Goal: Task Accomplishment & Management: Complete application form

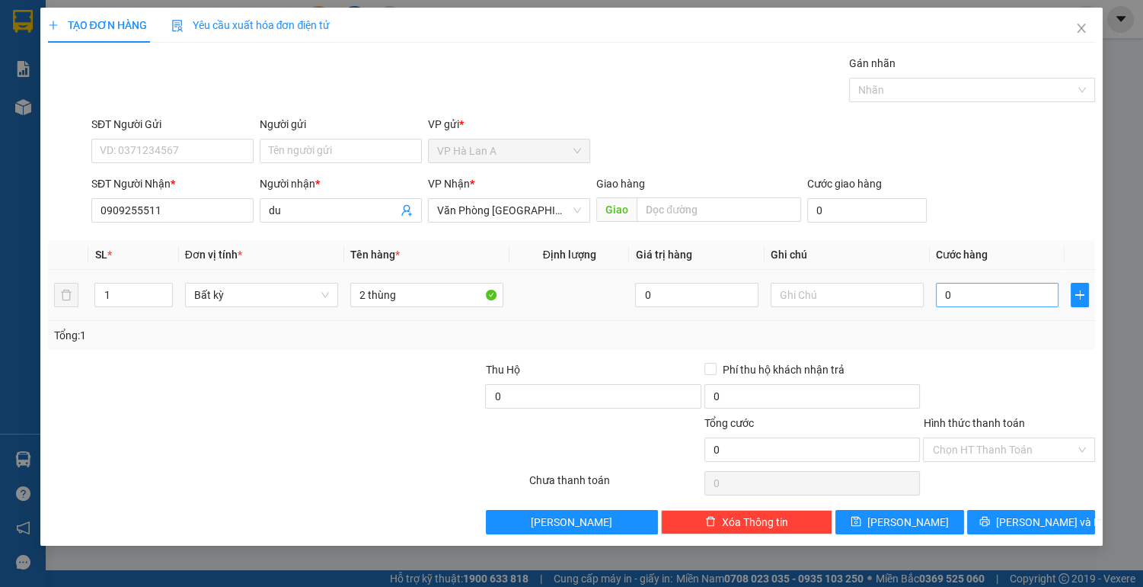
click at [979, 292] on input "0" at bounding box center [997, 295] width 123 height 24
type input "09"
type input "9"
type input "090"
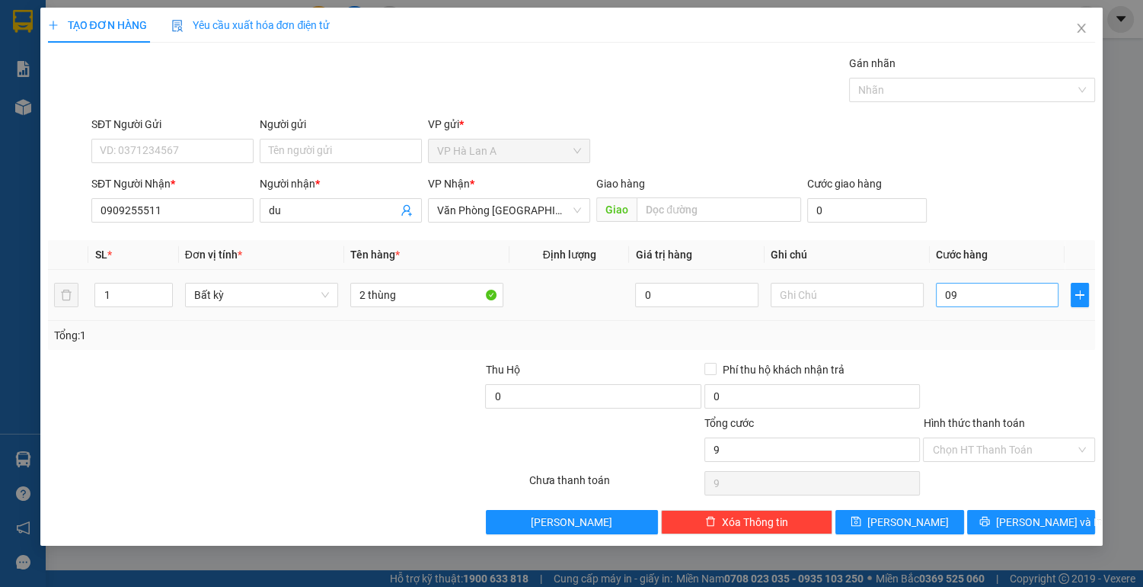
type input "90"
type input "90.000"
click at [977, 445] on input "Hình thức thanh toán" at bounding box center [1003, 449] width 143 height 23
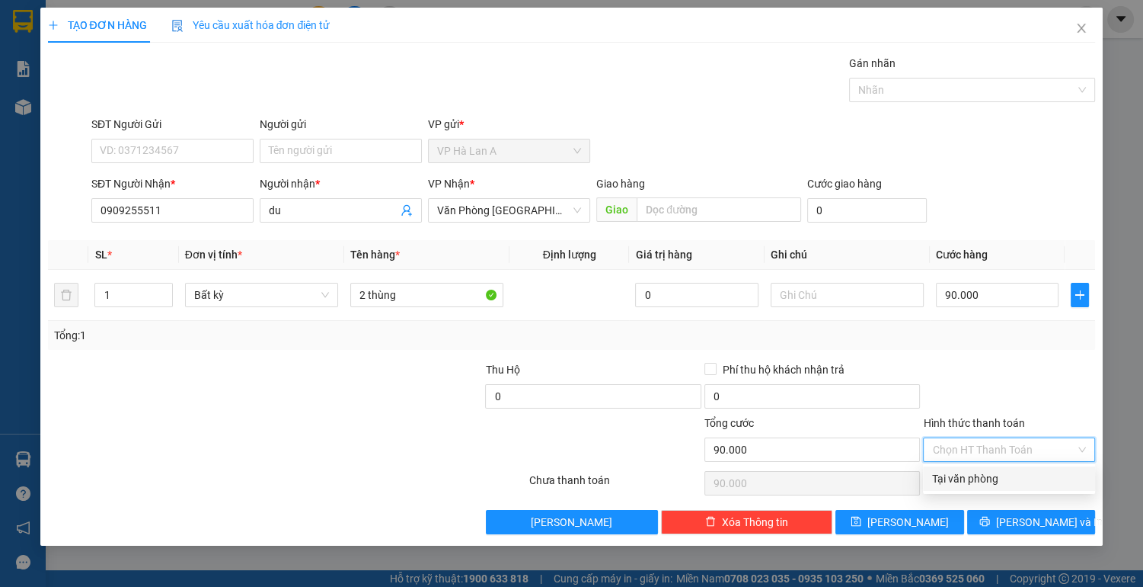
click at [963, 475] on div "Tại văn phòng" at bounding box center [1009, 478] width 154 height 17
type input "0"
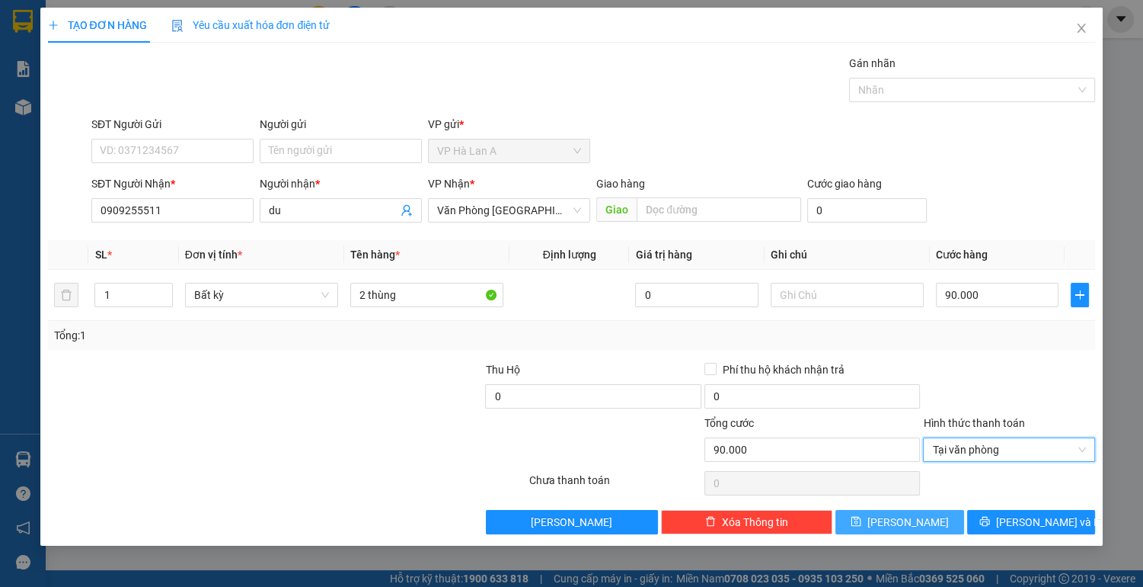
drag, startPoint x: 917, startPoint y: 521, endPoint x: 886, endPoint y: 512, distance: 32.5
click at [917, 521] on button "[PERSON_NAME]" at bounding box center [900, 522] width 128 height 24
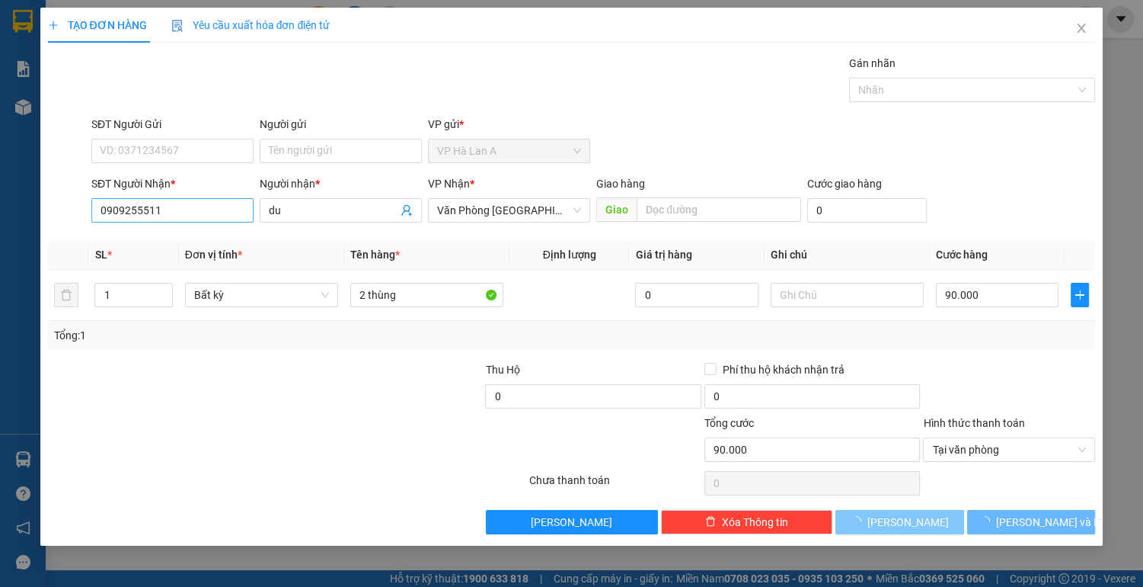
type input "0"
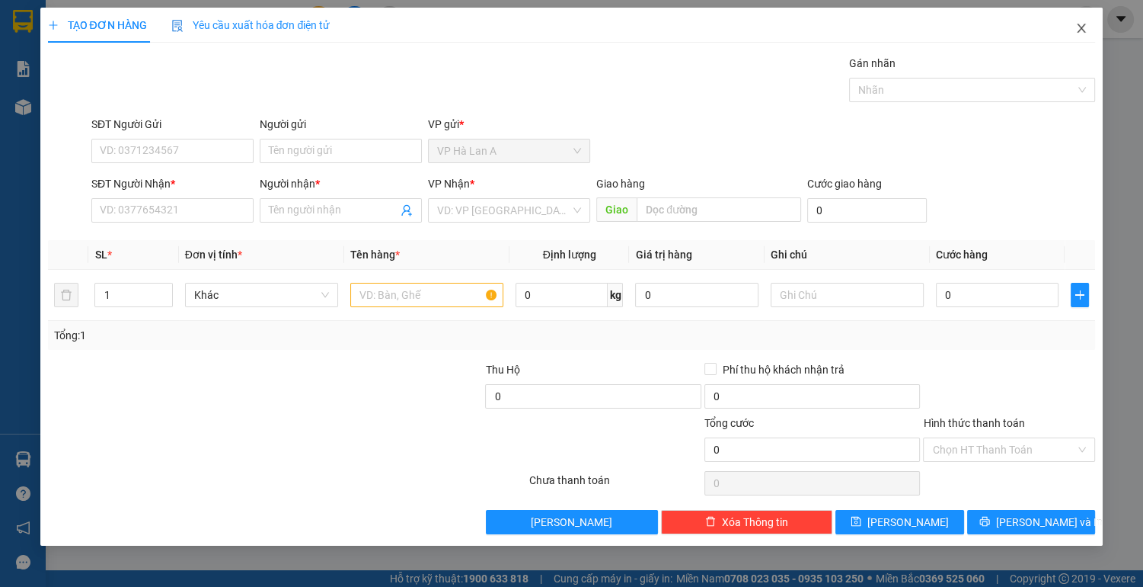
click at [1081, 27] on icon "close" at bounding box center [1082, 28] width 12 height 12
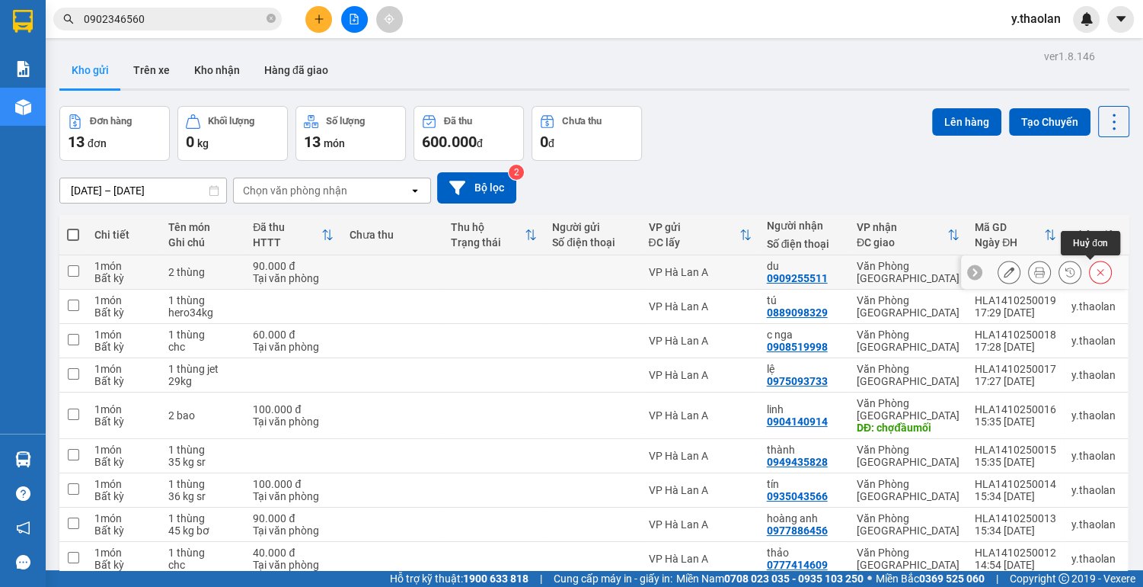
click at [1095, 273] on icon at bounding box center [1100, 272] width 11 height 11
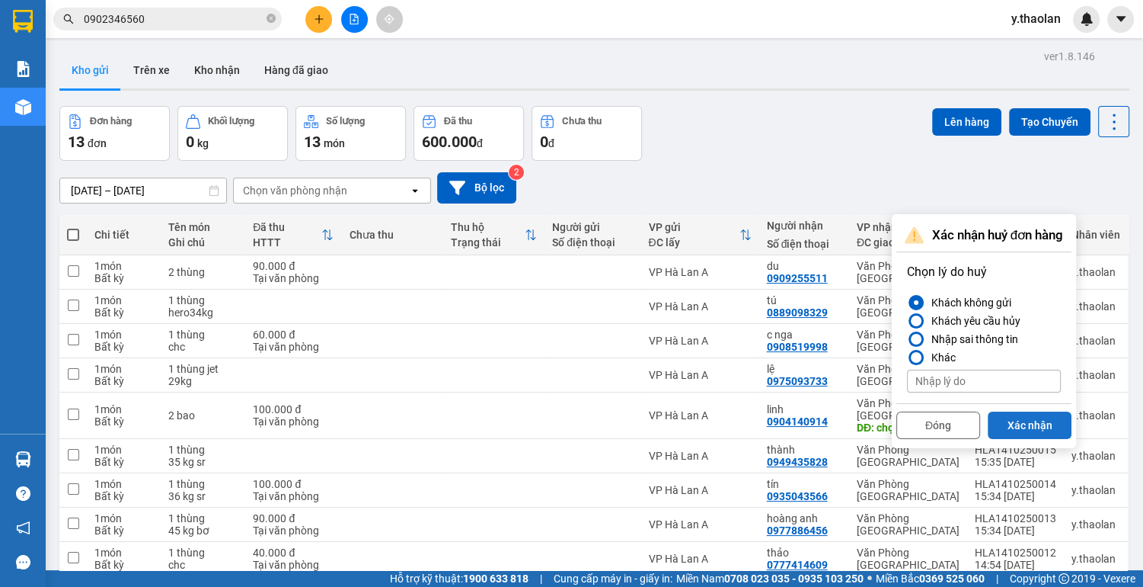
click at [1037, 423] on button "Xác nhận" at bounding box center [1030, 424] width 84 height 27
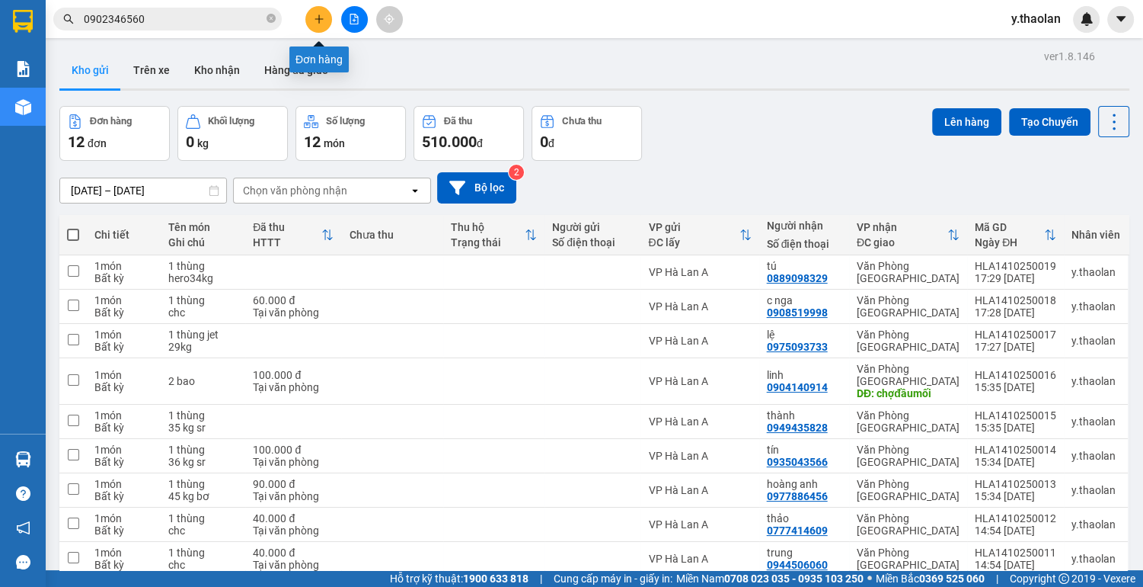
click at [321, 18] on icon "plus" at bounding box center [319, 19] width 11 height 11
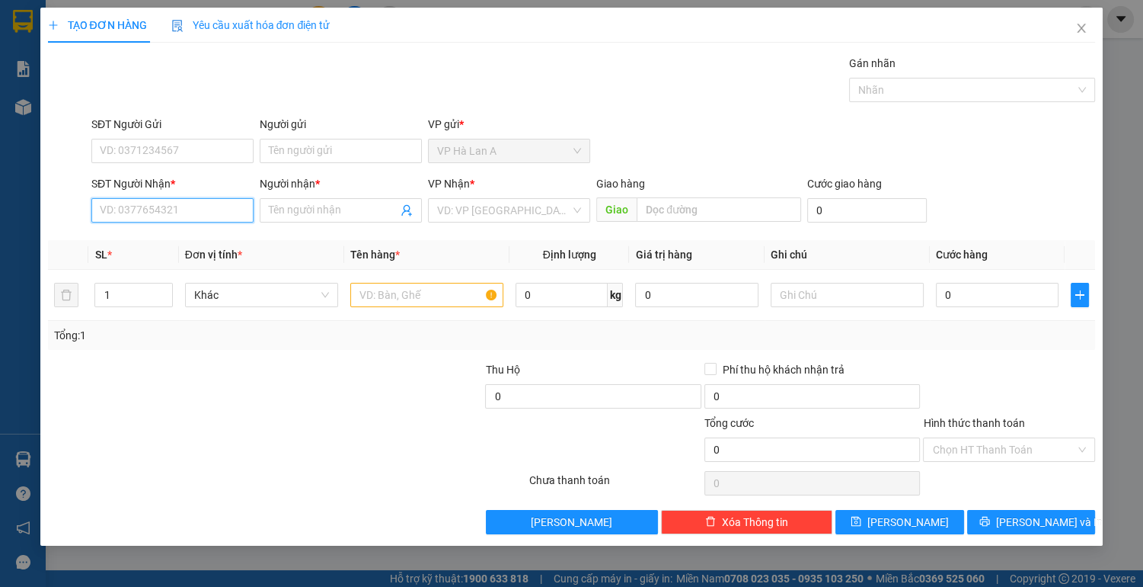
click at [209, 206] on input "SĐT Người Nhận *" at bounding box center [172, 210] width 162 height 24
click at [180, 247] on div "0909255511 - du" at bounding box center [173, 240] width 144 height 17
type input "0909255511"
type input "du"
type input "0909255511"
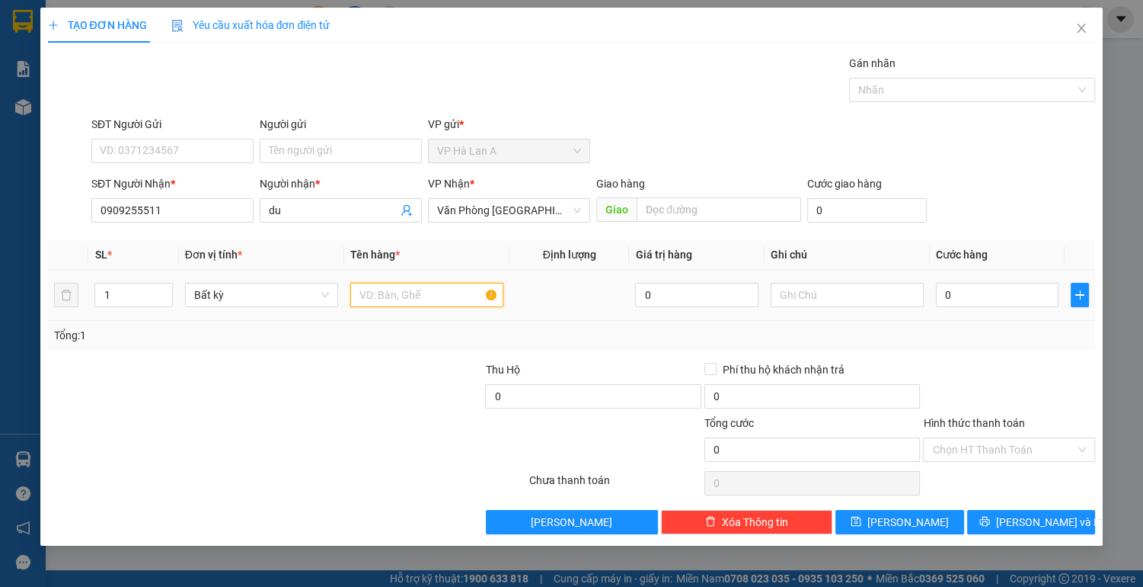
click at [427, 299] on input "text" at bounding box center [426, 295] width 153 height 24
type input "2 thùng"
click at [1010, 298] on input "0" at bounding box center [997, 295] width 123 height 24
type input "8"
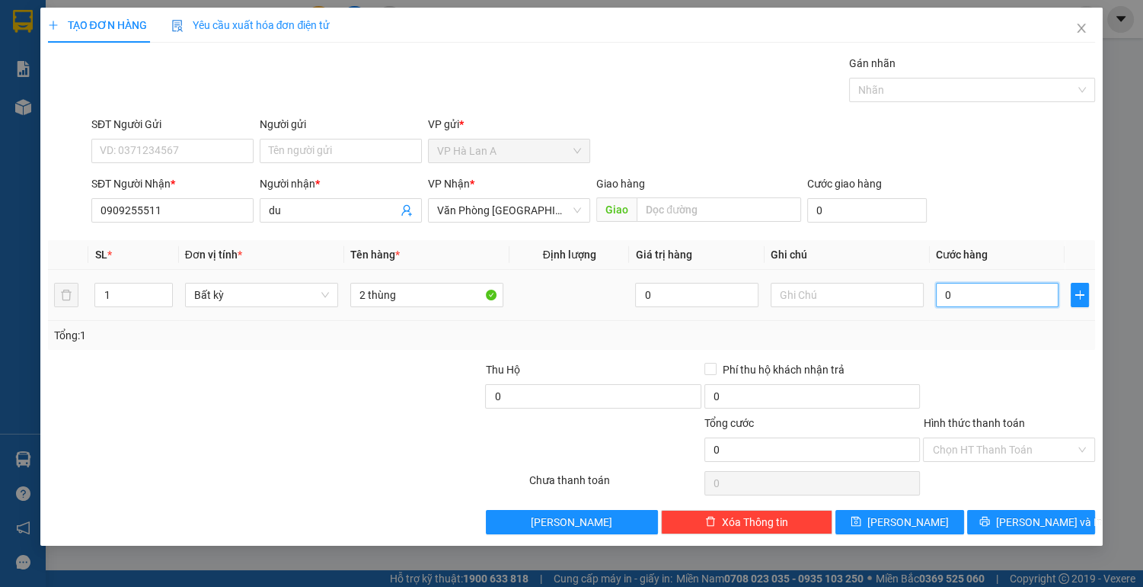
type input "8"
type input "80"
type input "80.000"
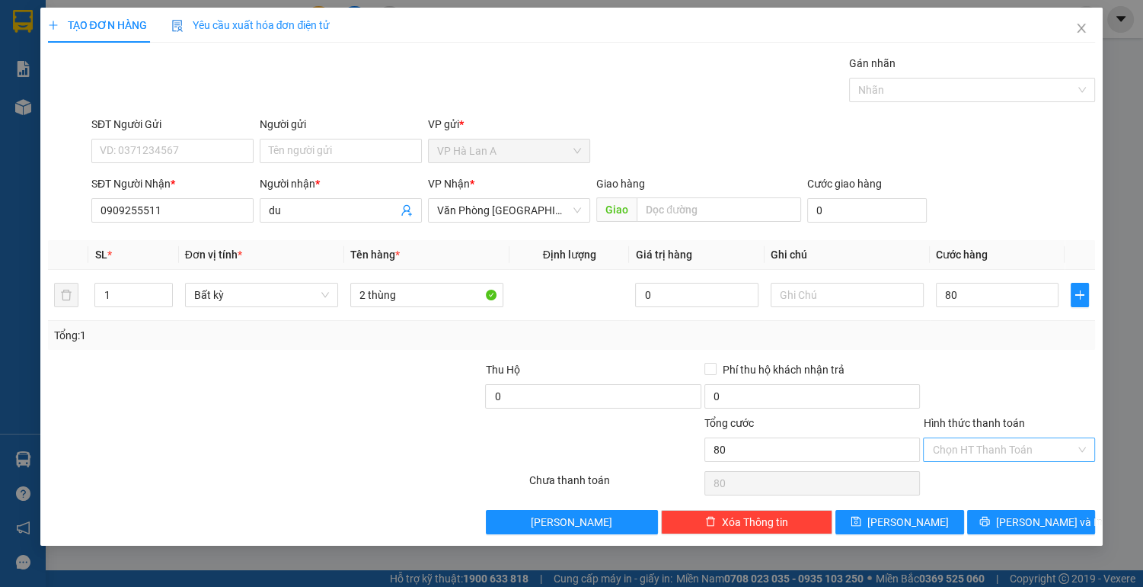
type input "80.000"
click at [955, 443] on input "Hình thức thanh toán" at bounding box center [1003, 449] width 143 height 23
click at [957, 482] on div "Tại văn phòng" at bounding box center [1009, 478] width 154 height 17
type input "0"
click at [935, 520] on button "[PERSON_NAME]" at bounding box center [900, 522] width 128 height 24
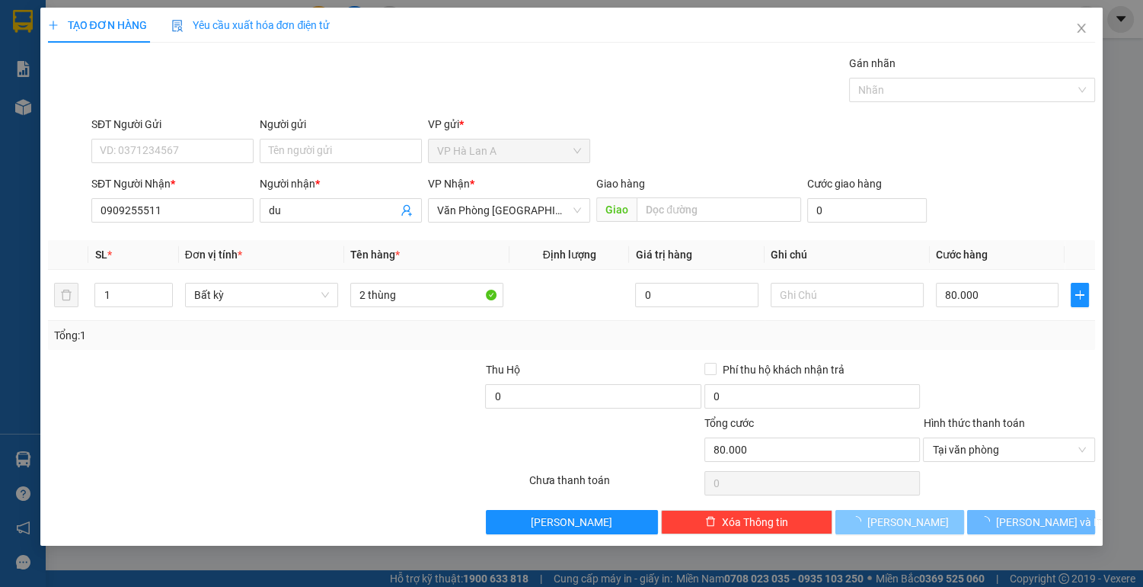
type input "0"
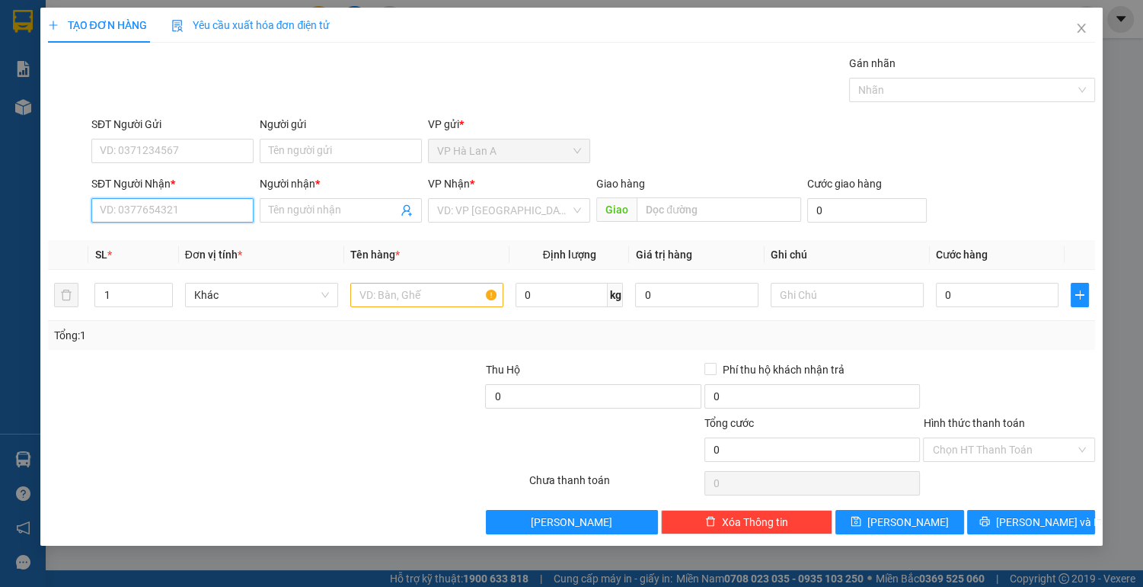
click at [149, 213] on input "SĐT Người Nhận *" at bounding box center [172, 210] width 162 height 24
click at [202, 244] on div "0909506445 - chương" at bounding box center [173, 240] width 144 height 17
type input "0909506445"
type input "chương"
type input "0909506445"
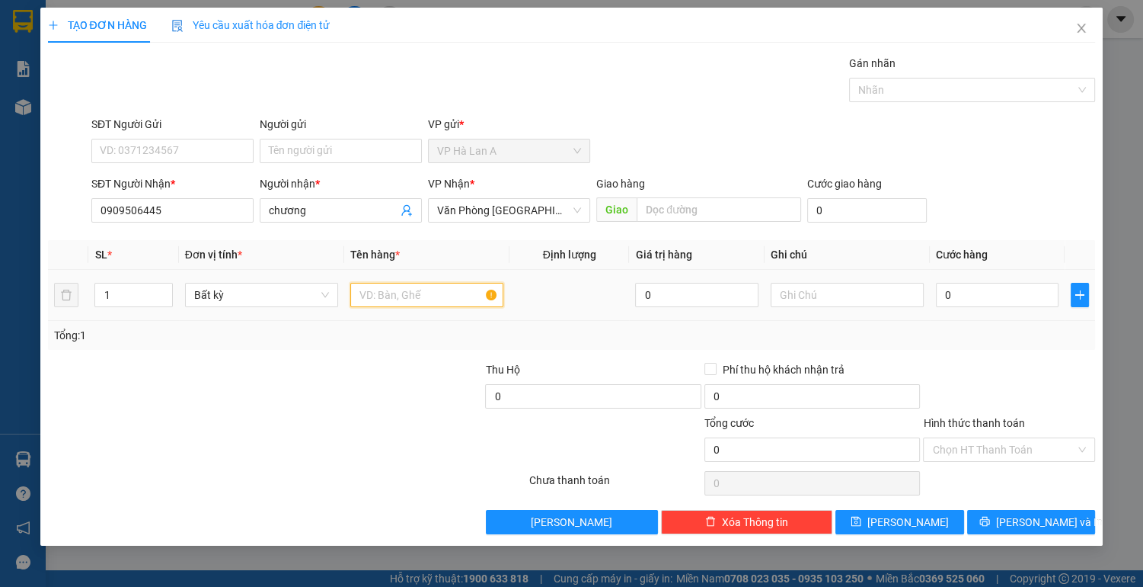
click at [375, 302] on input "text" at bounding box center [426, 295] width 153 height 24
type input "1 thùng"
click at [989, 296] on input "0" at bounding box center [997, 295] width 123 height 24
type input "4"
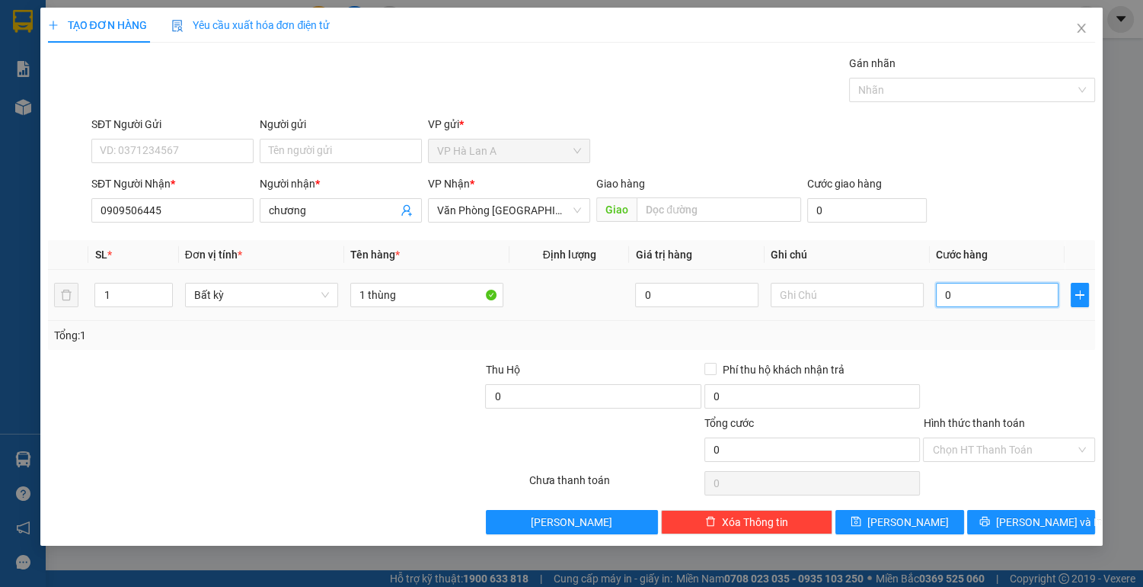
type input "4"
type input "40"
type input "40.000"
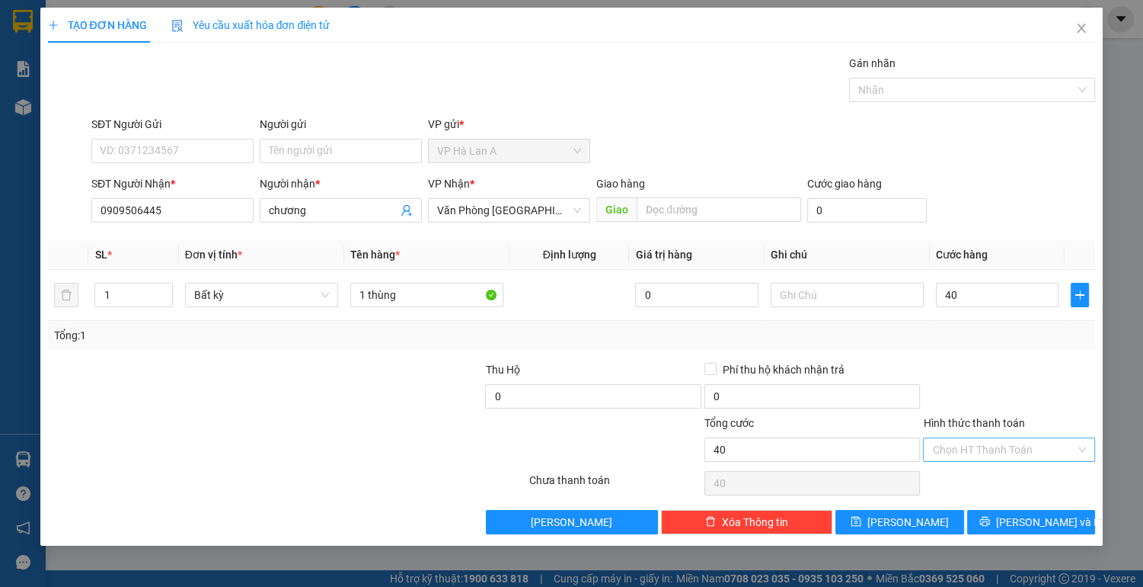
type input "40.000"
click at [994, 440] on input "Hình thức thanh toán" at bounding box center [1003, 449] width 143 height 23
click at [980, 485] on div "Tại văn phòng" at bounding box center [1009, 478] width 154 height 17
type input "0"
click at [924, 524] on button "[PERSON_NAME]" at bounding box center [900, 522] width 128 height 24
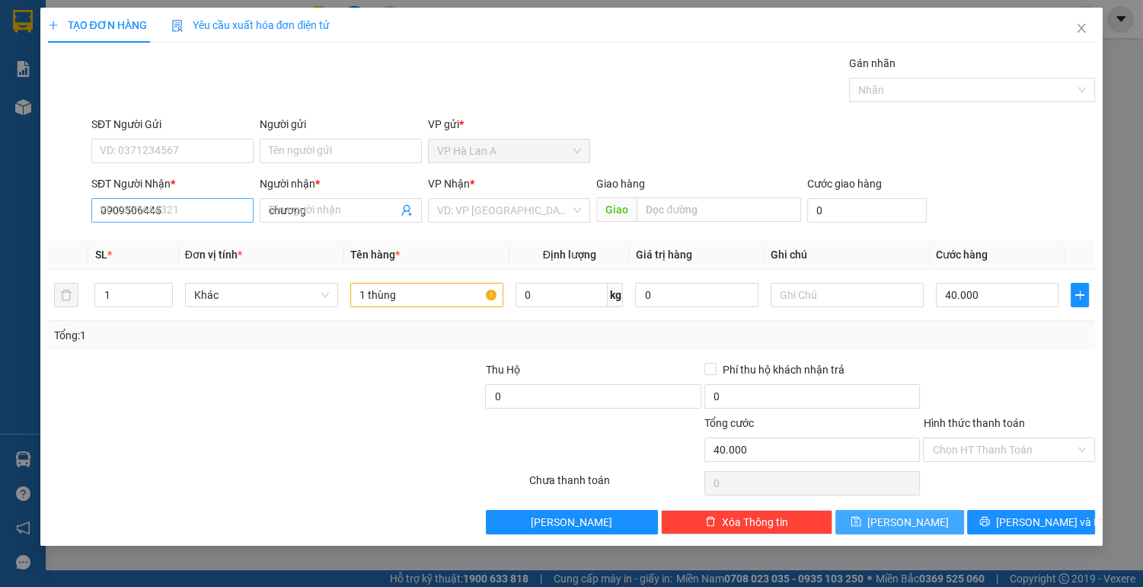
type input "0"
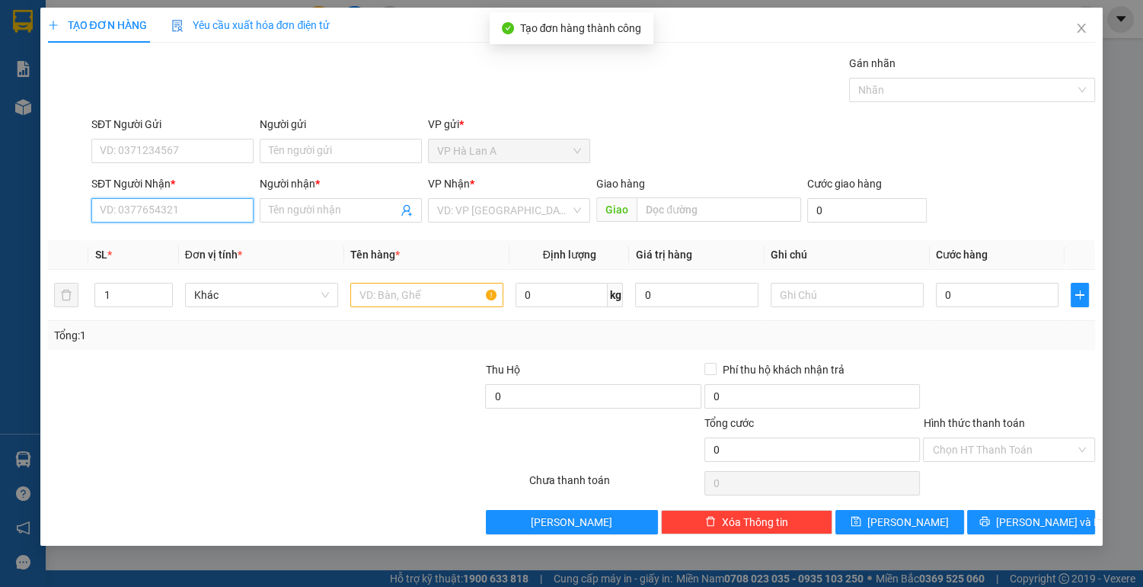
click at [173, 204] on input "SĐT Người Nhận *" at bounding box center [172, 210] width 162 height 24
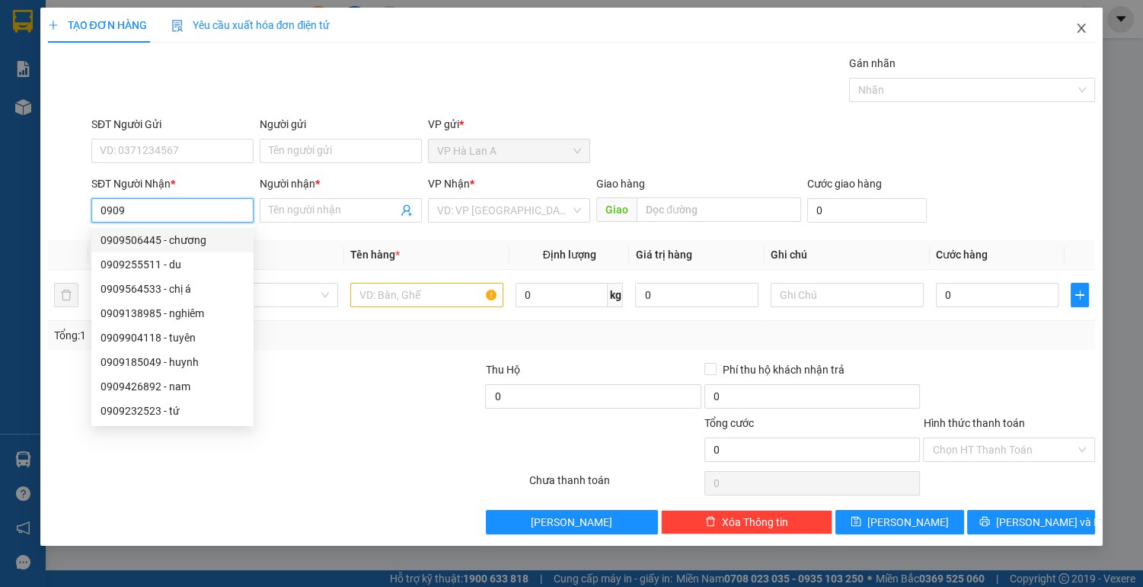
type input "0909"
click at [1081, 21] on span "Close" at bounding box center [1081, 29] width 43 height 43
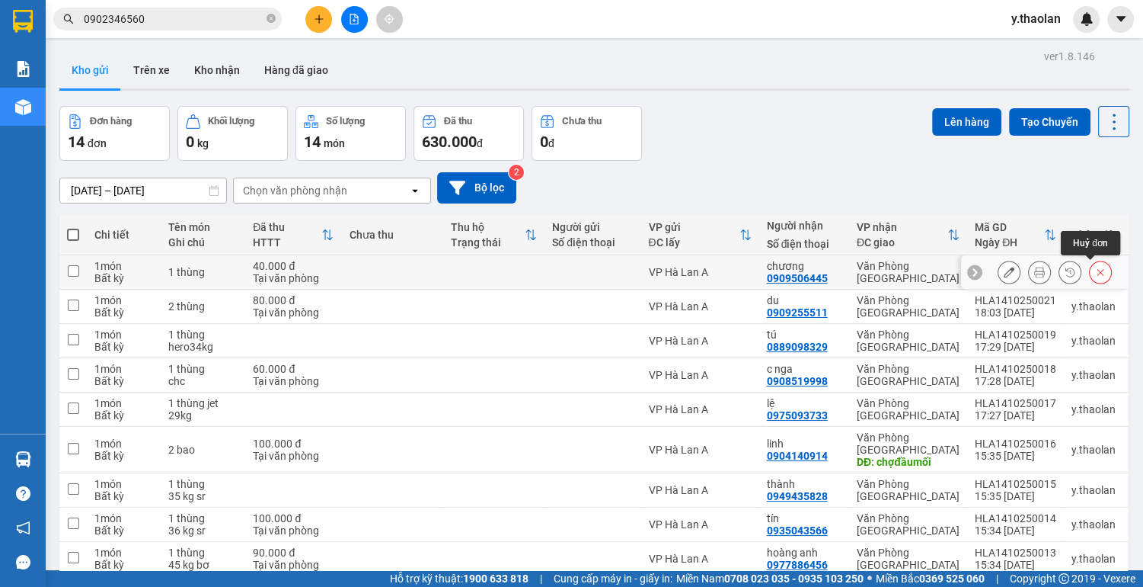
click at [1095, 273] on icon at bounding box center [1100, 272] width 11 height 11
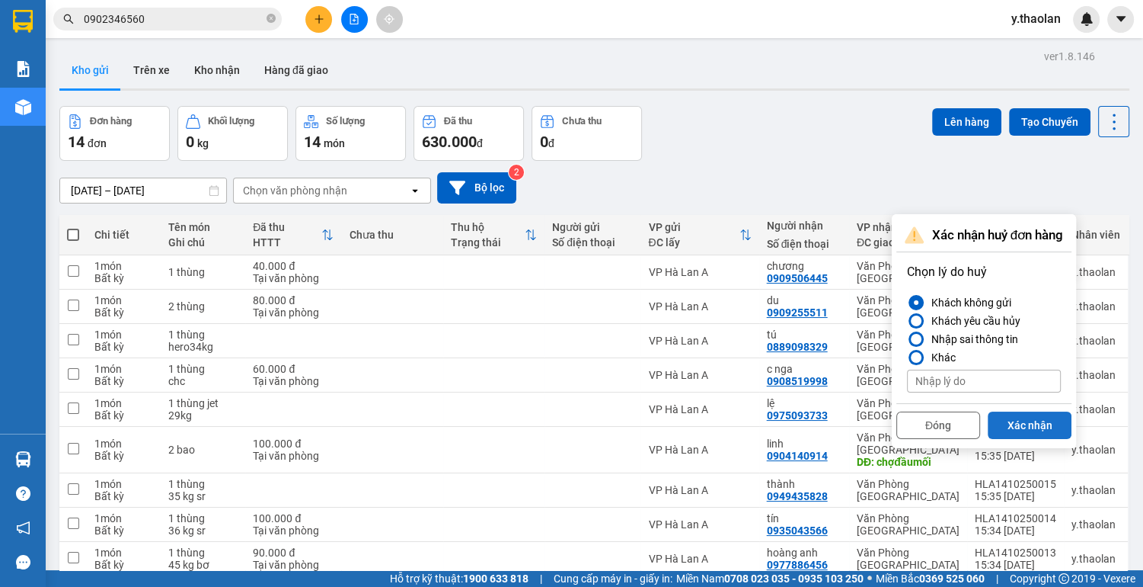
click at [1027, 423] on button "Xác nhận" at bounding box center [1030, 424] width 84 height 27
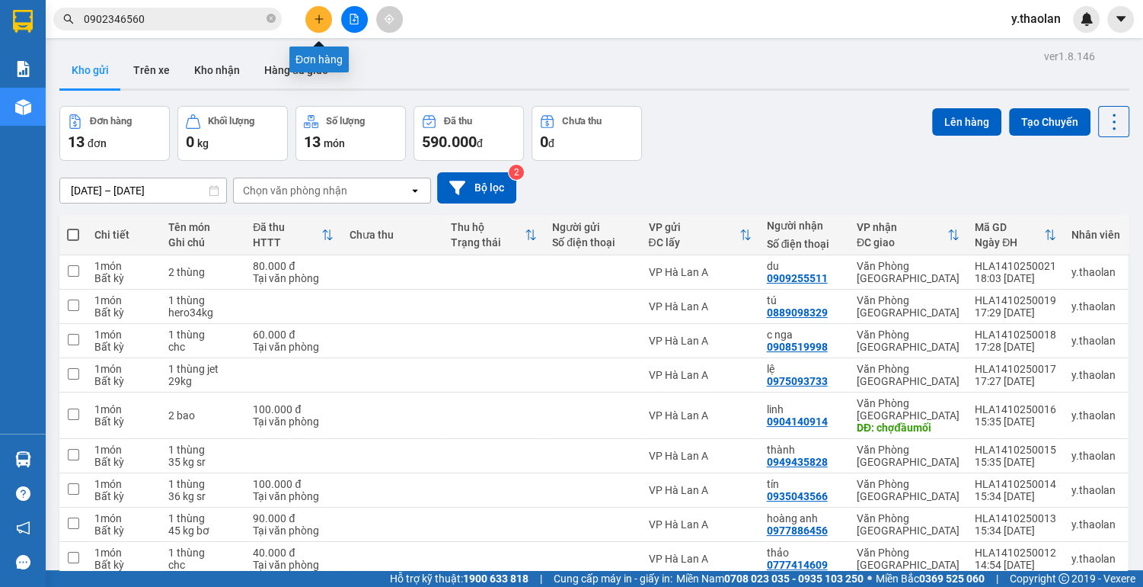
click at [317, 16] on icon "plus" at bounding box center [319, 19] width 11 height 11
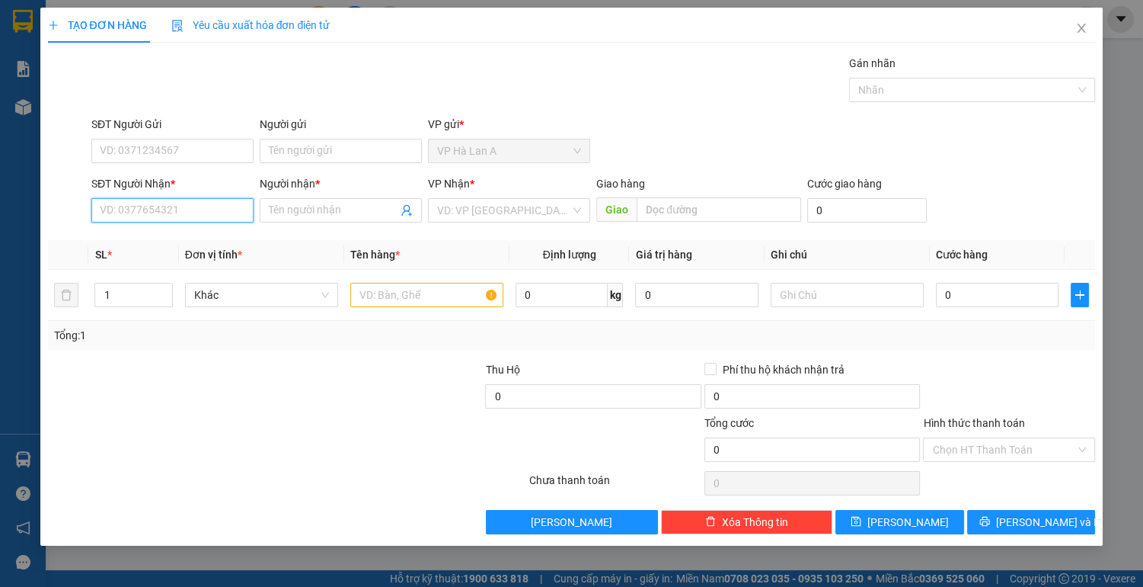
click at [168, 213] on input "SĐT Người Nhận *" at bounding box center [172, 210] width 162 height 24
click at [174, 245] on div "0909506445 - chương" at bounding box center [173, 240] width 144 height 17
type input "0909506445"
type input "chương"
type input "0909506445"
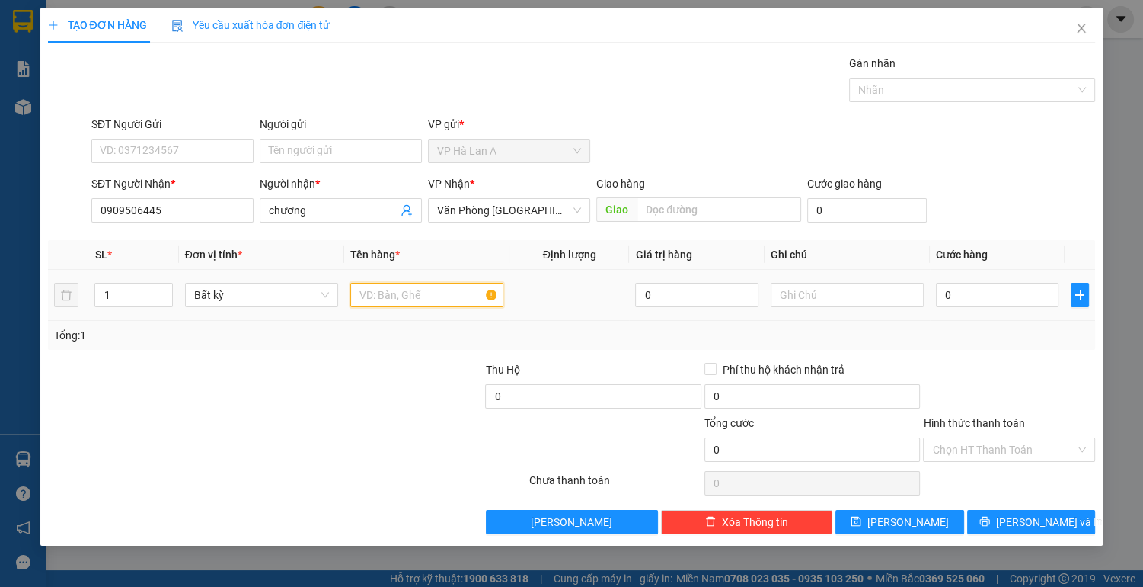
click at [399, 292] on input "text" at bounding box center [426, 295] width 153 height 24
type input "1 thùng"
click at [1009, 286] on input "0" at bounding box center [997, 295] width 123 height 24
type input "5"
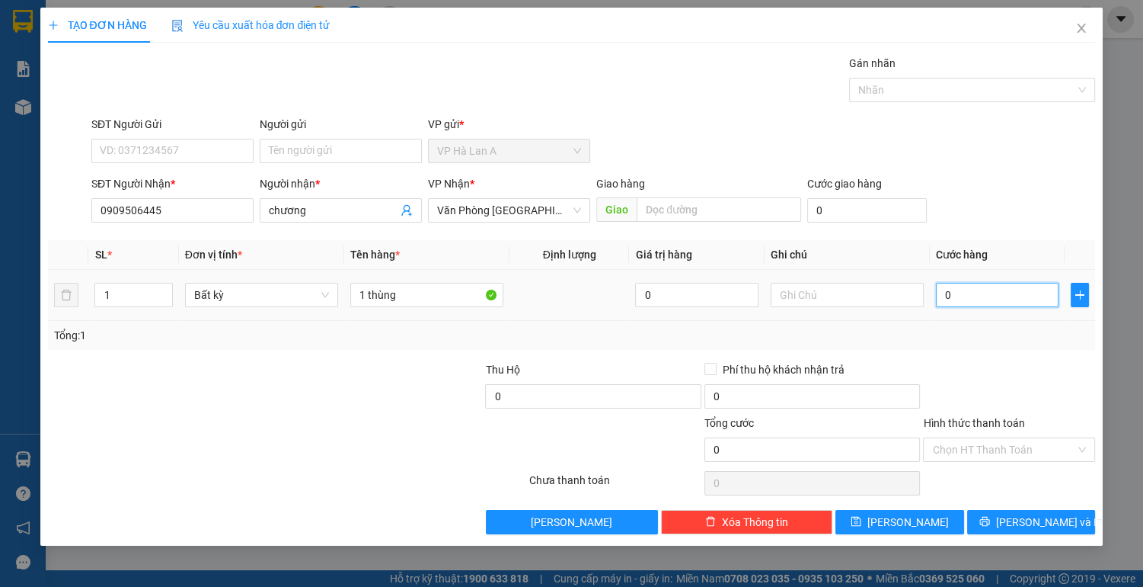
type input "5"
type input "50"
type input "50.000"
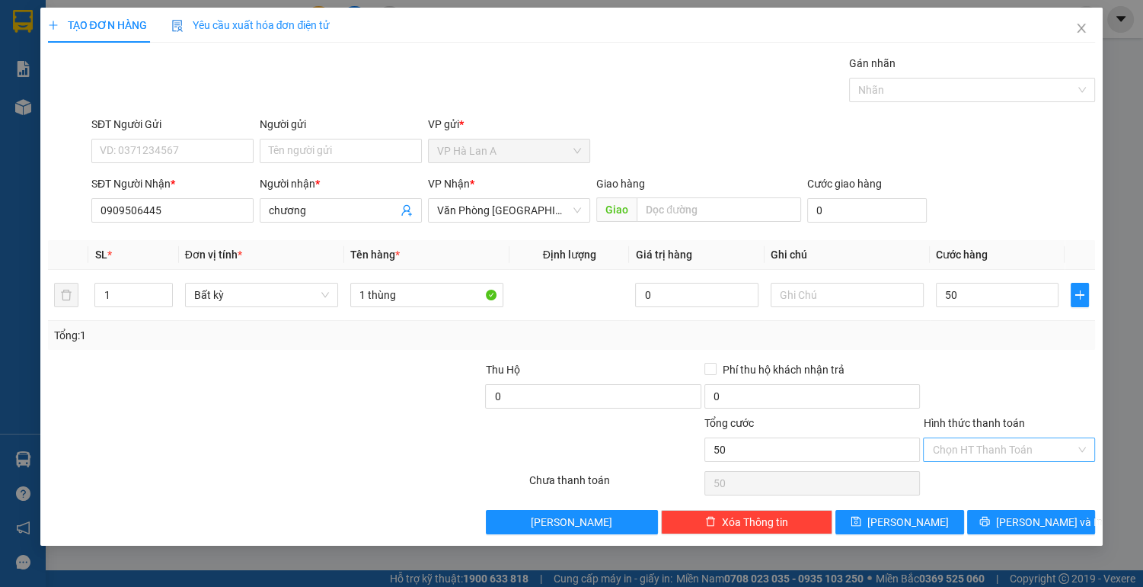
type input "50.000"
click at [990, 446] on input "Hình thức thanh toán" at bounding box center [1003, 449] width 143 height 23
click at [983, 481] on div "Tại văn phòng" at bounding box center [1009, 478] width 154 height 17
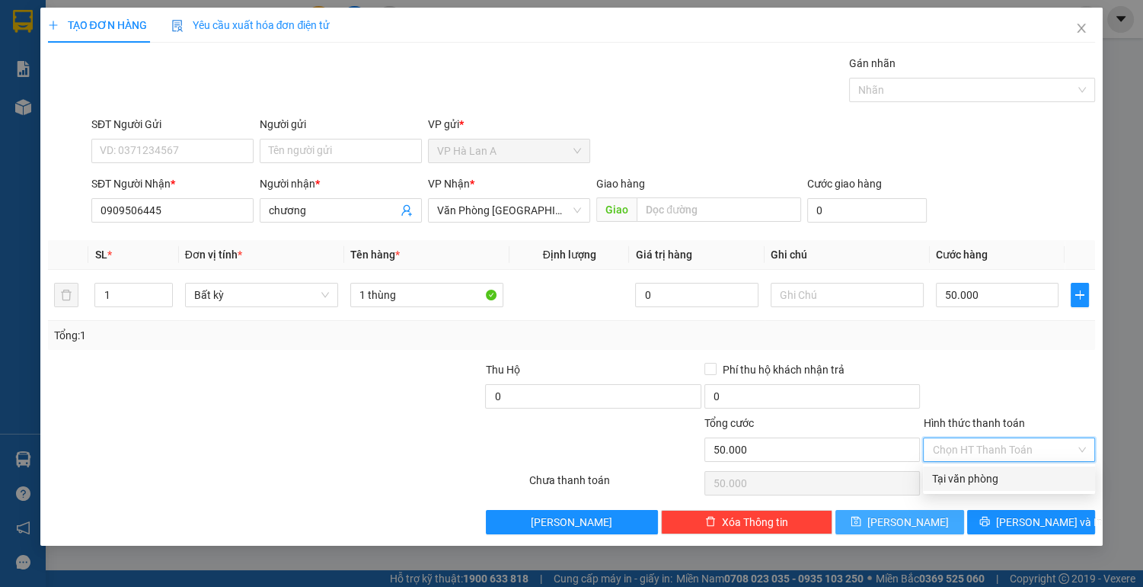
type input "0"
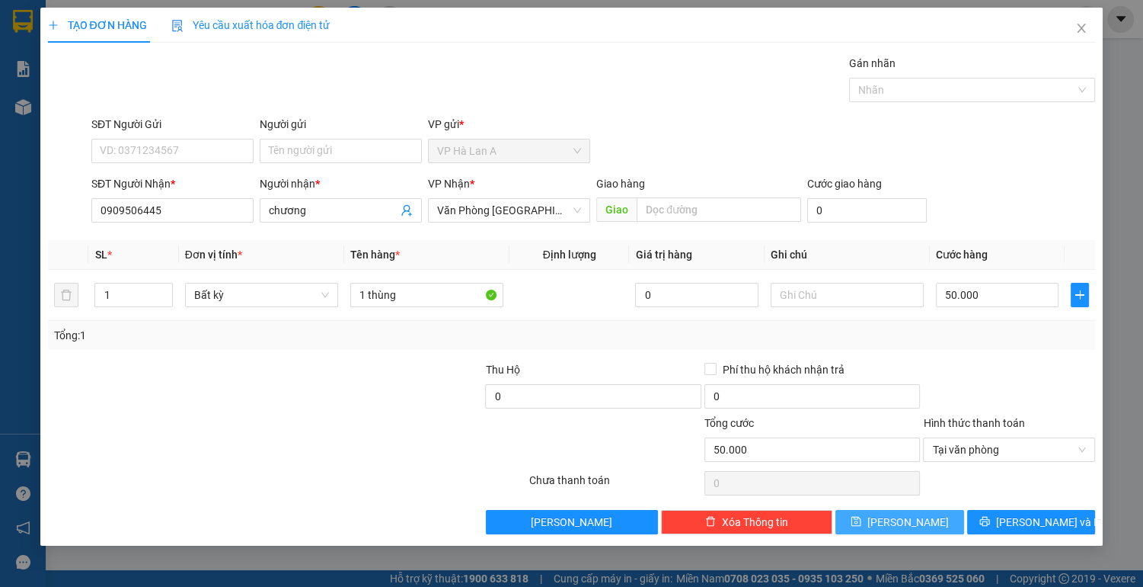
click at [941, 525] on button "[PERSON_NAME]" at bounding box center [900, 522] width 128 height 24
type input "0"
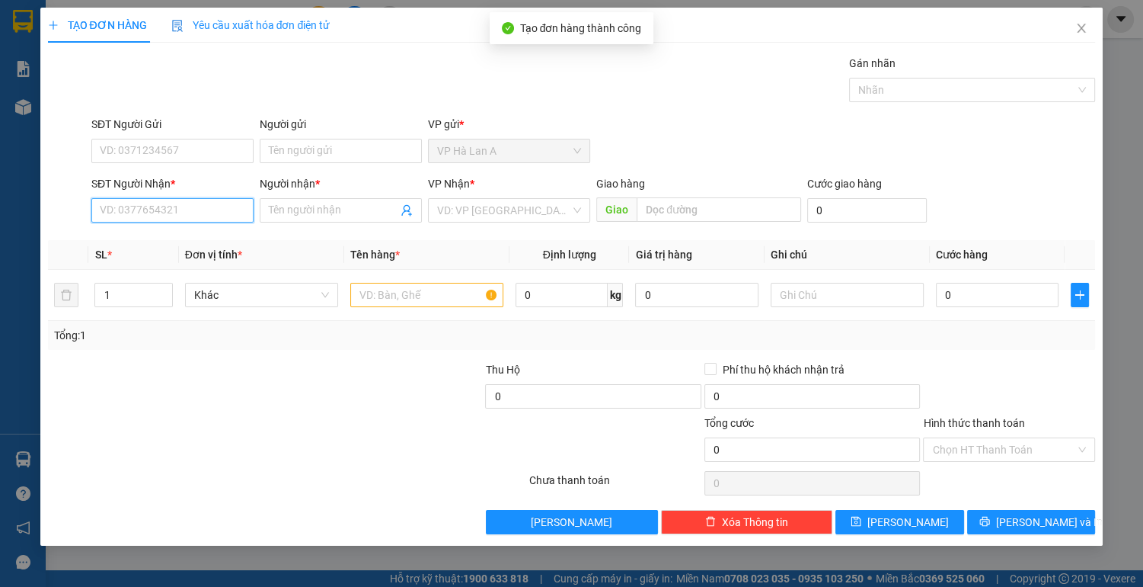
click at [152, 213] on input "SĐT Người Nhận *" at bounding box center [172, 210] width 162 height 24
click at [140, 241] on div "0979323939 - phương" at bounding box center [173, 240] width 144 height 17
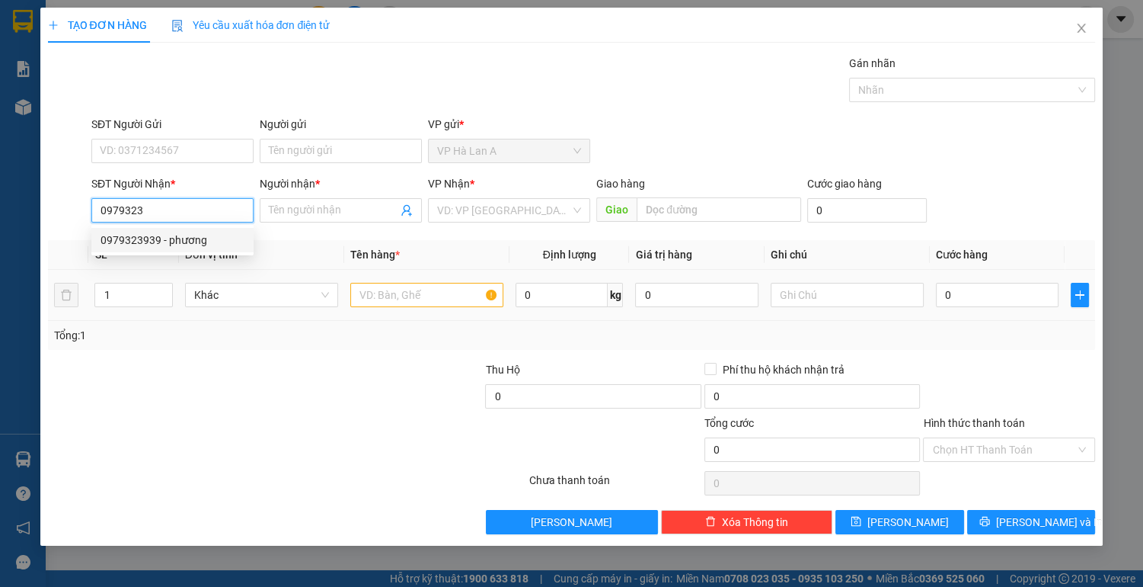
type input "0979323939"
type input "phương"
type input "0979323939"
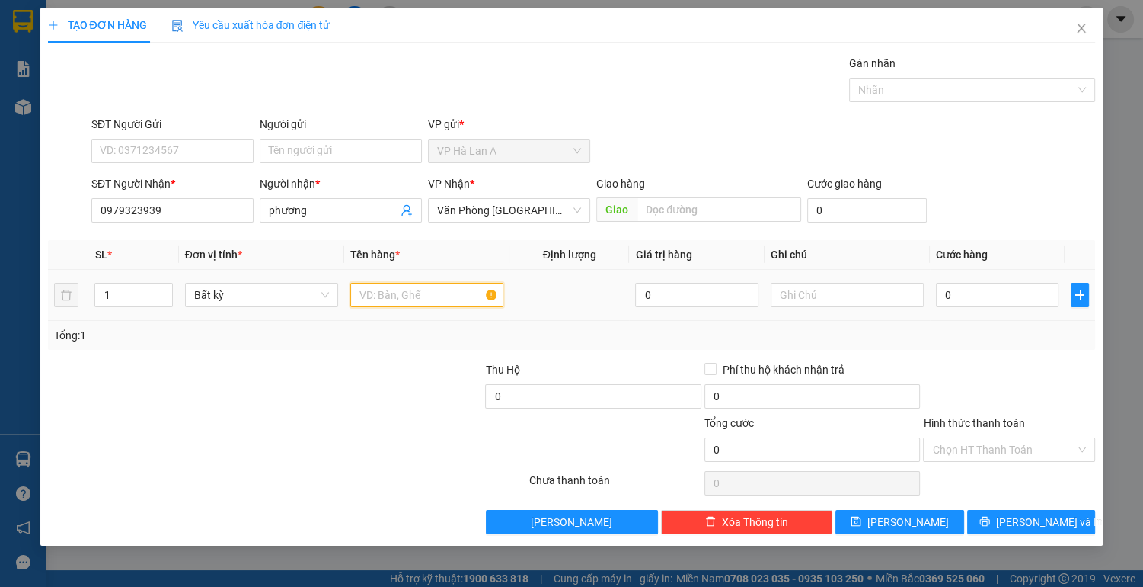
click at [386, 305] on input "text" at bounding box center [426, 295] width 153 height 24
type input "1 thùng"
click at [1010, 292] on input "0" at bounding box center [997, 295] width 123 height 24
type input "4"
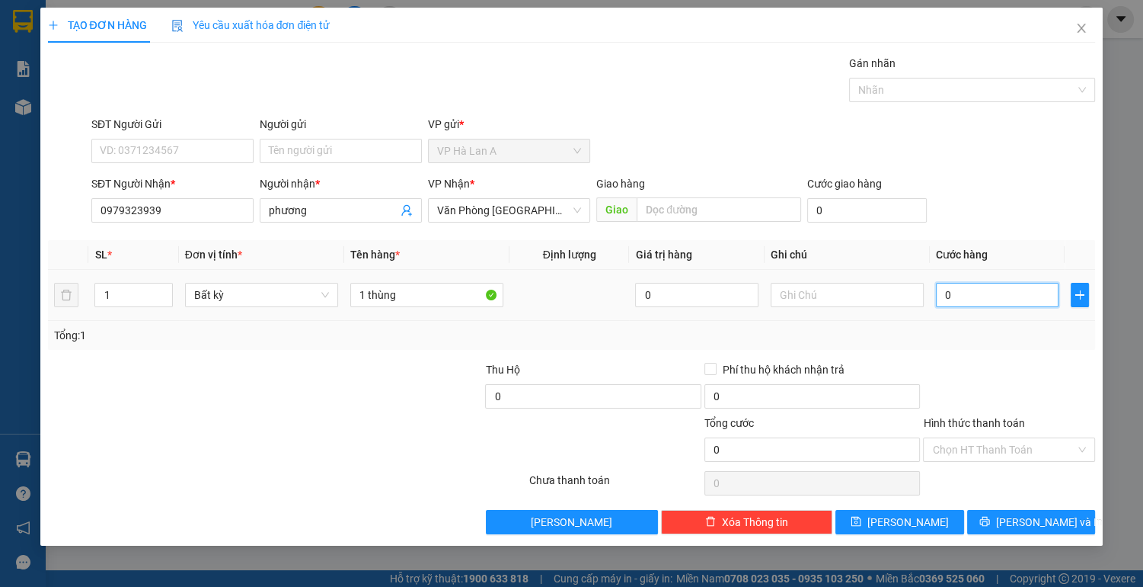
type input "4"
type input "40"
type input "40.000"
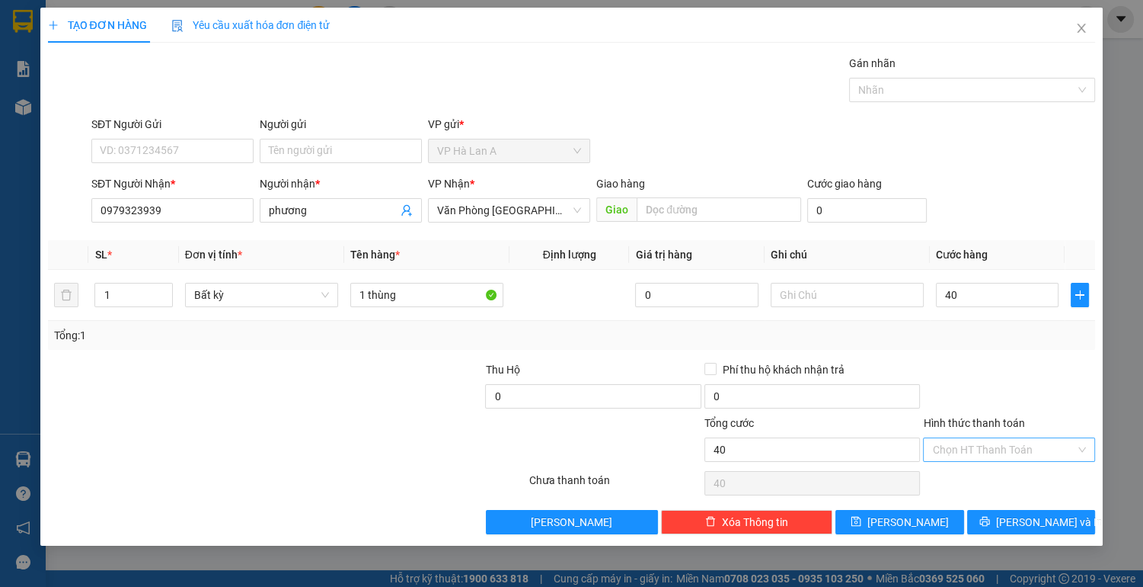
type input "40.000"
click at [987, 451] on input "Hình thức thanh toán" at bounding box center [1003, 449] width 143 height 23
click at [977, 477] on div "Tại văn phòng" at bounding box center [1009, 478] width 154 height 17
type input "0"
click at [928, 519] on button "[PERSON_NAME]" at bounding box center [900, 522] width 128 height 24
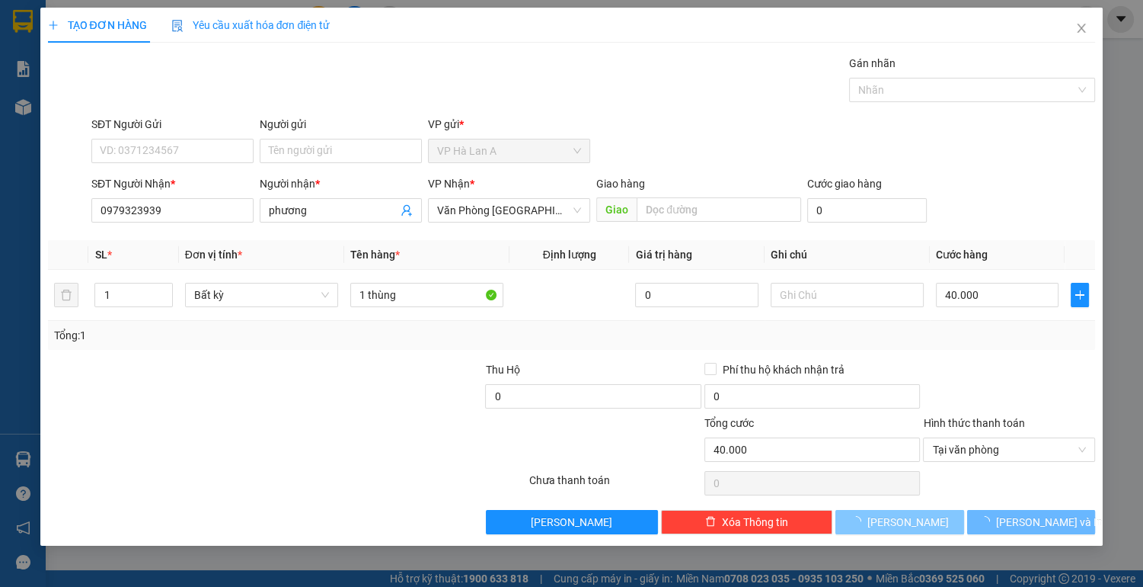
type input "0"
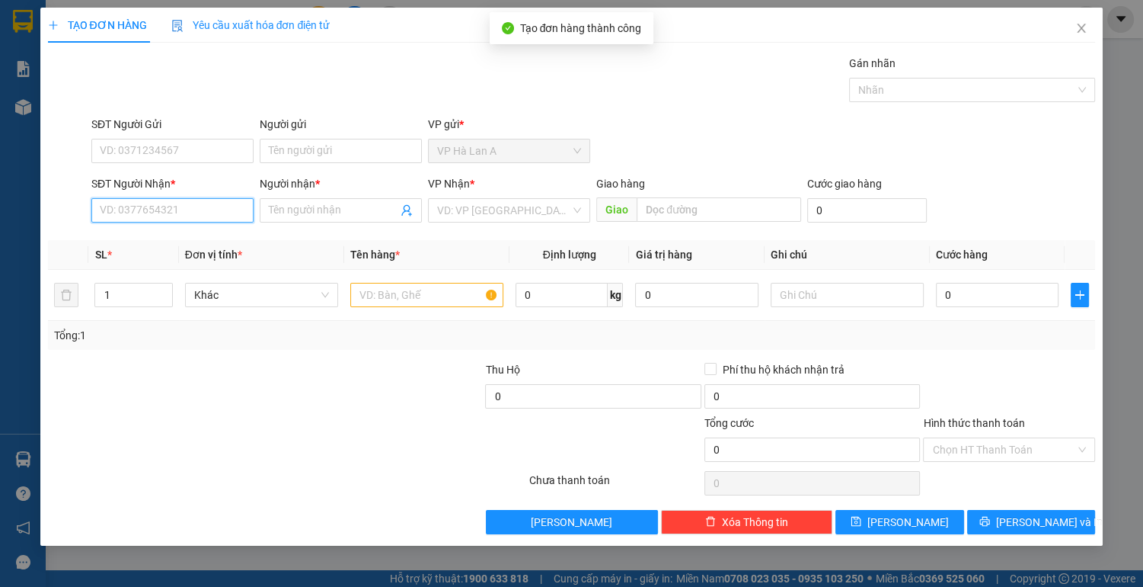
click at [165, 209] on input "SĐT Người Nhận *" at bounding box center [172, 210] width 162 height 24
type input "0908374782"
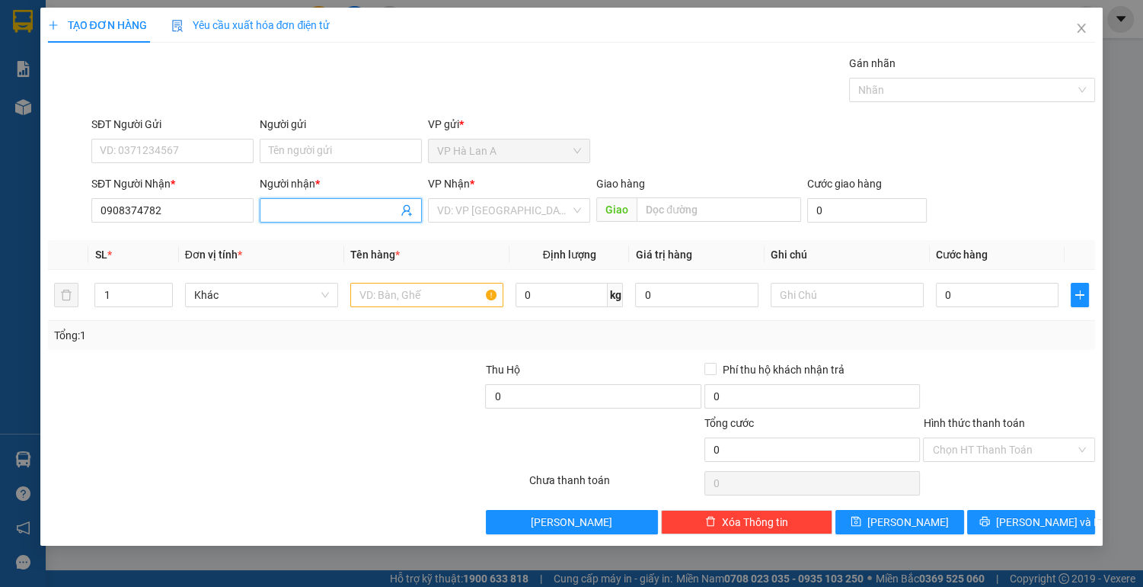
click at [318, 203] on input "Người nhận *" at bounding box center [333, 210] width 129 height 17
type input "tước"
click at [465, 203] on input "search" at bounding box center [503, 210] width 133 height 23
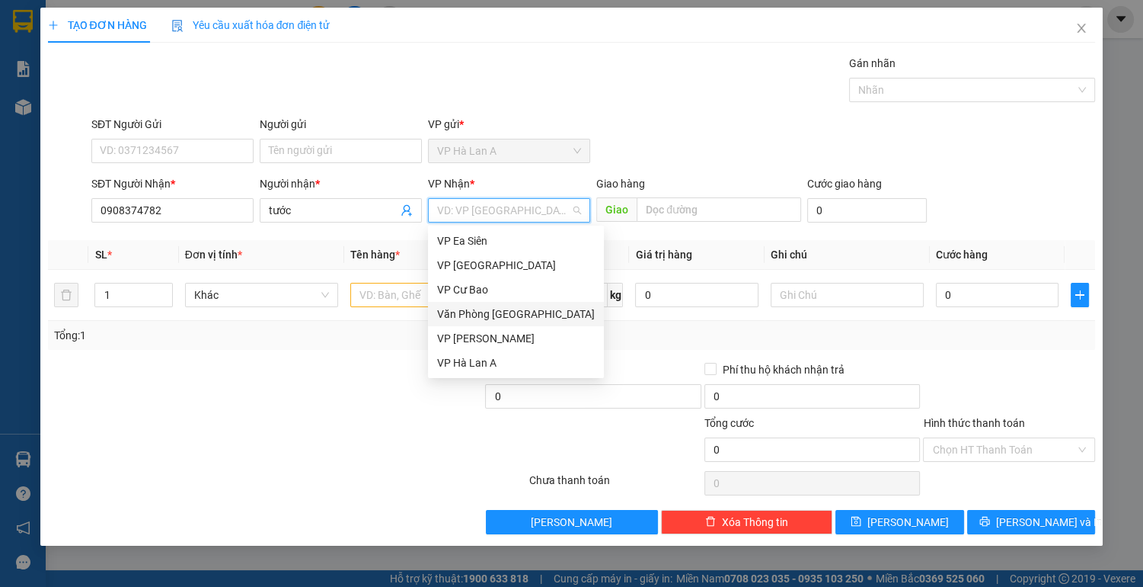
click at [485, 315] on div "Văn Phòng [GEOGRAPHIC_DATA]" at bounding box center [516, 313] width 158 height 17
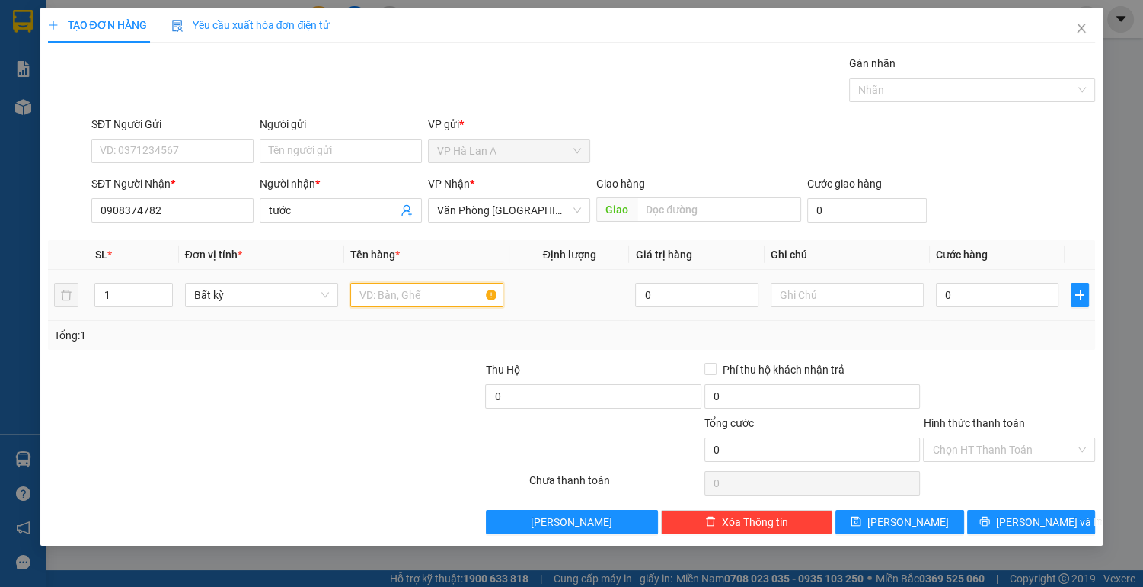
click at [404, 296] on input "text" at bounding box center [426, 295] width 153 height 24
type input "1 thùng"
click at [1016, 289] on input "0" at bounding box center [997, 295] width 123 height 24
type input "8"
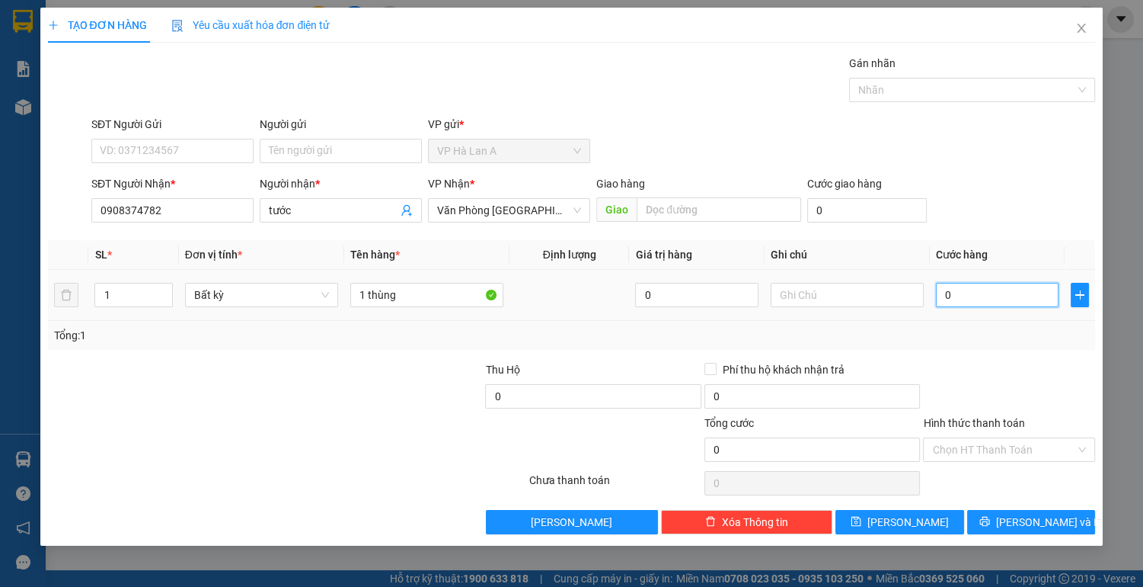
type input "8"
type input "80"
type input "80.000"
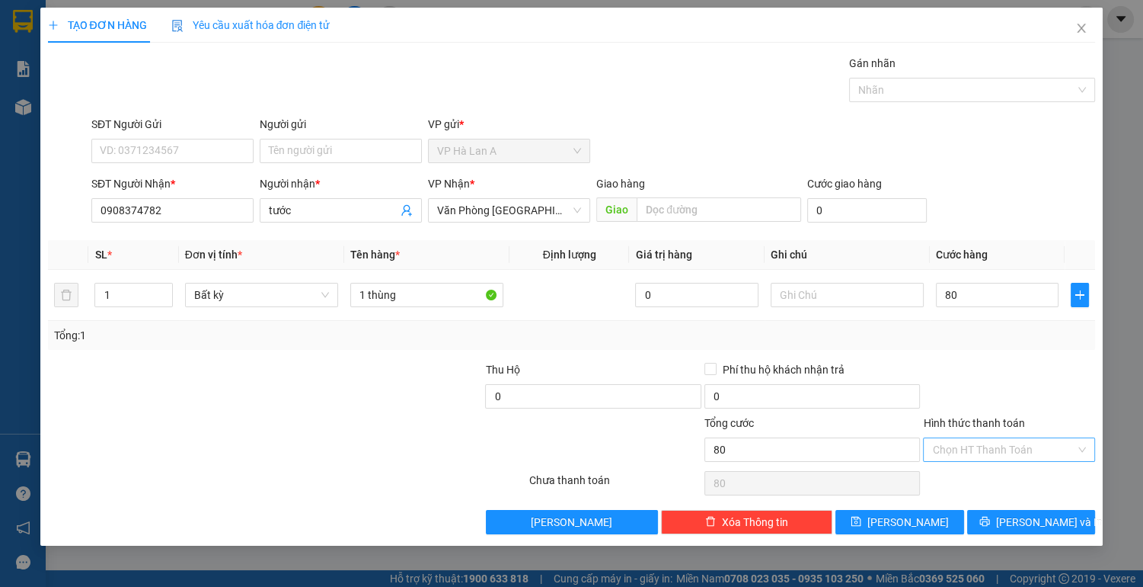
type input "80.000"
click at [977, 447] on input "Hình thức thanh toán" at bounding box center [1003, 449] width 143 height 23
click at [962, 475] on div "Tại văn phòng" at bounding box center [1009, 478] width 154 height 17
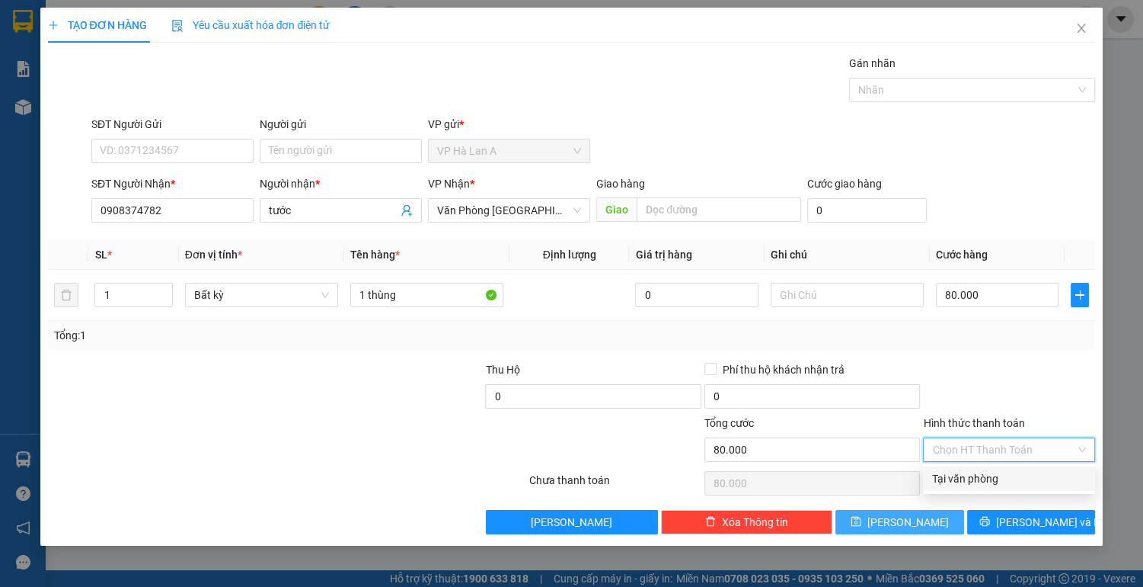
type input "0"
click at [933, 521] on button "[PERSON_NAME]" at bounding box center [900, 522] width 128 height 24
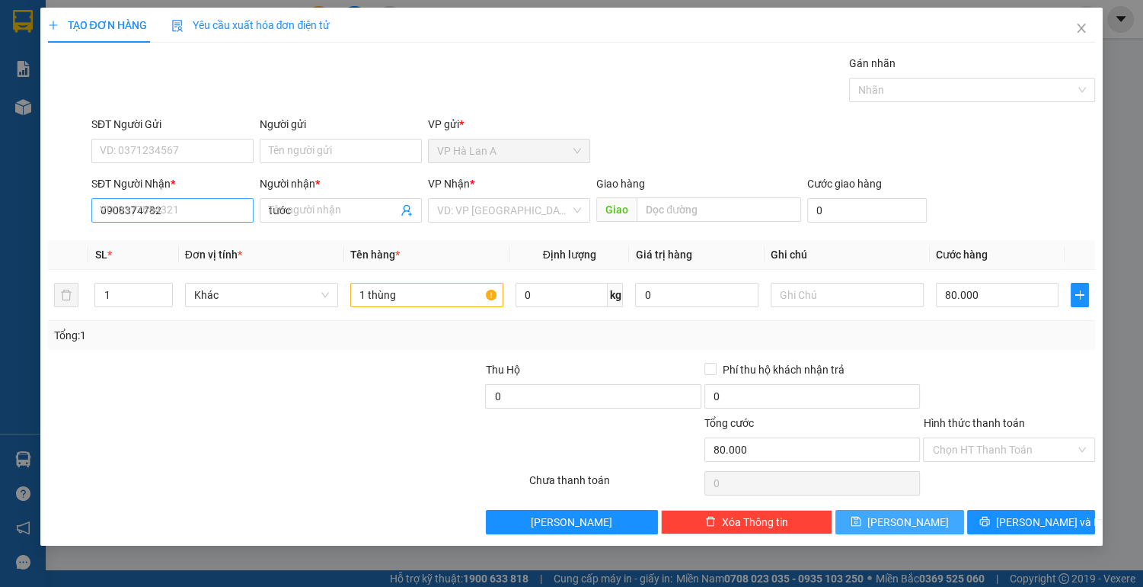
type input "0"
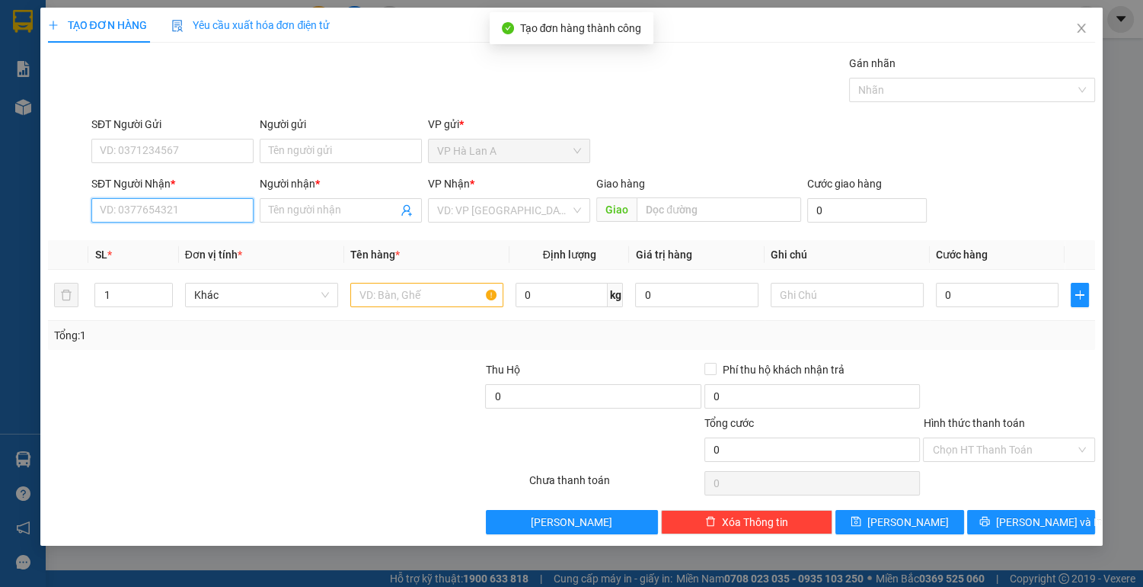
click at [134, 207] on input "SĐT Người Nhận *" at bounding box center [172, 210] width 162 height 24
type input "0943566572"
click at [185, 242] on div "0943566572 - nhân" at bounding box center [173, 240] width 144 height 17
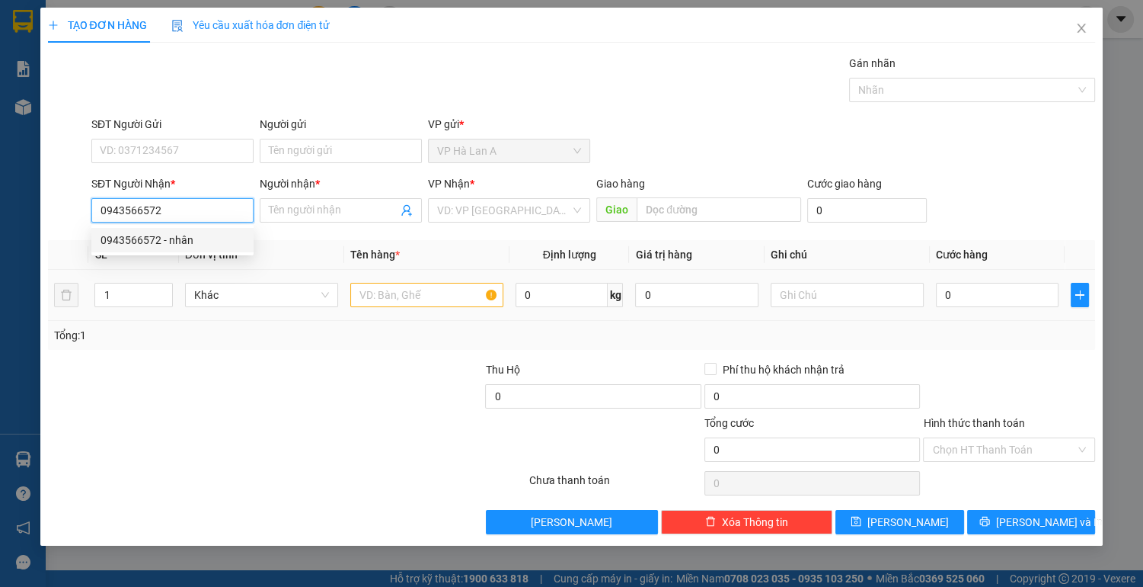
type input "nhân"
type input "0943566572"
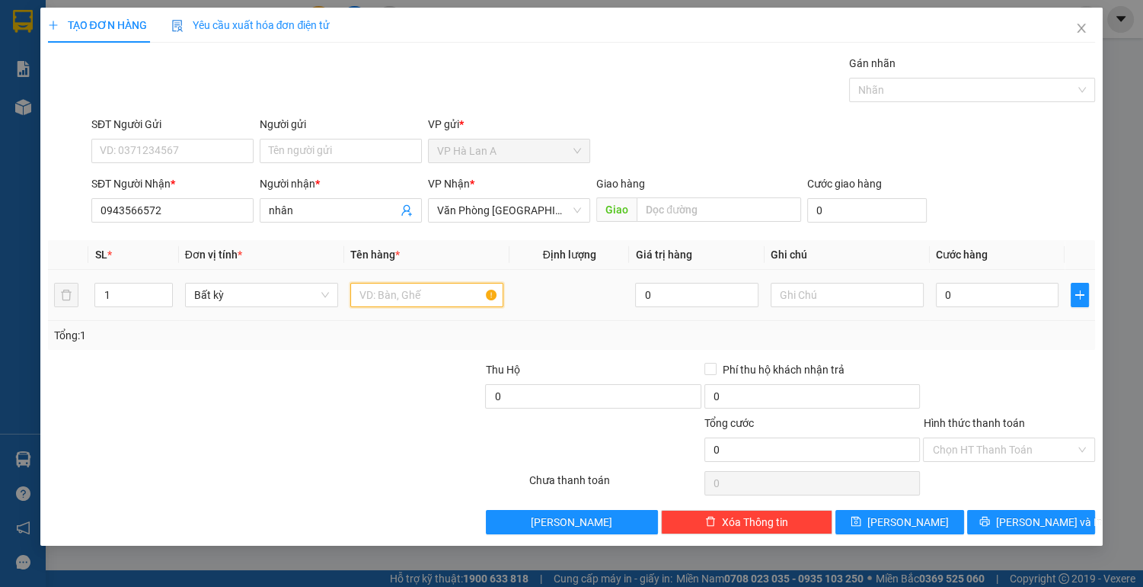
click at [421, 302] on input "text" at bounding box center [426, 295] width 153 height 24
type input "1 thùng"
click at [1007, 288] on input "0" at bounding box center [997, 295] width 123 height 24
type input "7"
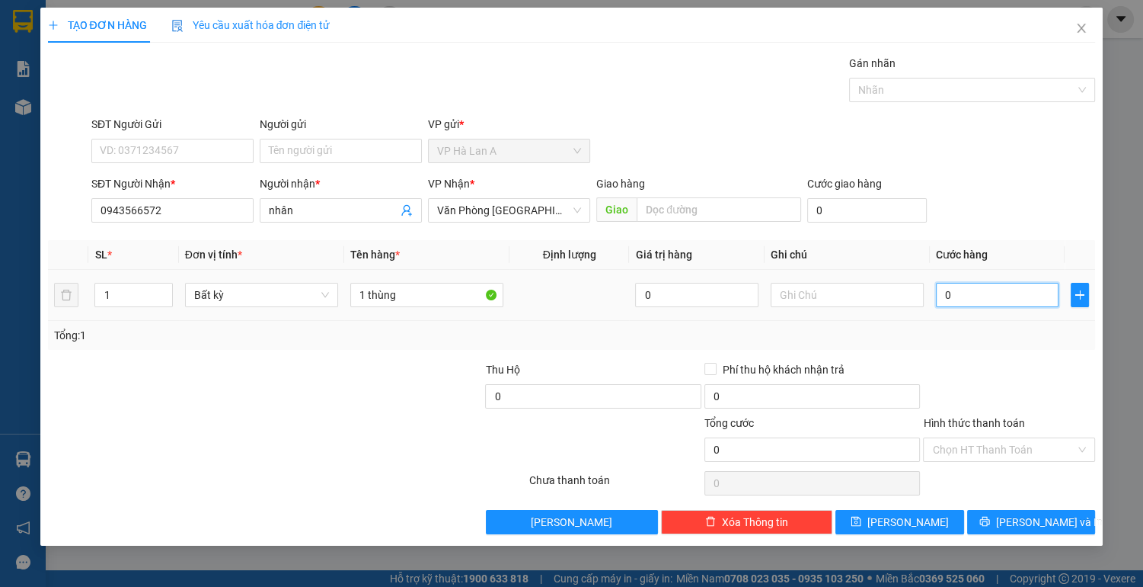
type input "7"
type input "70"
type input "70.000"
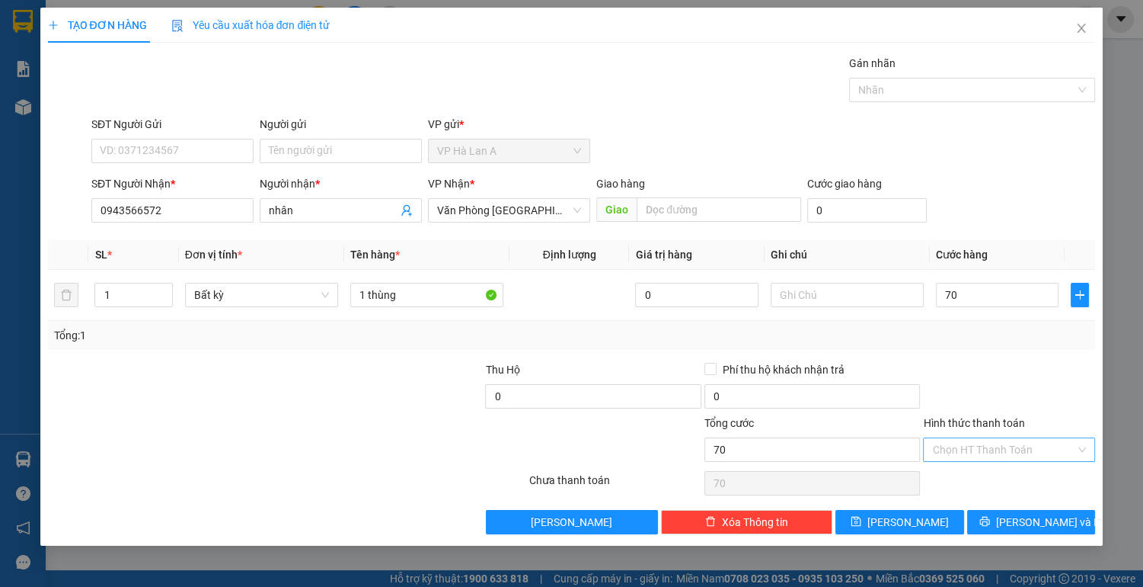
type input "70.000"
click at [1035, 442] on input "Hình thức thanh toán" at bounding box center [1003, 449] width 143 height 23
click at [1018, 475] on div "Tại văn phòng" at bounding box center [1009, 478] width 154 height 17
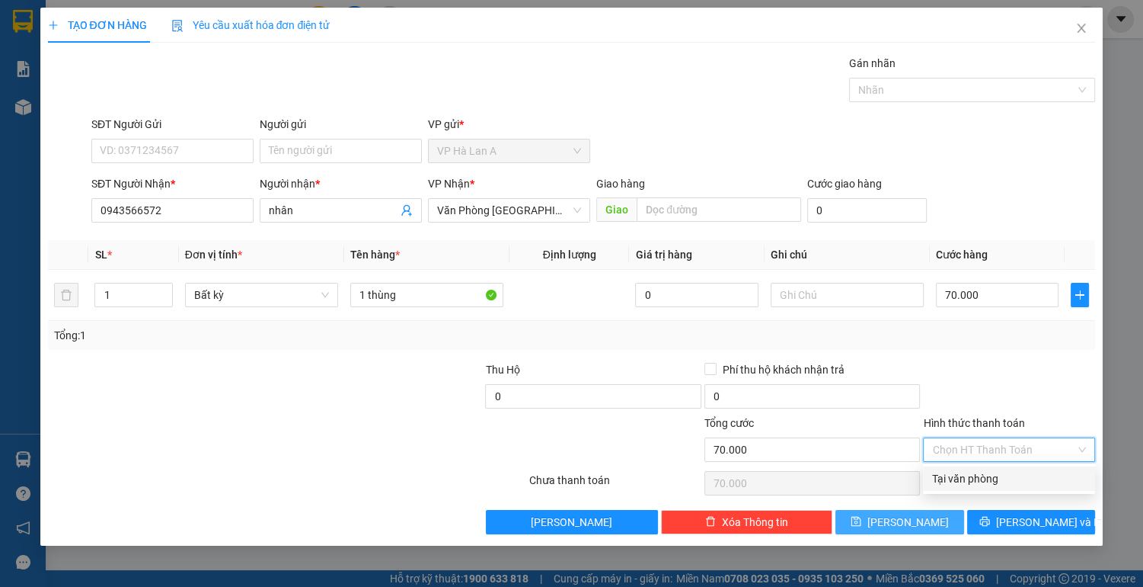
type input "0"
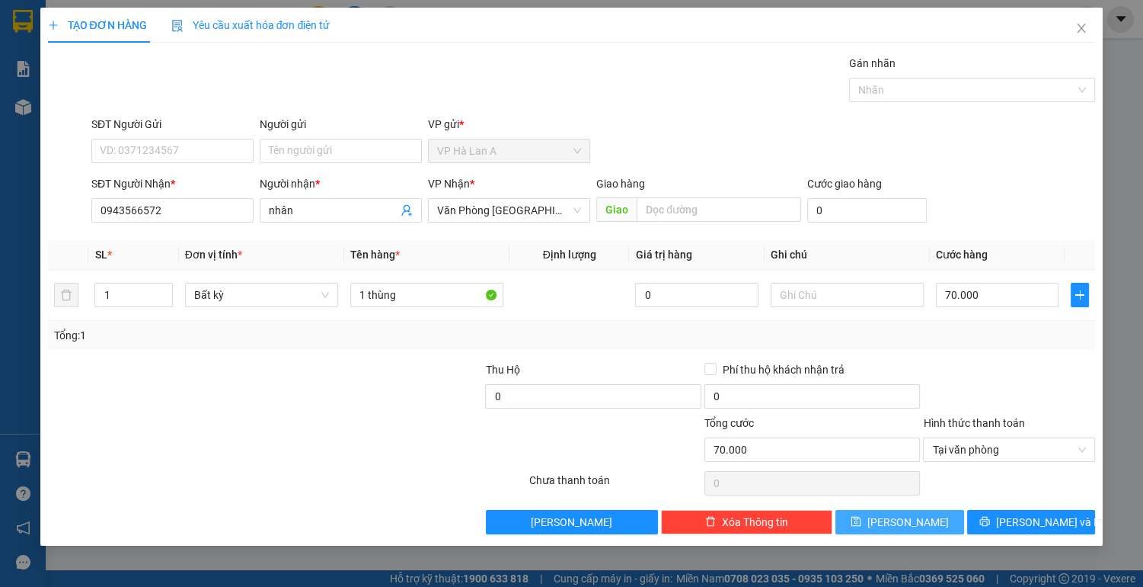
click at [871, 516] on button "[PERSON_NAME]" at bounding box center [900, 522] width 128 height 24
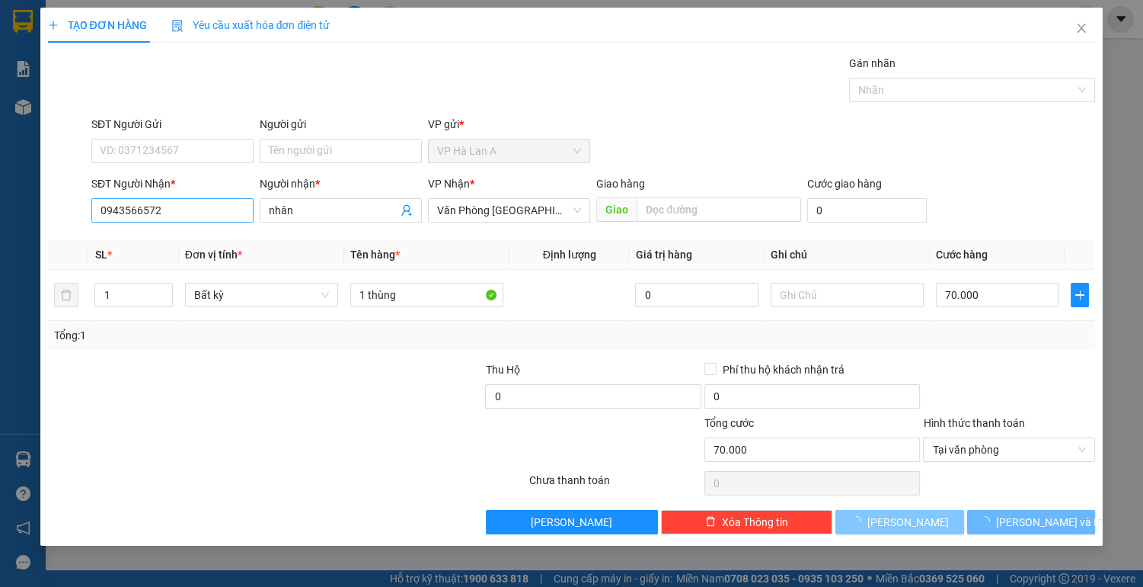
type input "0"
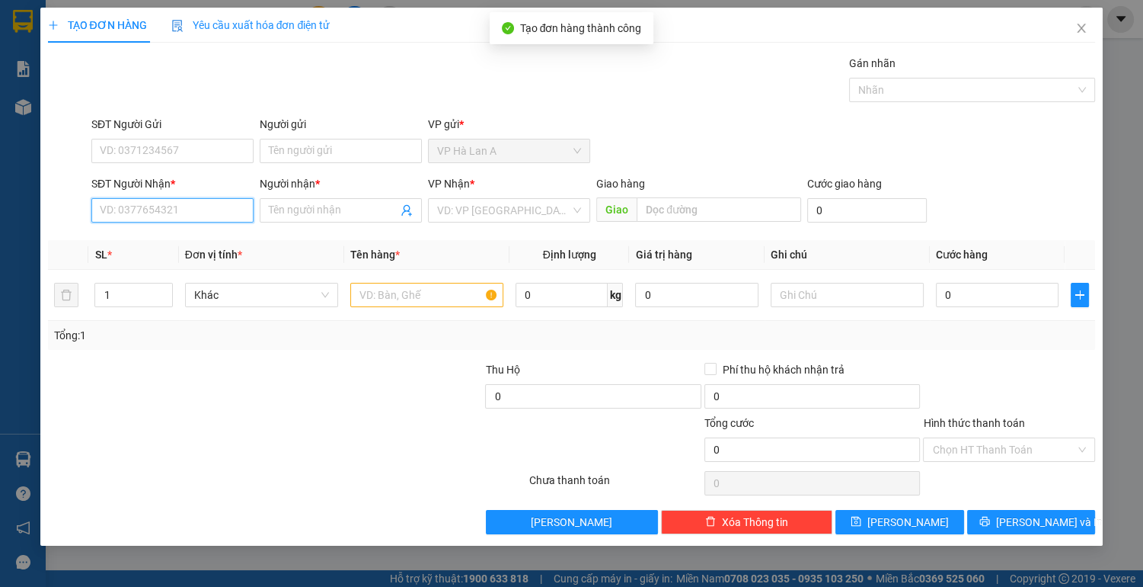
click at [218, 207] on input "SĐT Người Nhận *" at bounding box center [172, 210] width 162 height 24
type input "0987701758"
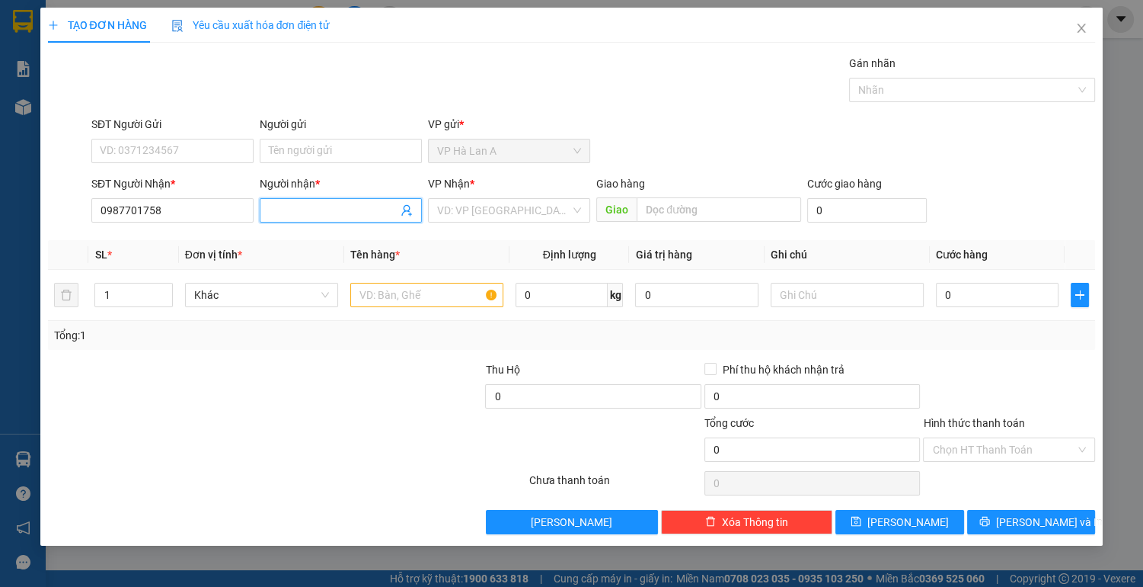
click at [310, 203] on input "Người nhận *" at bounding box center [333, 210] width 129 height 17
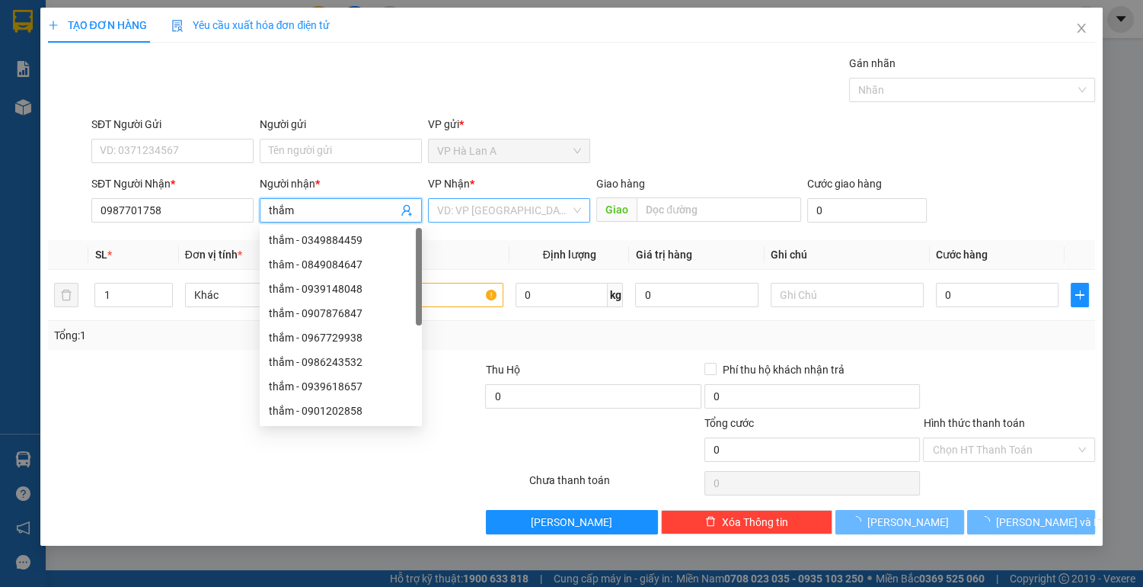
type input "thắm"
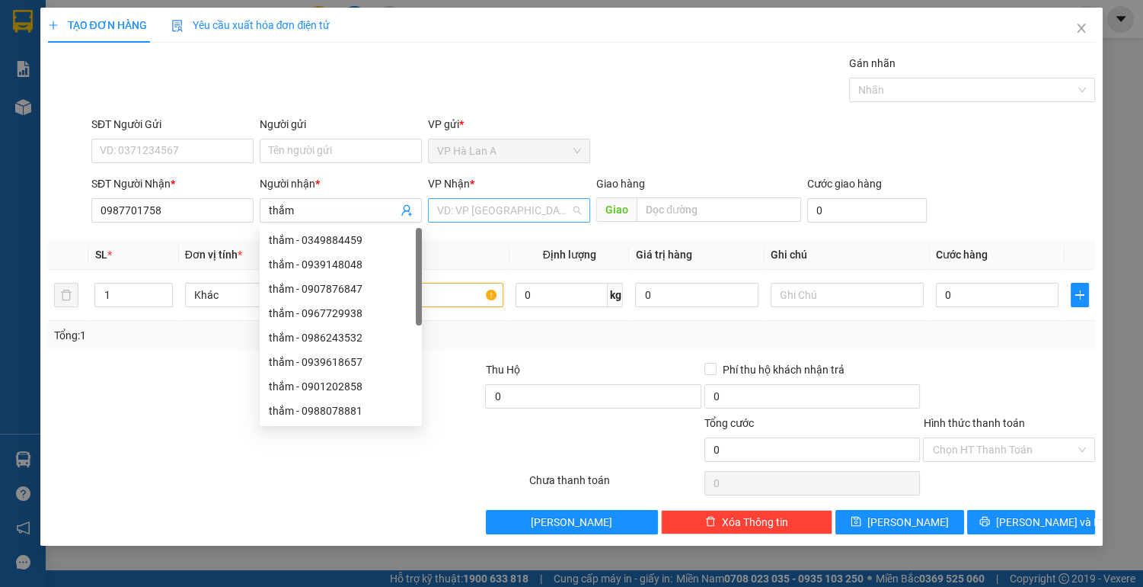
click at [502, 206] on input "search" at bounding box center [503, 210] width 133 height 23
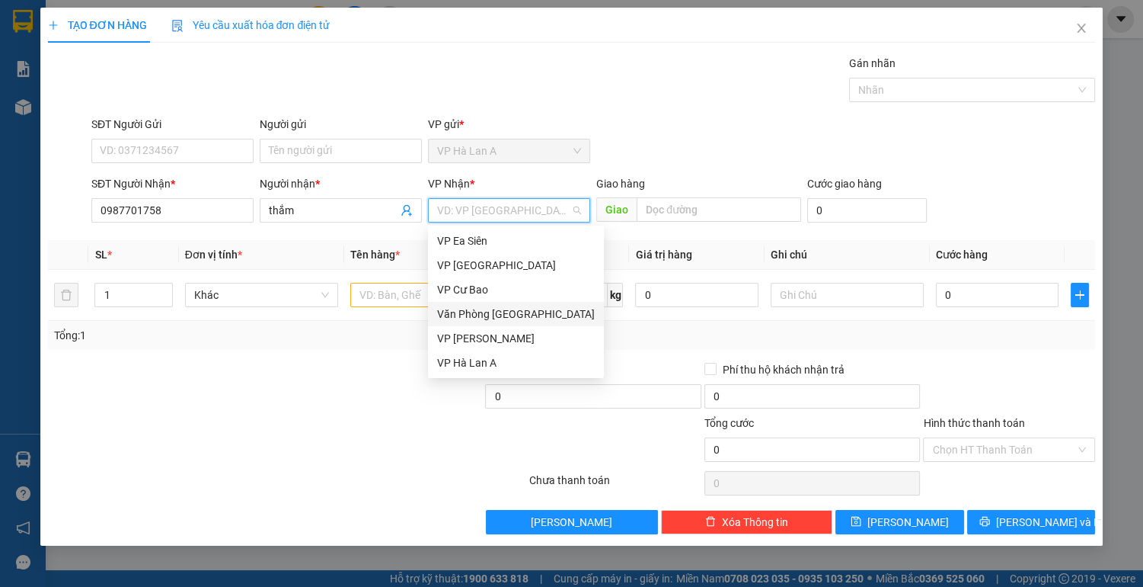
click at [485, 312] on div "Văn Phòng [GEOGRAPHIC_DATA]" at bounding box center [516, 313] width 158 height 17
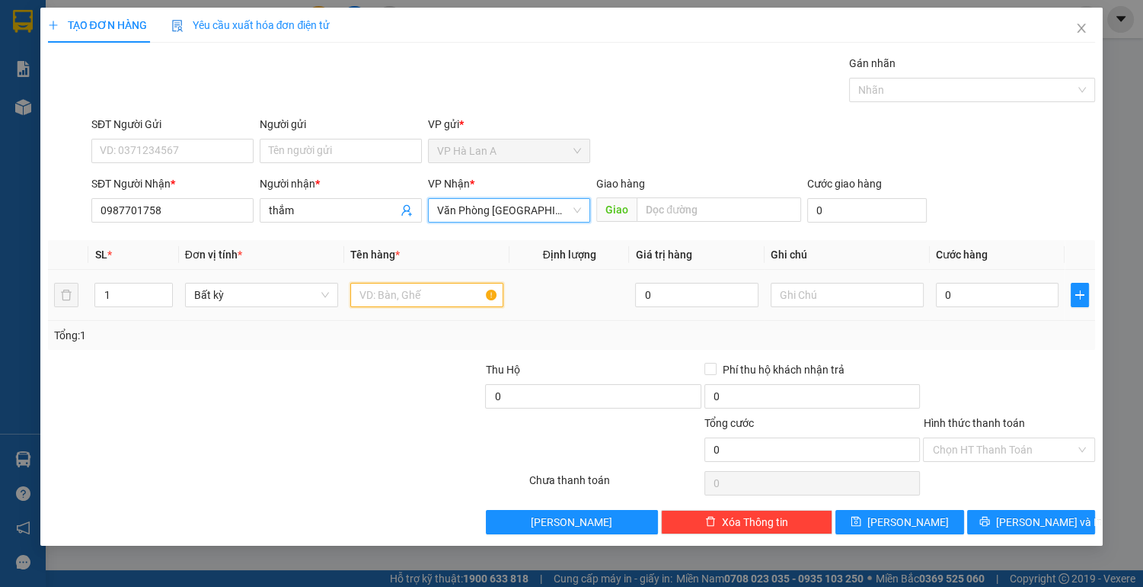
click at [400, 299] on input "text" at bounding box center [426, 295] width 153 height 24
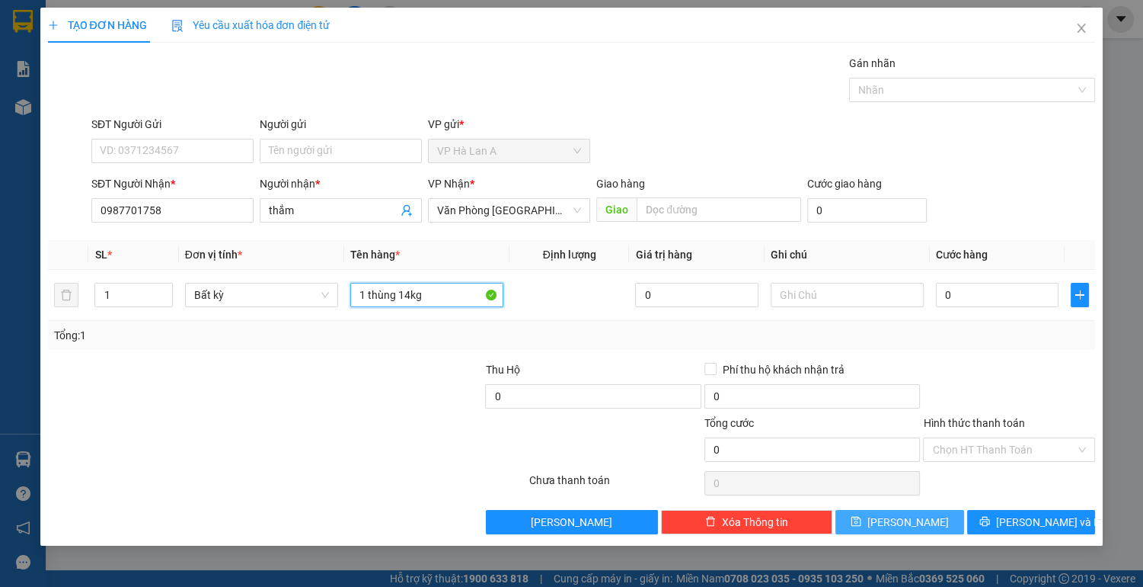
type input "1 thùng 14kg"
click at [925, 519] on button "[PERSON_NAME]" at bounding box center [900, 522] width 128 height 24
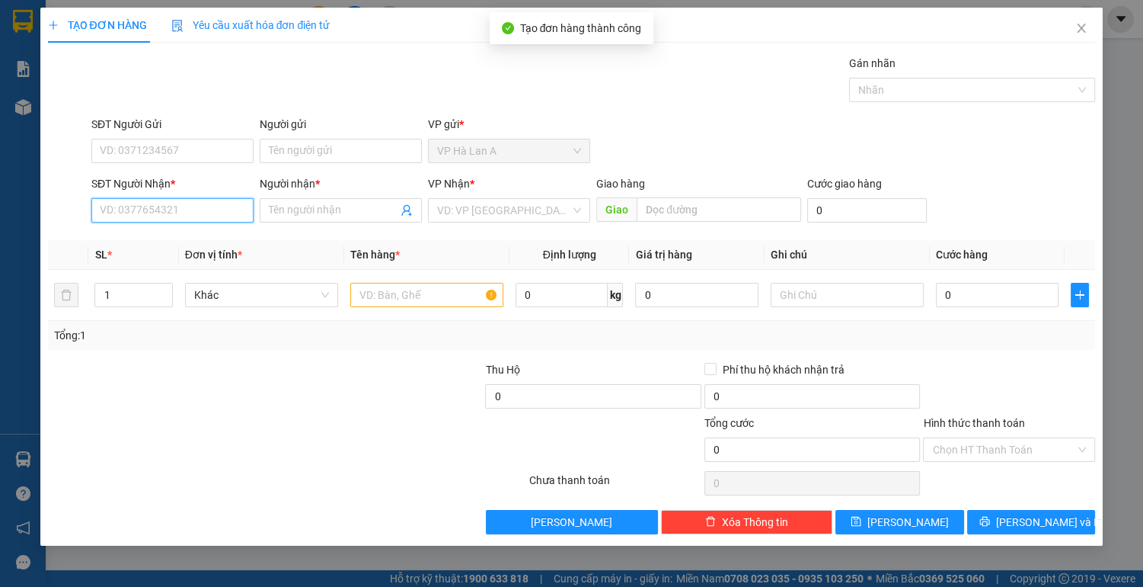
click at [184, 210] on input "SĐT Người Nhận *" at bounding box center [172, 210] width 162 height 24
click at [177, 245] on div "0382087315 - dương" at bounding box center [173, 240] width 144 height 17
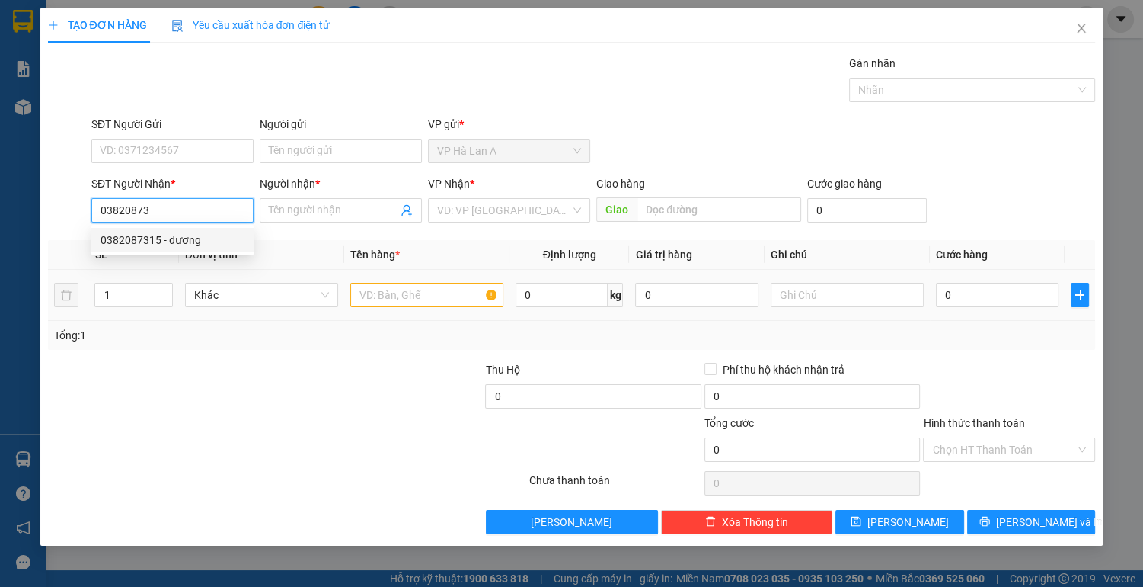
type input "0382087315"
type input "dương"
type input "0382087315"
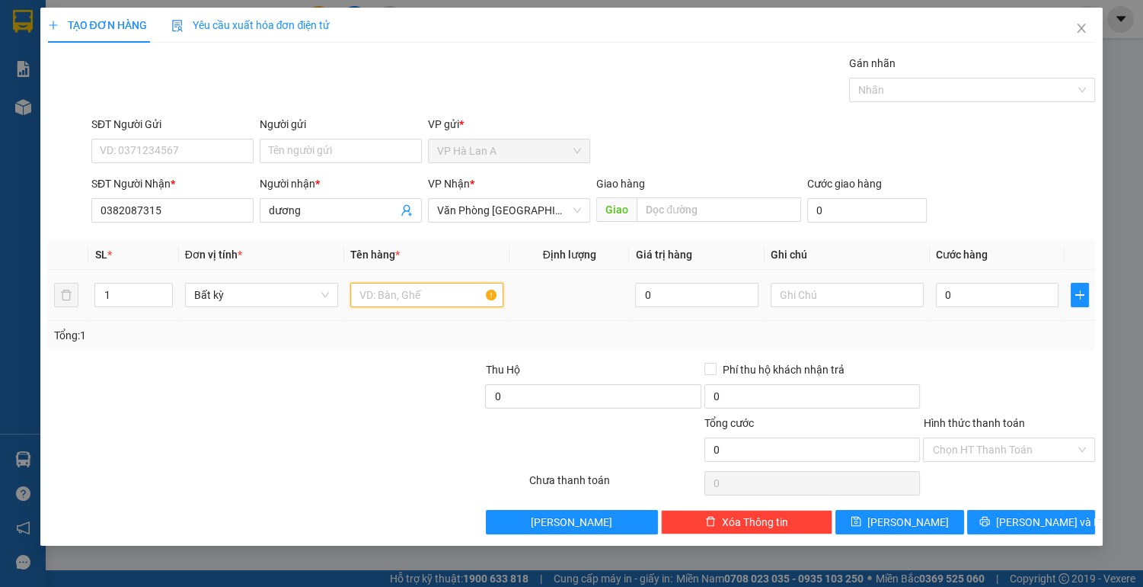
click at [417, 292] on input "text" at bounding box center [426, 295] width 153 height 24
type input "1 thùng xốp"
click at [962, 292] on input "0" at bounding box center [997, 295] width 123 height 24
type input "7"
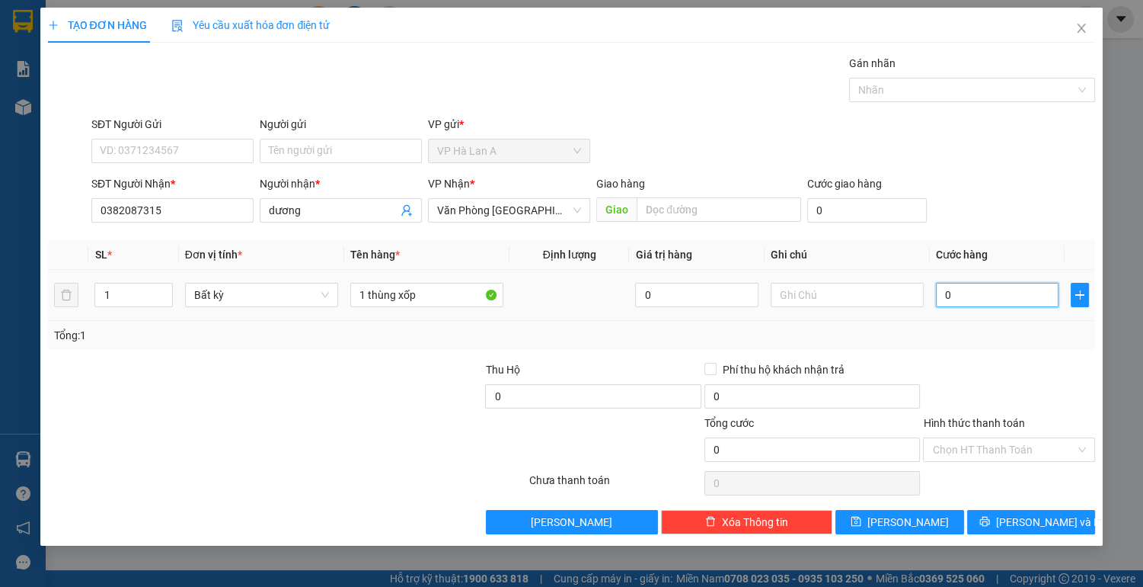
type input "7"
type input "70"
type input "70.000"
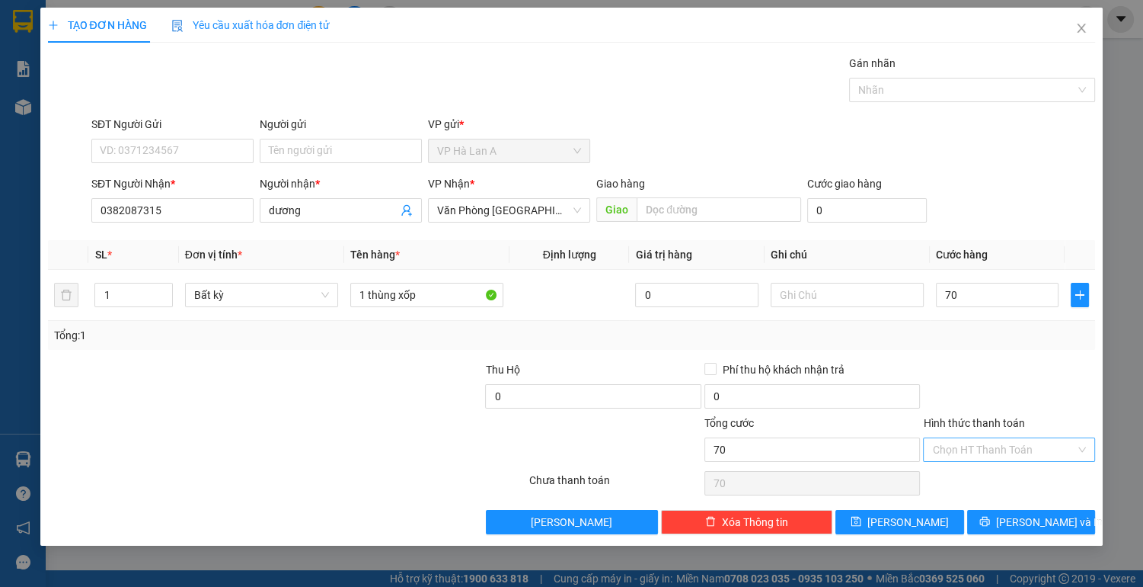
type input "70.000"
click at [963, 443] on input "Hình thức thanh toán" at bounding box center [1003, 449] width 143 height 23
click at [964, 472] on div "Tại văn phòng" at bounding box center [1009, 478] width 154 height 17
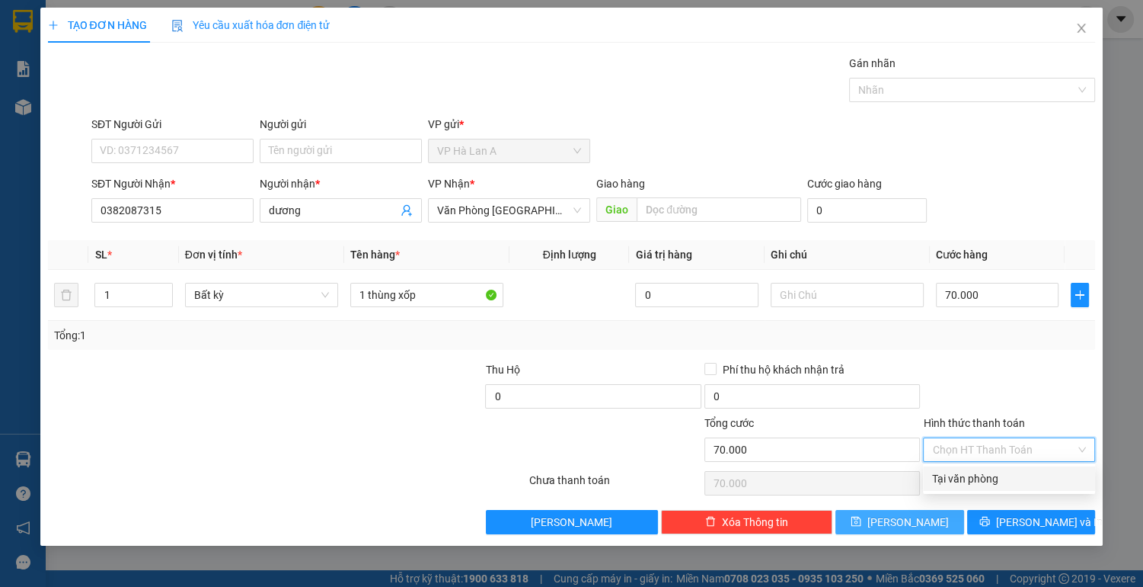
type input "0"
drag, startPoint x: 932, startPoint y: 517, endPoint x: 886, endPoint y: 513, distance: 45.9
click at [931, 518] on button "[PERSON_NAME]" at bounding box center [900, 522] width 128 height 24
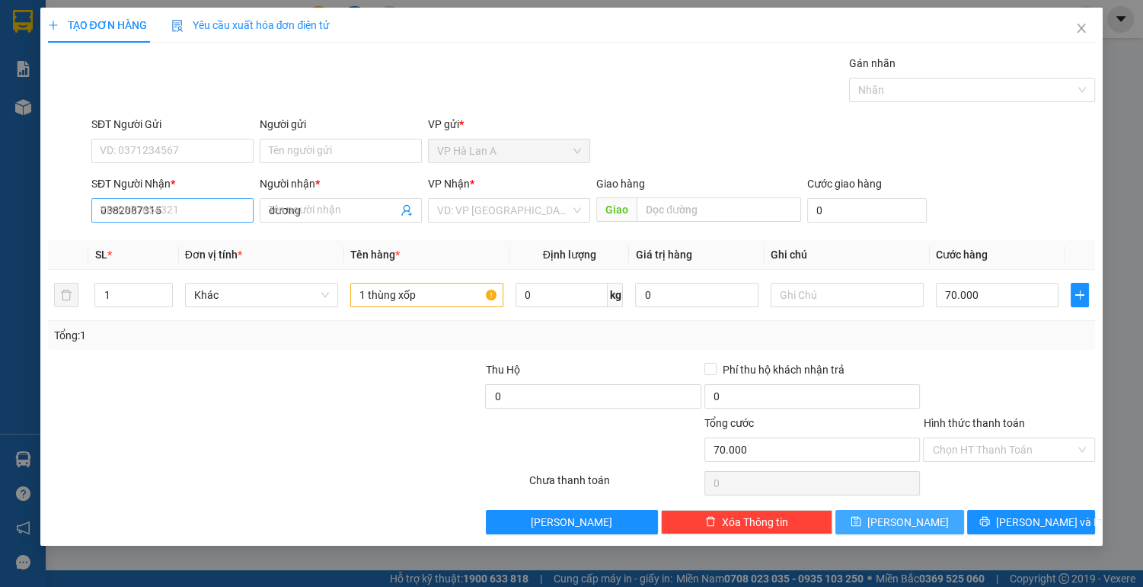
type input "0"
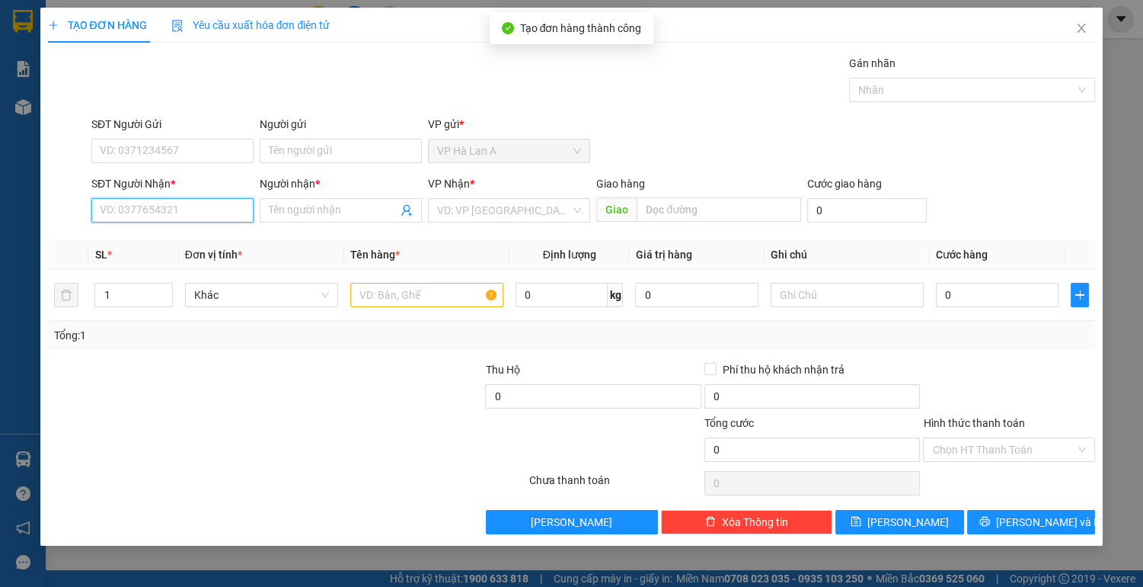
click at [162, 211] on input "SĐT Người Nhận *" at bounding box center [172, 210] width 162 height 24
click at [161, 241] on div "0914845499 - văn" at bounding box center [173, 240] width 144 height 17
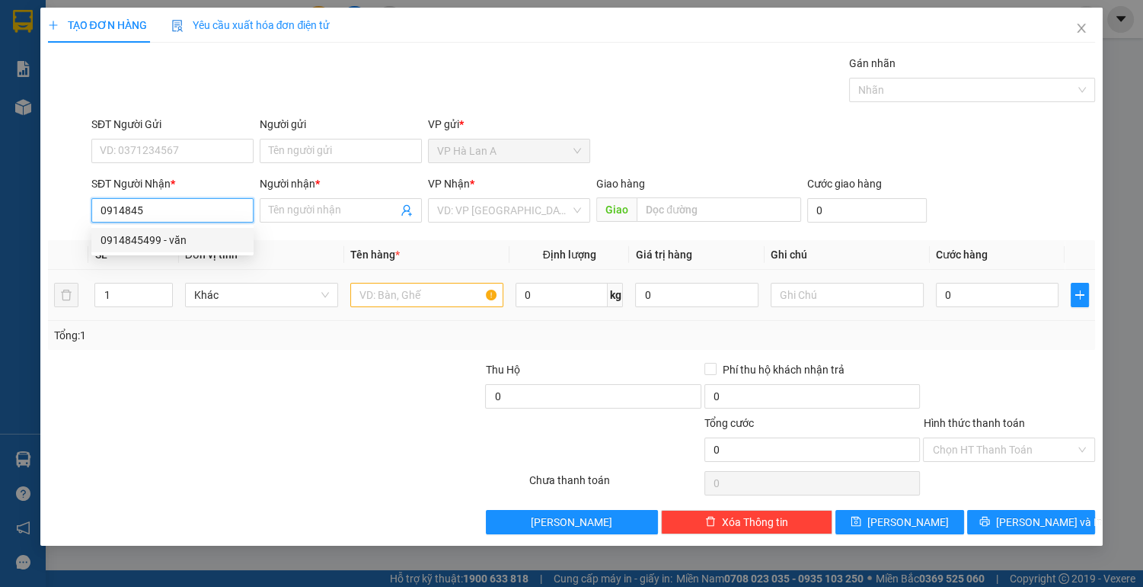
type input "0914845499"
type input "văn"
type input "ccbd"
type input "0914845499"
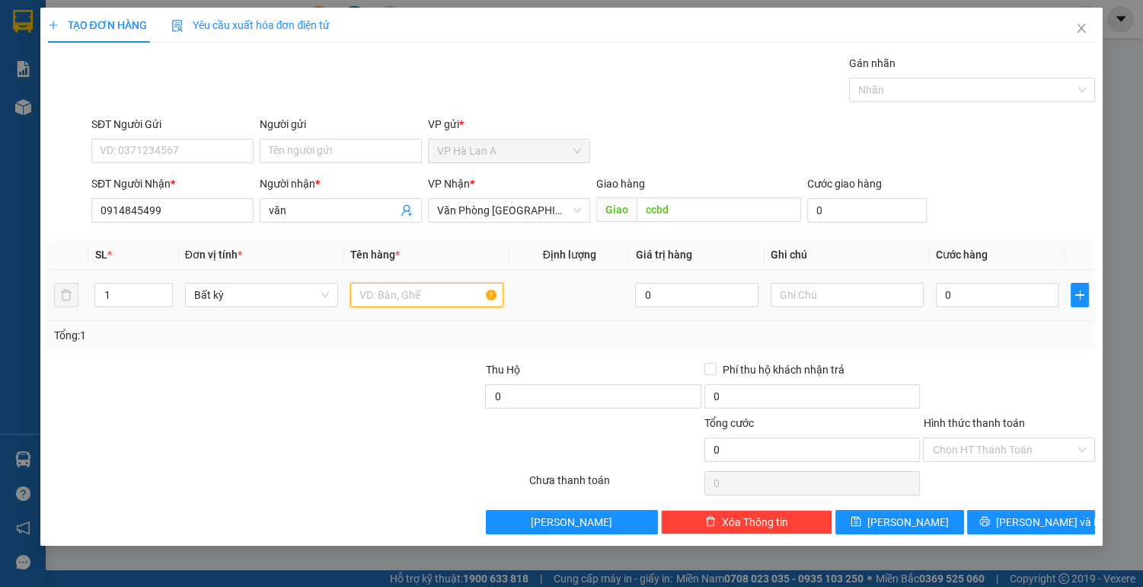
click at [397, 289] on input "text" at bounding box center [426, 295] width 153 height 24
type input "1 thùng"
click at [914, 524] on span "[PERSON_NAME]" at bounding box center [909, 521] width 82 height 17
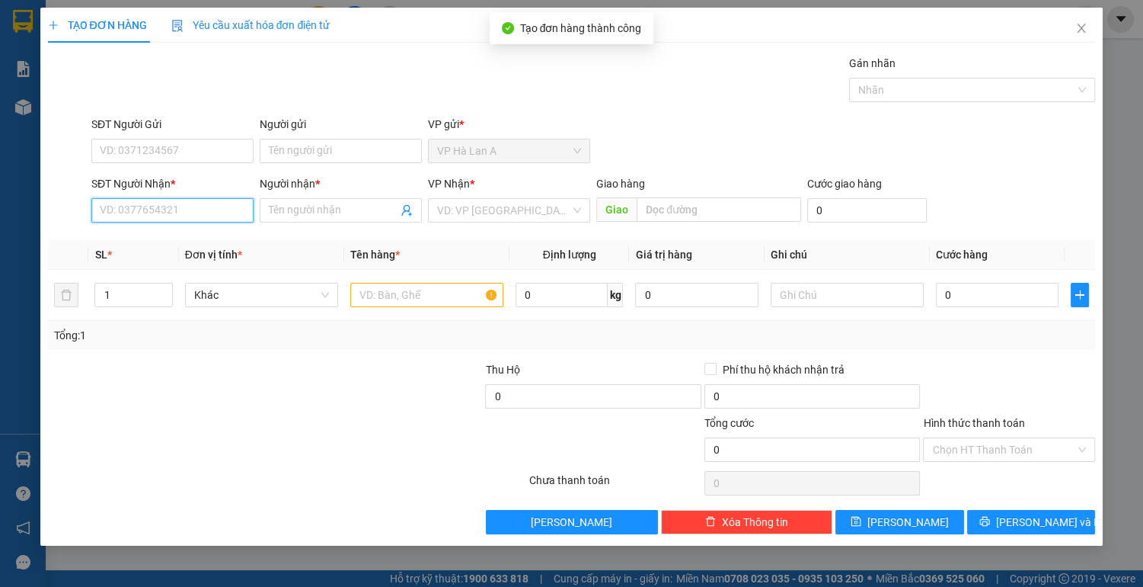
click at [154, 210] on input "SĐT Người Nhận *" at bounding box center [172, 210] width 162 height 24
drag, startPoint x: 147, startPoint y: 234, endPoint x: 283, endPoint y: 261, distance: 138.3
click at [150, 234] on div "0399185305 - trúc" at bounding box center [173, 240] width 144 height 17
type input "0399185305"
type input "trúc"
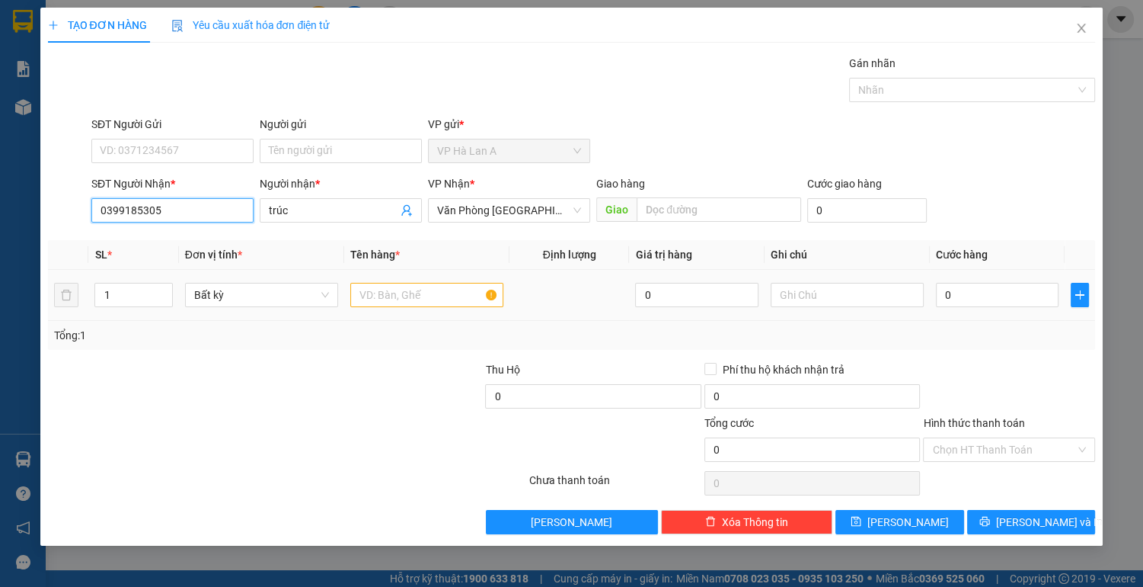
type input "0399185305"
click at [420, 293] on input "text" at bounding box center [426, 295] width 153 height 24
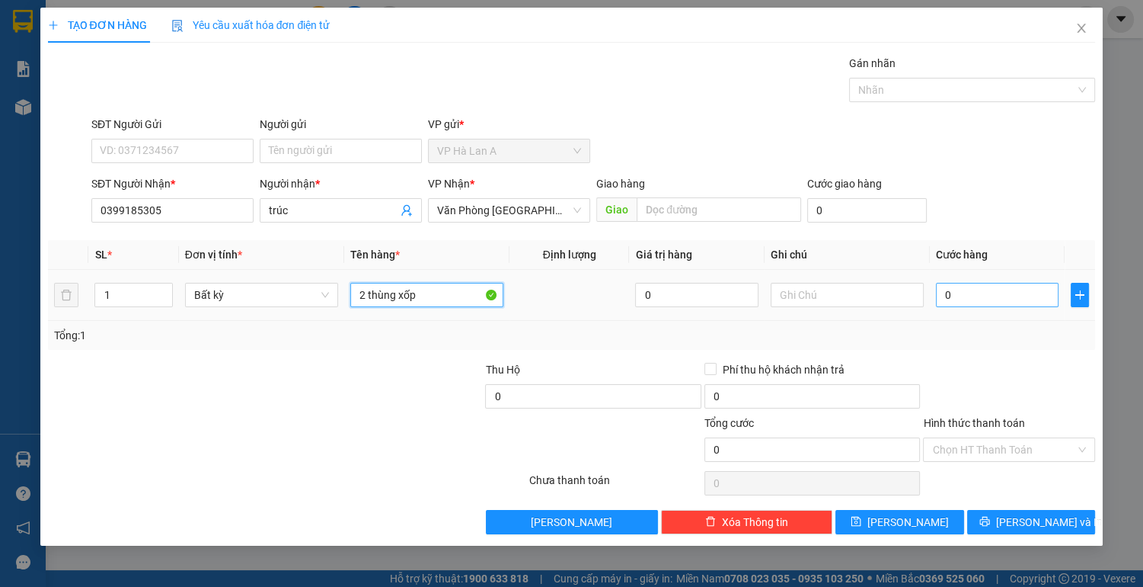
type input "2 thùng xốp"
click at [966, 287] on input "0" at bounding box center [997, 295] width 123 height 24
type input "1"
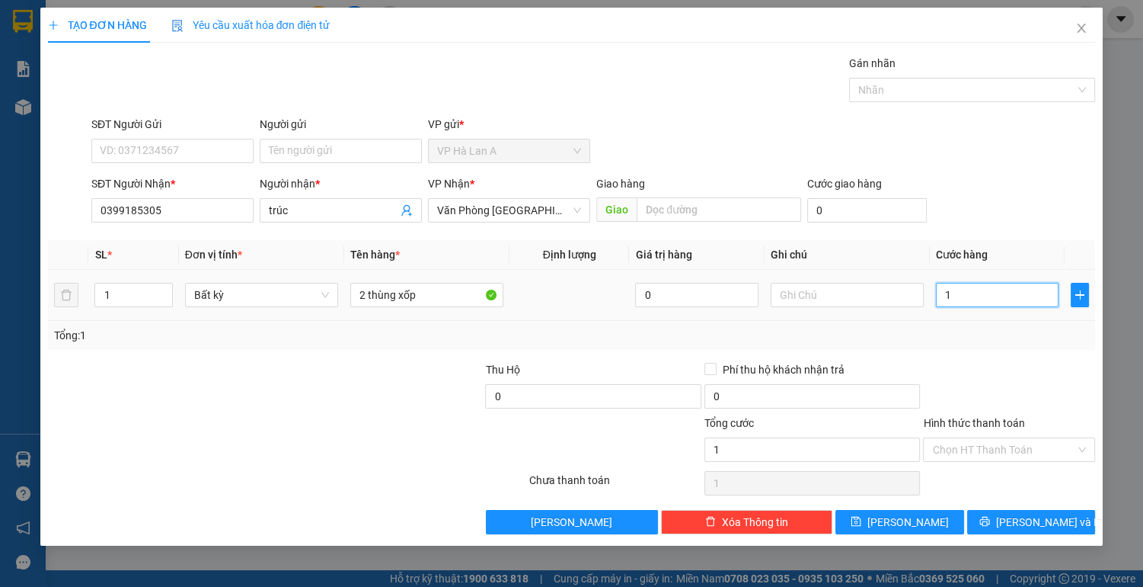
type input "14"
type input "140"
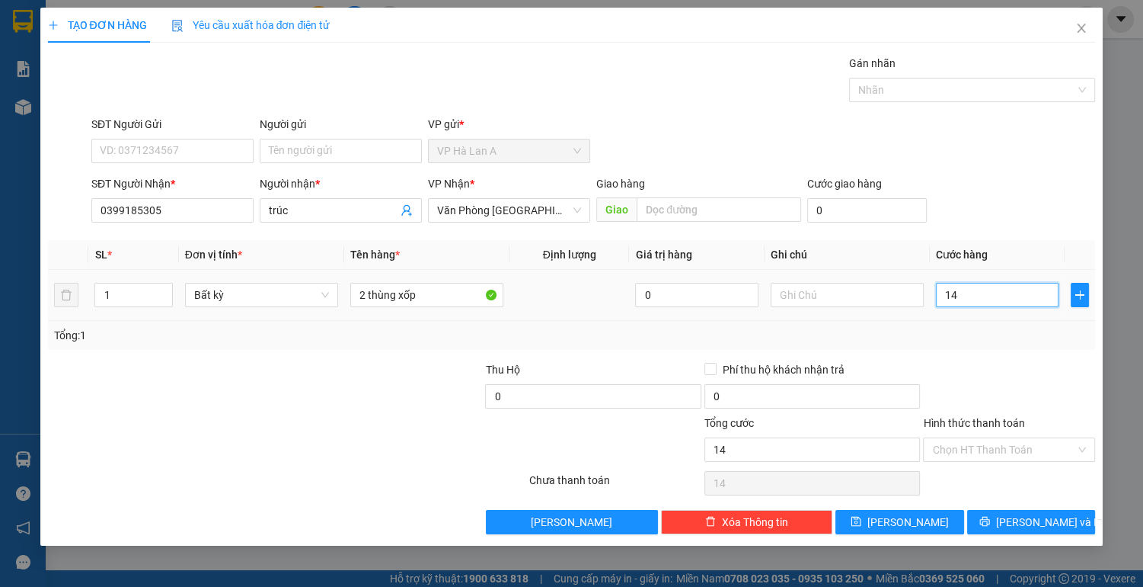
type input "140"
type input "140.000"
click at [999, 446] on input "Hình thức thanh toán" at bounding box center [1003, 449] width 143 height 23
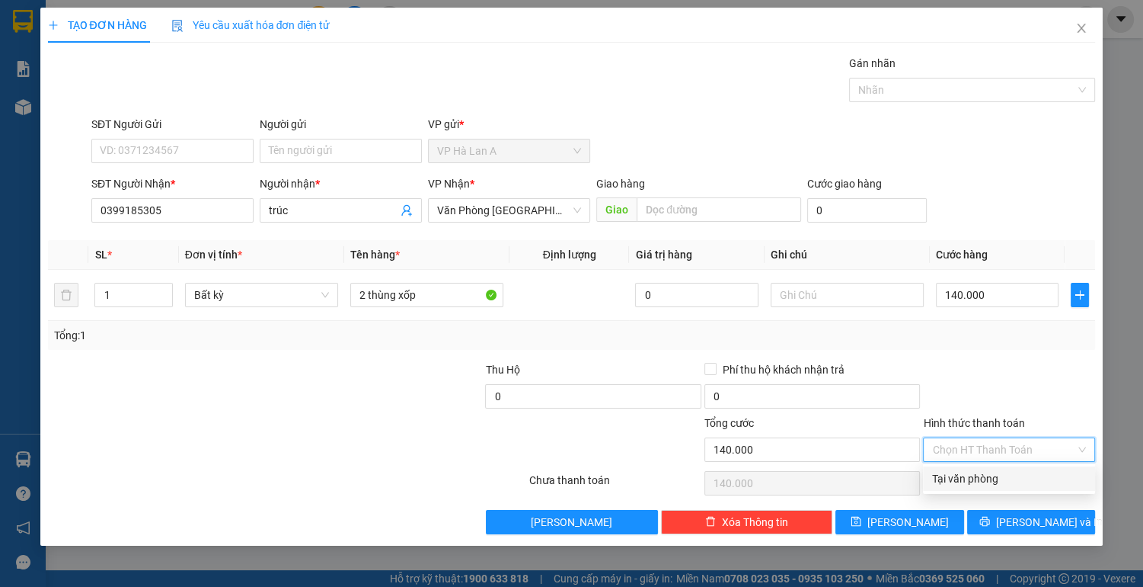
click at [980, 478] on div "Tại văn phòng" at bounding box center [1009, 478] width 154 height 17
type input "0"
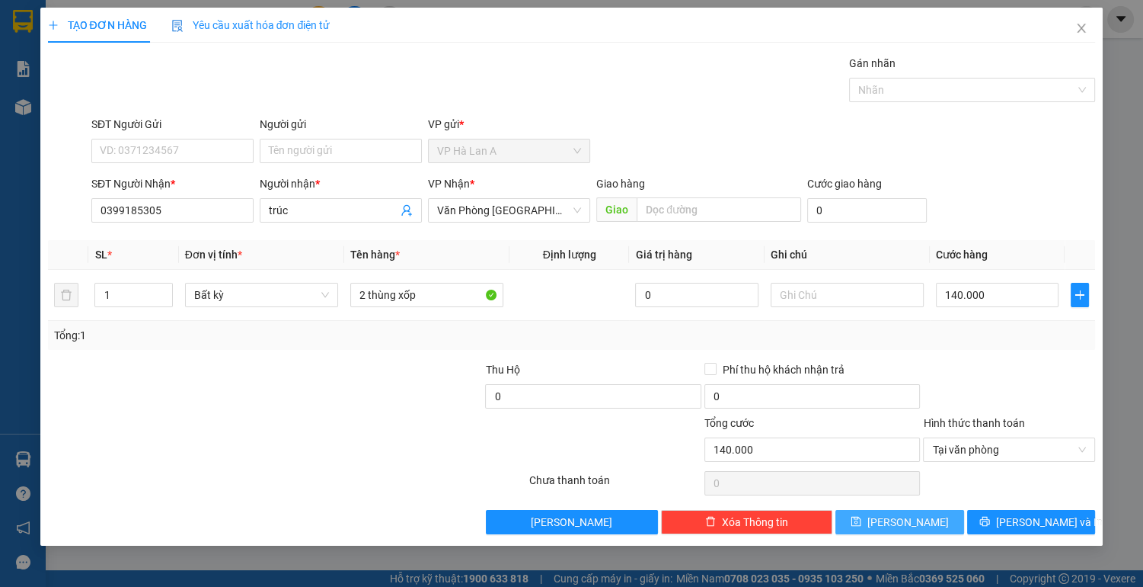
click at [861, 517] on icon "save" at bounding box center [857, 521] width 10 height 10
type input "0"
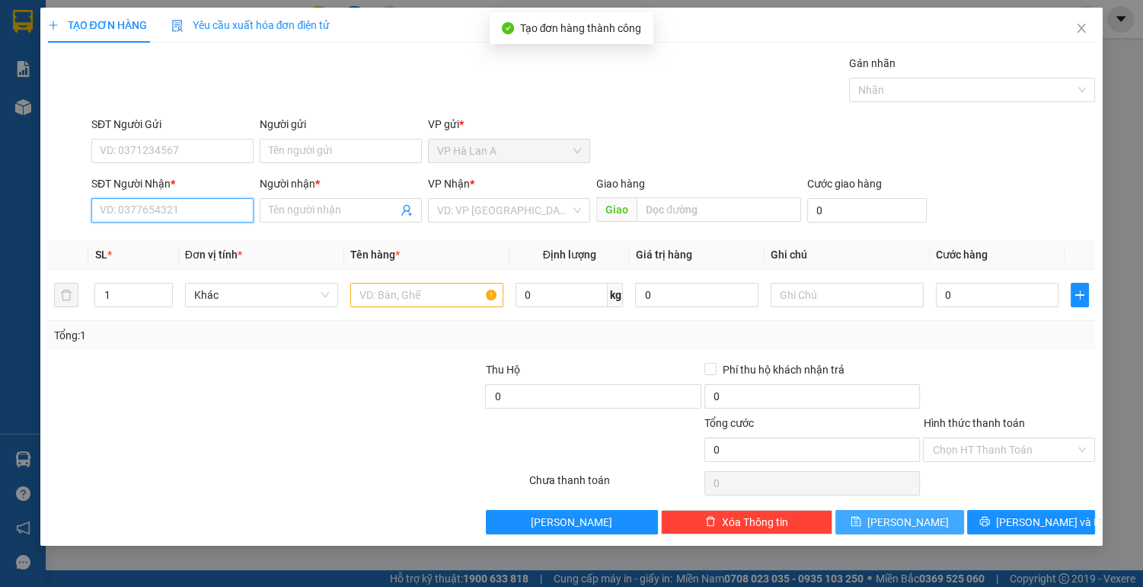
click at [161, 208] on input "SĐT Người Nhận *" at bounding box center [172, 210] width 162 height 24
click at [162, 241] on div "0977237107 - hoa long" at bounding box center [173, 240] width 144 height 17
type input "0977237107"
type input "hoa long"
type input "an sương"
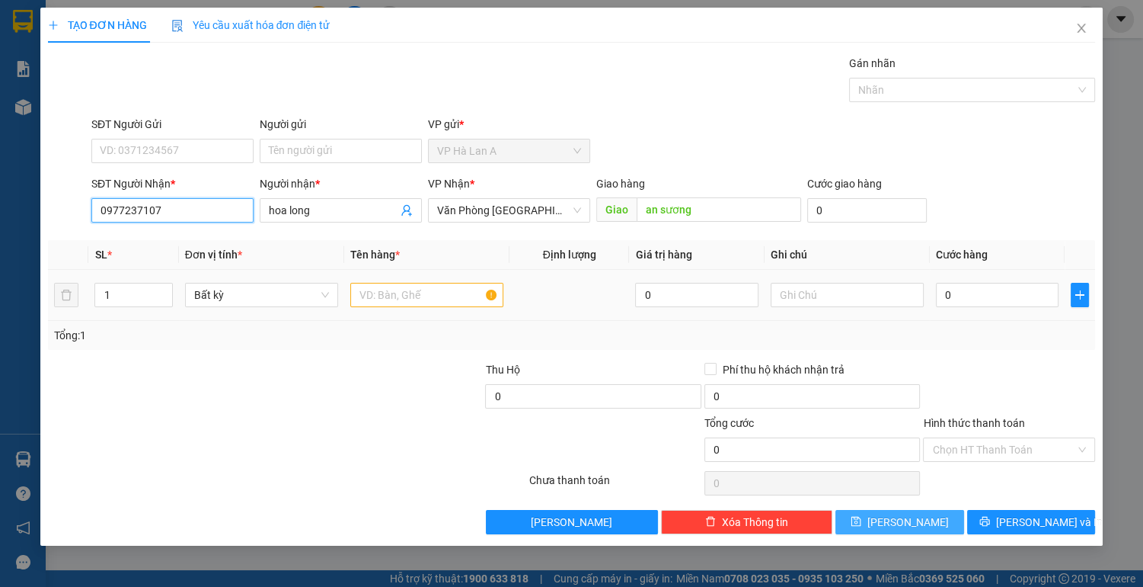
type input "0977237107"
click at [407, 297] on input "text" at bounding box center [426, 295] width 153 height 24
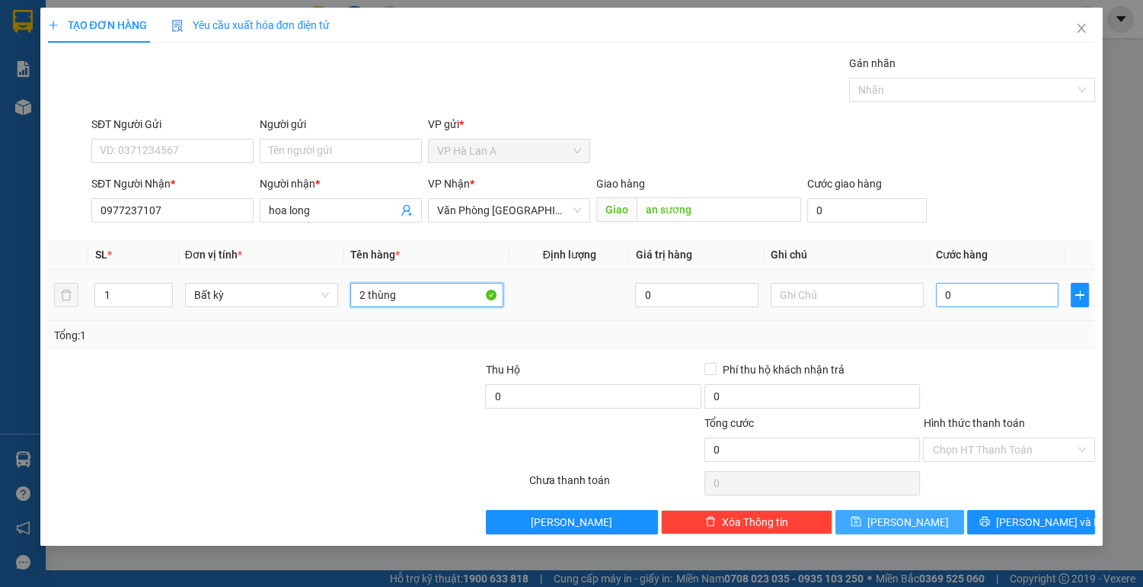
type input "2 thùng"
click at [1000, 290] on input "0" at bounding box center [997, 295] width 123 height 24
type input "1"
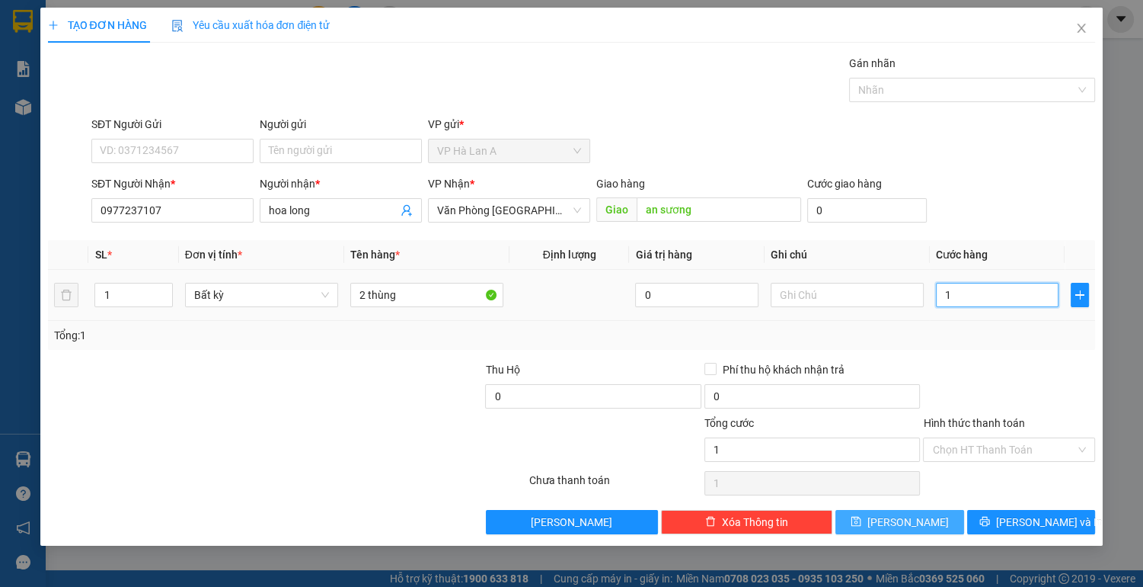
type input "11"
type input "110"
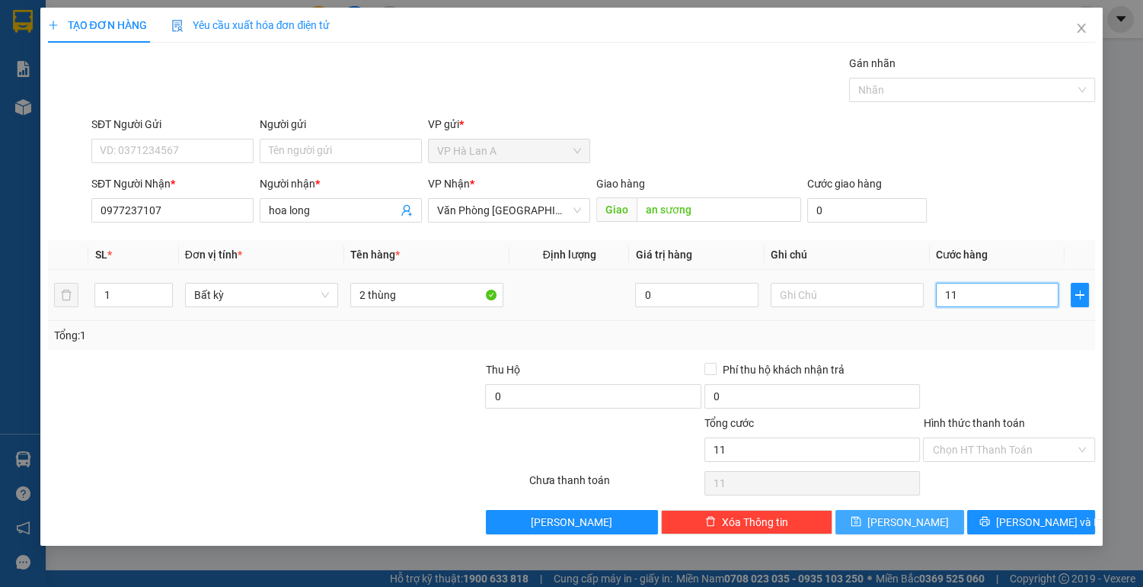
type input "110"
type input "110.000"
click at [983, 445] on input "Hình thức thanh toán" at bounding box center [1003, 449] width 143 height 23
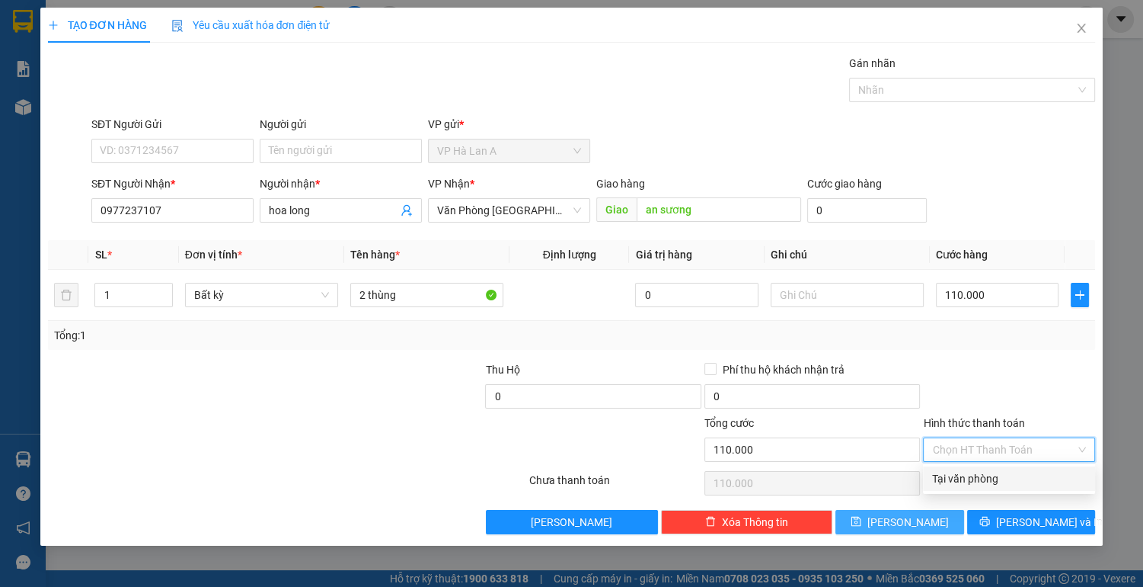
drag, startPoint x: 972, startPoint y: 478, endPoint x: 957, endPoint y: 493, distance: 21.5
click at [970, 478] on div "Tại văn phòng" at bounding box center [1009, 478] width 154 height 17
type input "0"
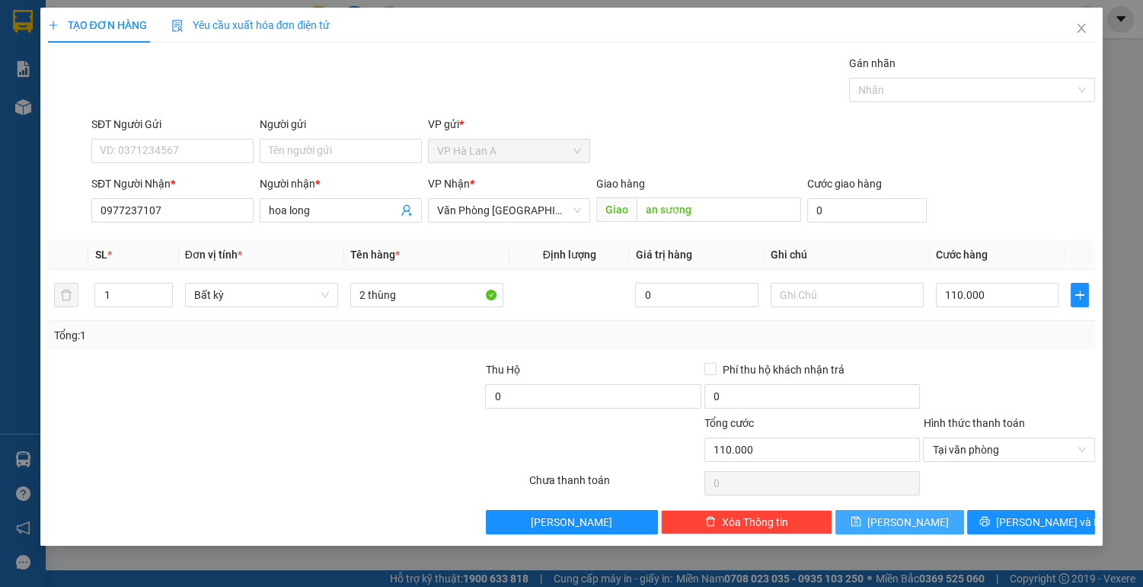
click at [938, 518] on button "[PERSON_NAME]" at bounding box center [900, 522] width 128 height 24
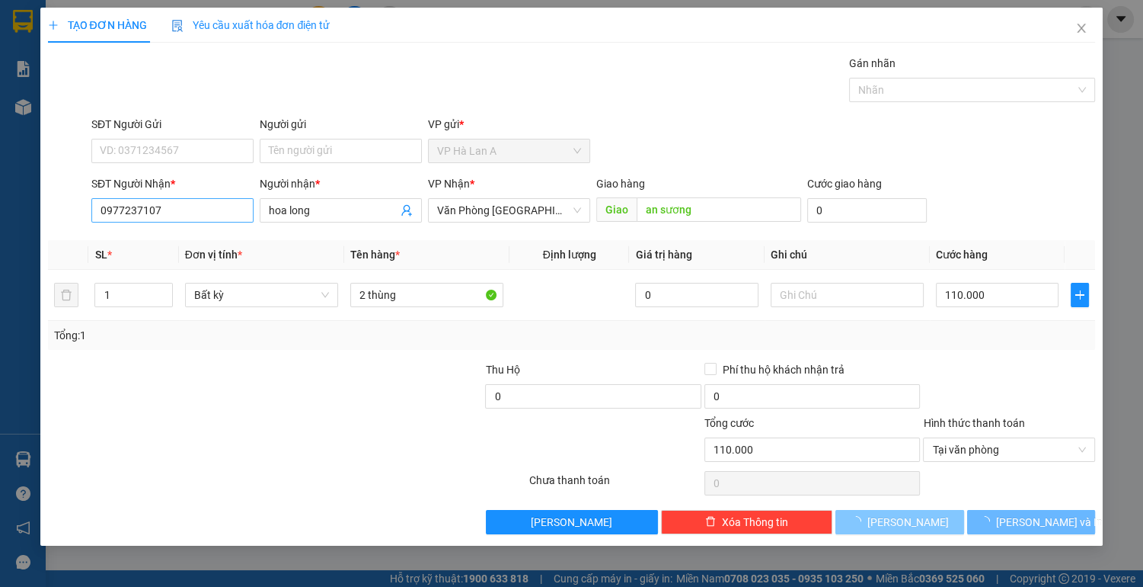
type input "0"
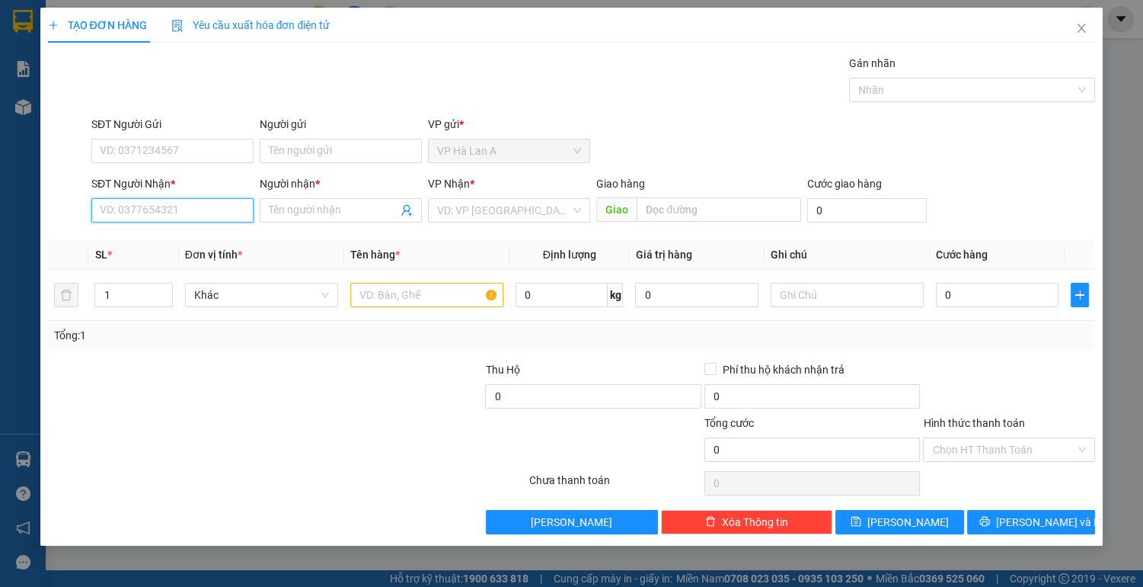
click at [165, 209] on input "SĐT Người Nhận *" at bounding box center [172, 210] width 162 height 24
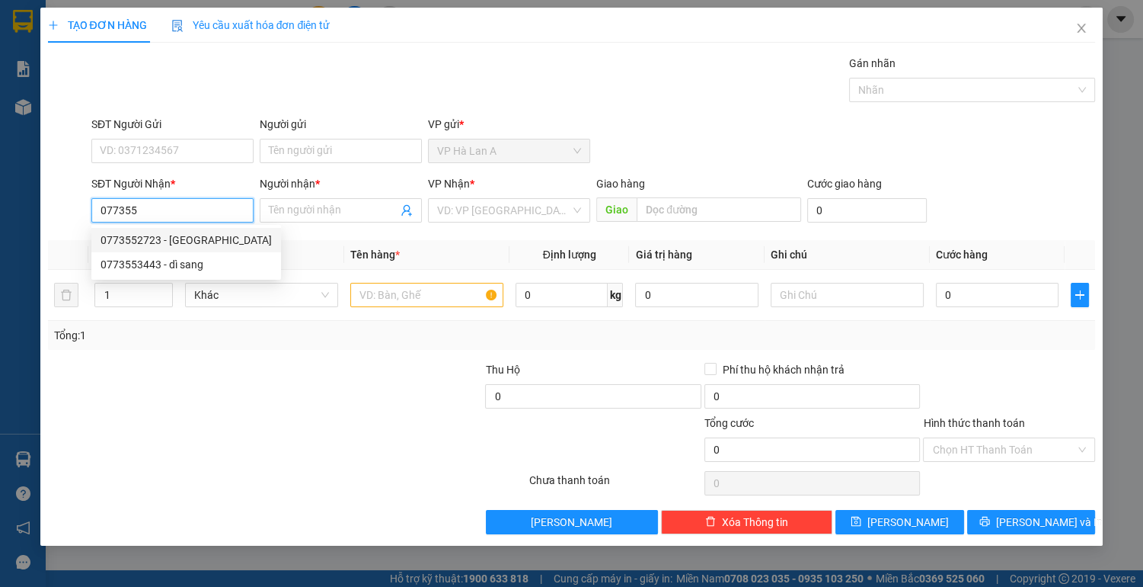
click at [161, 239] on div "0773552723 - [GEOGRAPHIC_DATA]" at bounding box center [186, 240] width 171 height 17
type input "0773552723"
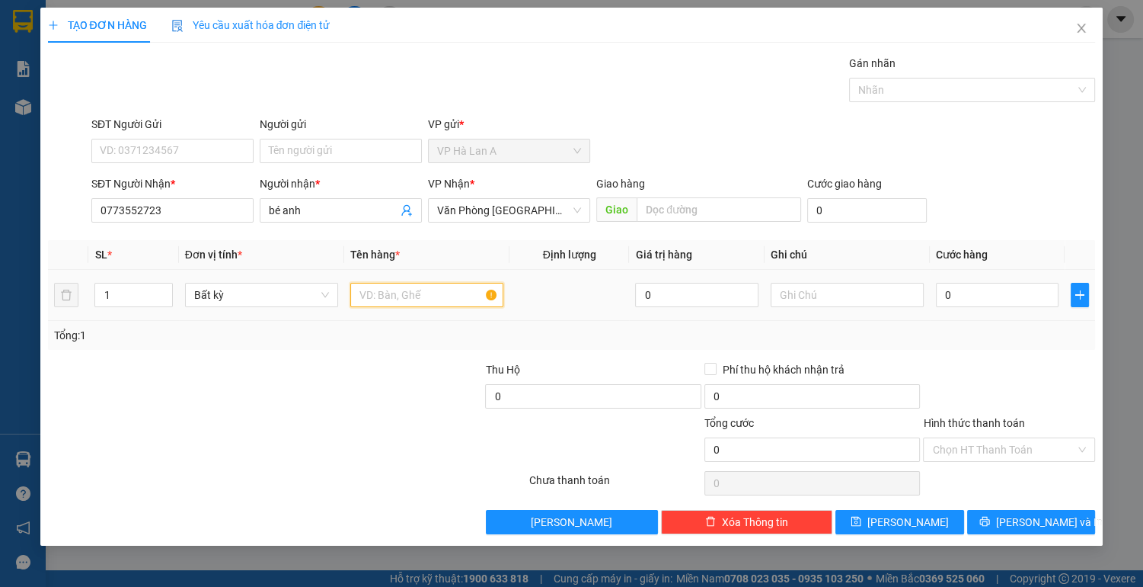
click at [398, 285] on input "text" at bounding box center [426, 295] width 153 height 24
click at [861, 522] on icon "save" at bounding box center [856, 521] width 11 height 11
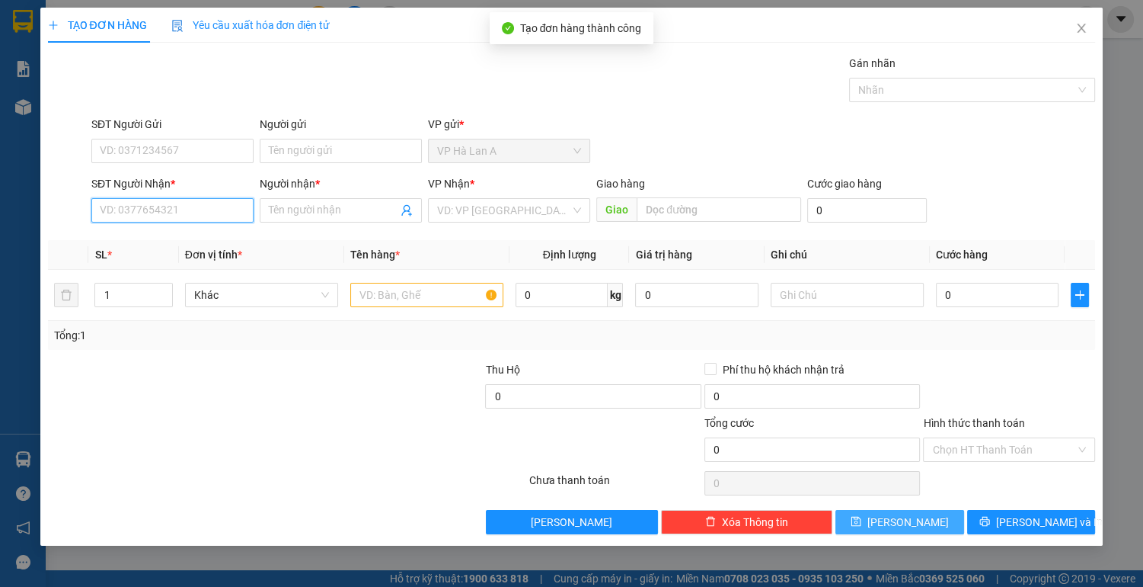
click at [213, 211] on input "SĐT Người Nhận *" at bounding box center [172, 210] width 162 height 24
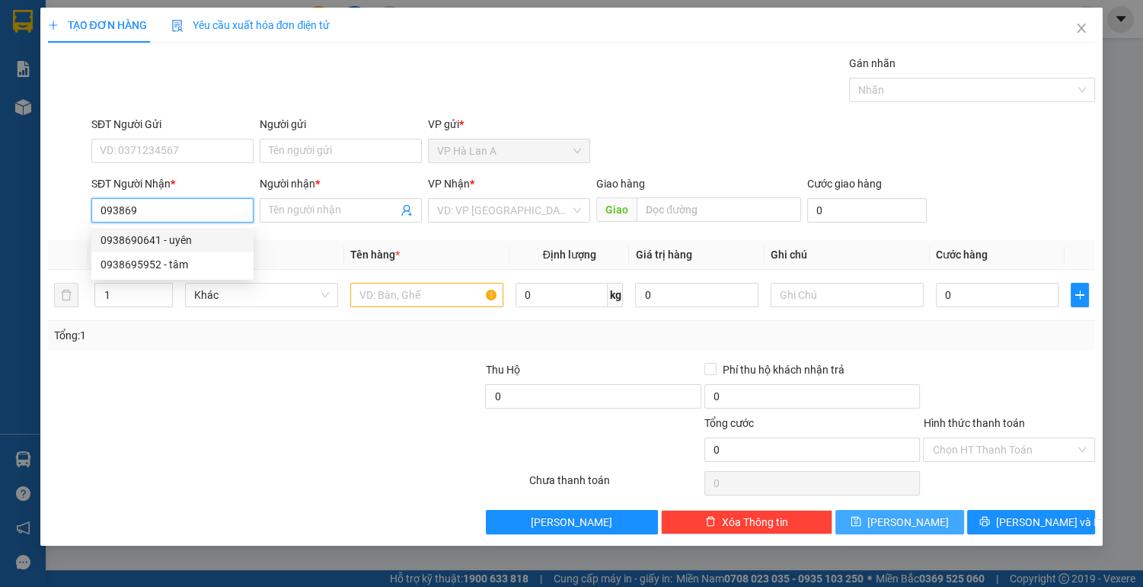
click at [155, 235] on div "0938690641 - uyên" at bounding box center [173, 240] width 144 height 17
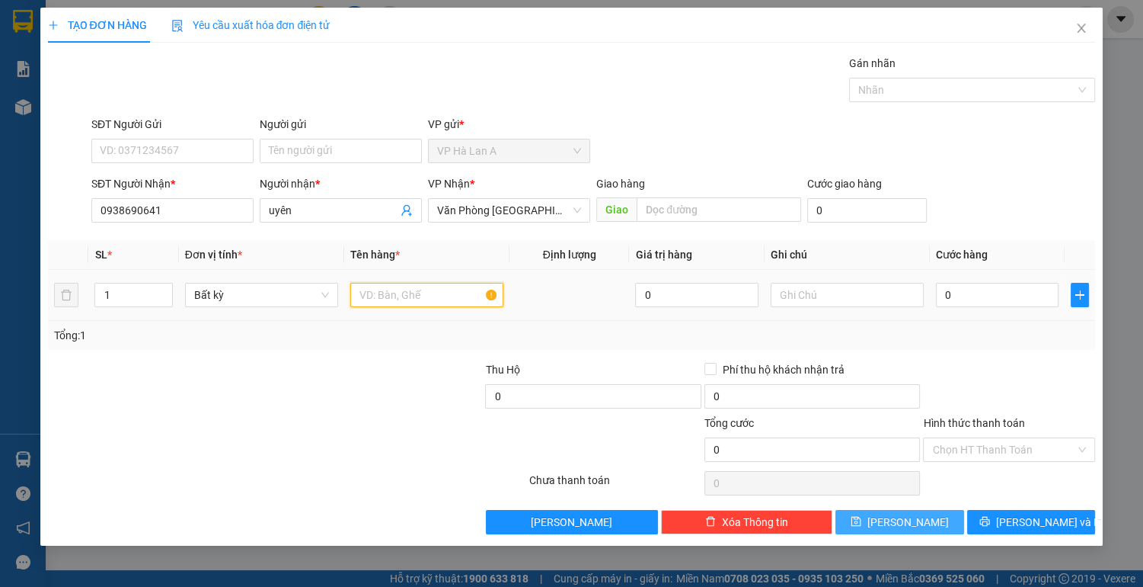
click at [397, 289] on input "text" at bounding box center [426, 295] width 153 height 24
click at [1035, 298] on input "0" at bounding box center [997, 295] width 123 height 24
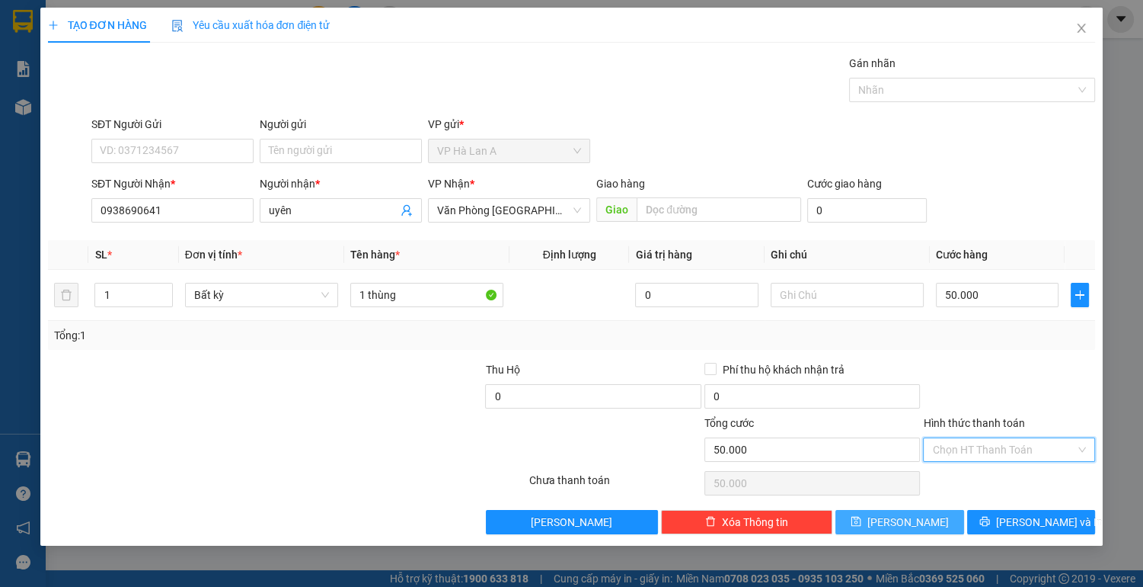
click at [1024, 452] on input "Hình thức thanh toán" at bounding box center [1003, 449] width 143 height 23
click at [1013, 475] on div "Tại văn phòng" at bounding box center [1009, 478] width 154 height 17
click at [927, 514] on button "[PERSON_NAME]" at bounding box center [900, 522] width 128 height 24
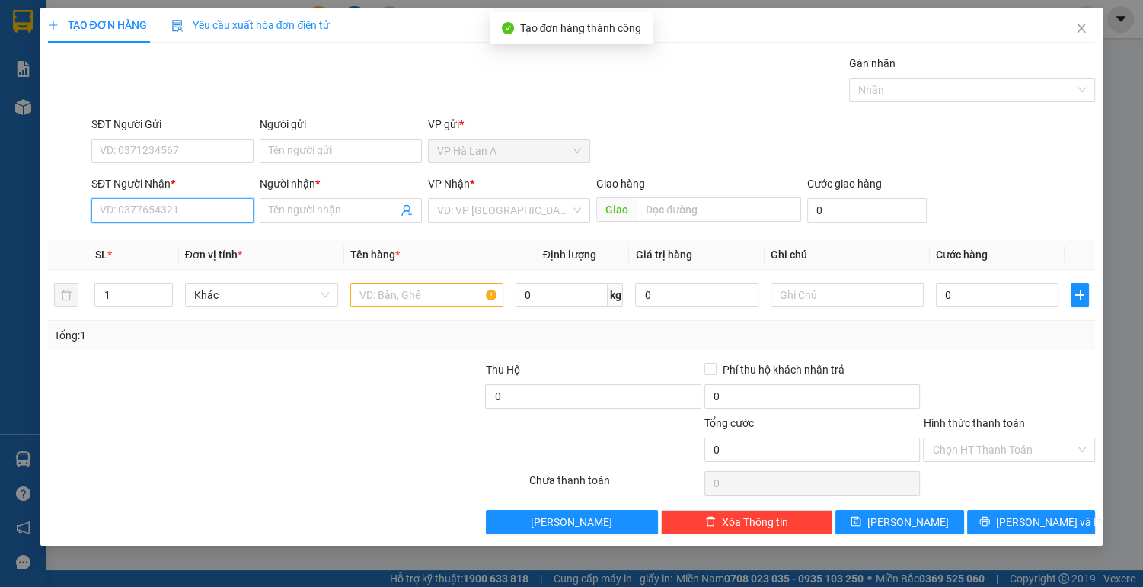
click at [210, 208] on input "SĐT Người Nhận *" at bounding box center [172, 210] width 162 height 24
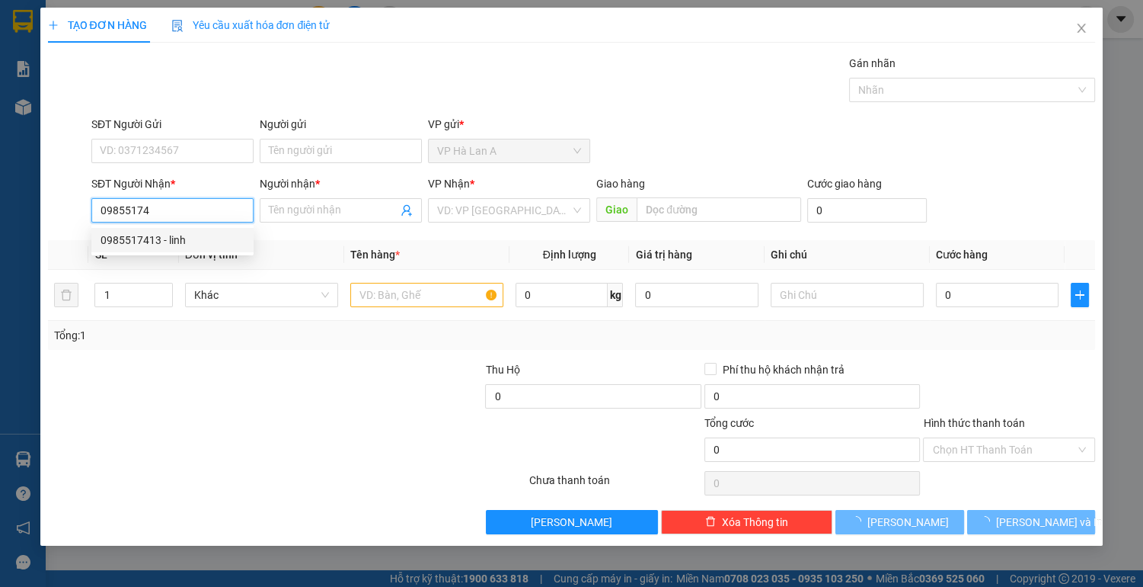
click at [166, 242] on div "0985517413 - linh" at bounding box center [173, 240] width 144 height 17
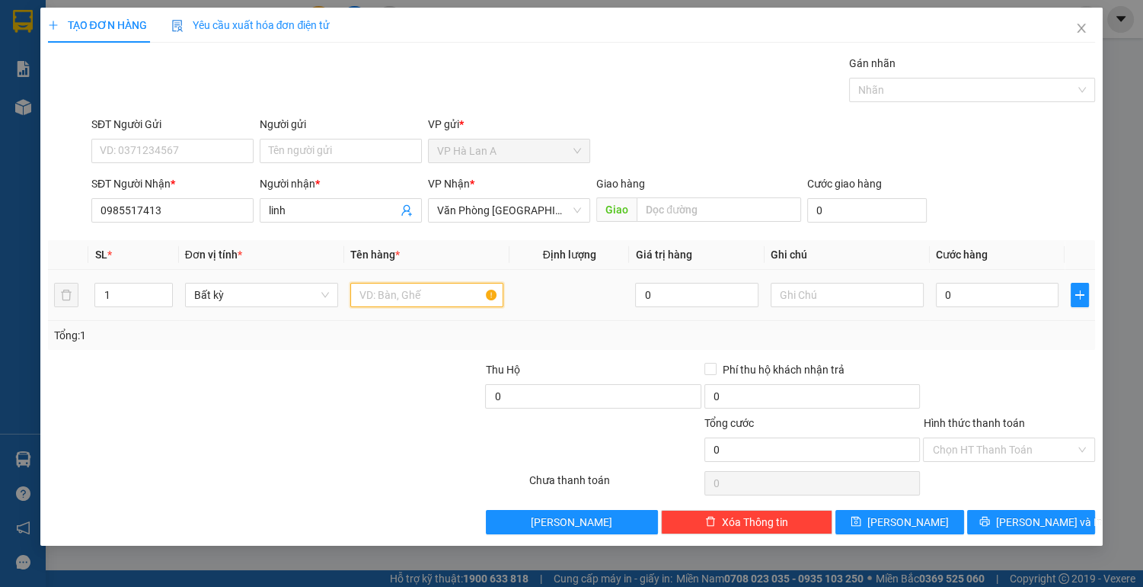
click at [414, 299] on input "text" at bounding box center [426, 295] width 153 height 24
click at [890, 512] on button "[PERSON_NAME]" at bounding box center [900, 522] width 128 height 24
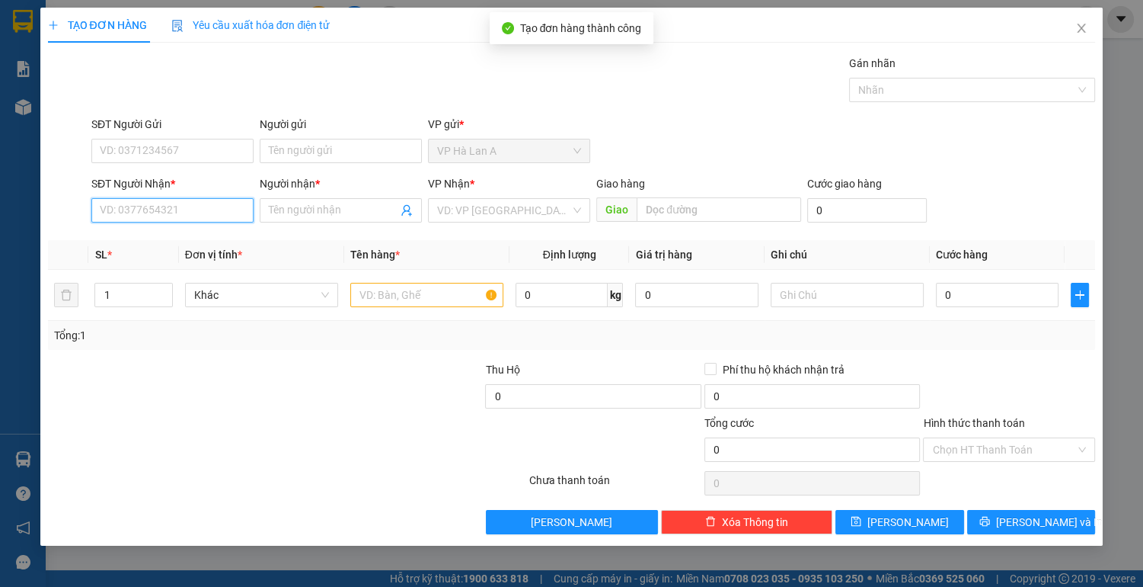
click at [137, 203] on input "SĐT Người Nhận *" at bounding box center [172, 210] width 162 height 24
click at [141, 248] on div "0984985836 - nguyên" at bounding box center [172, 240] width 162 height 24
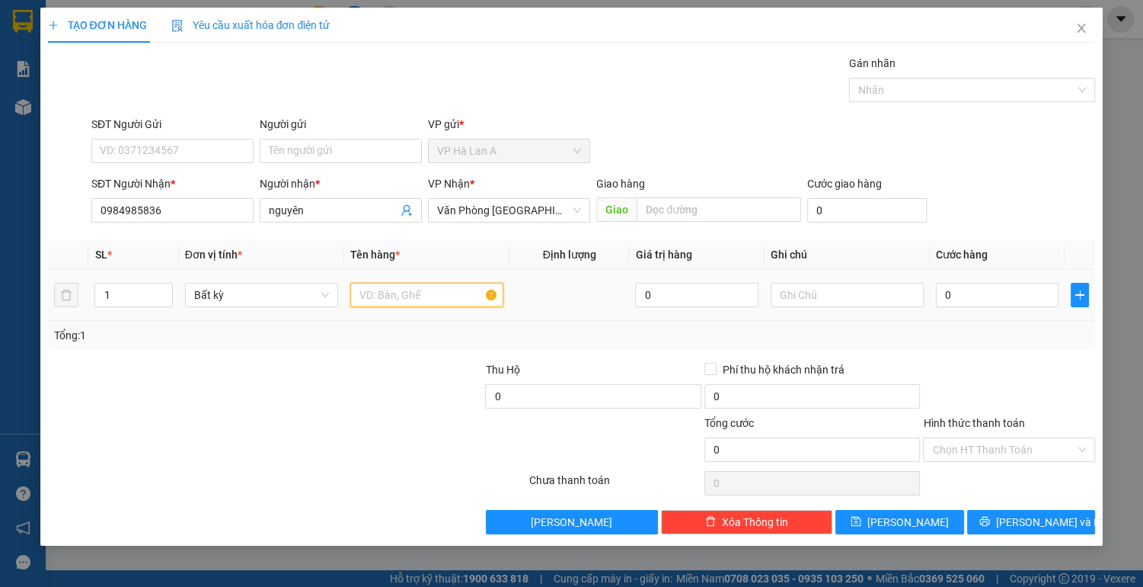
click at [399, 294] on input "text" at bounding box center [426, 295] width 153 height 24
click at [991, 292] on input "0" at bounding box center [997, 295] width 123 height 24
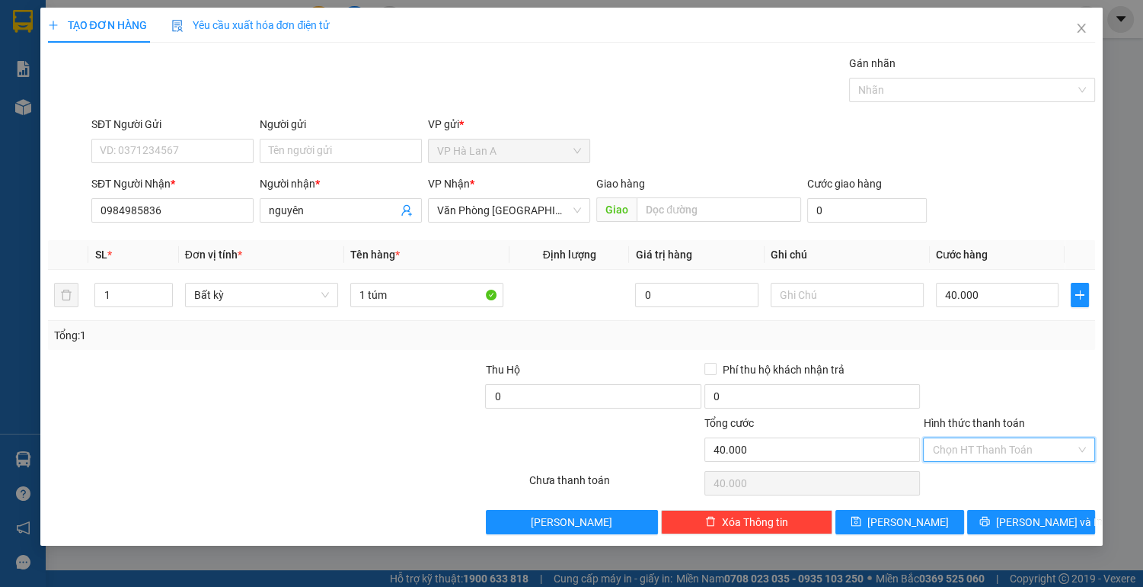
click at [1027, 448] on input "Hình thức thanh toán" at bounding box center [1003, 449] width 143 height 23
drag, startPoint x: 995, startPoint y: 476, endPoint x: 976, endPoint y: 481, distance: 19.6
click at [994, 476] on div "Tại văn phòng" at bounding box center [1009, 478] width 154 height 17
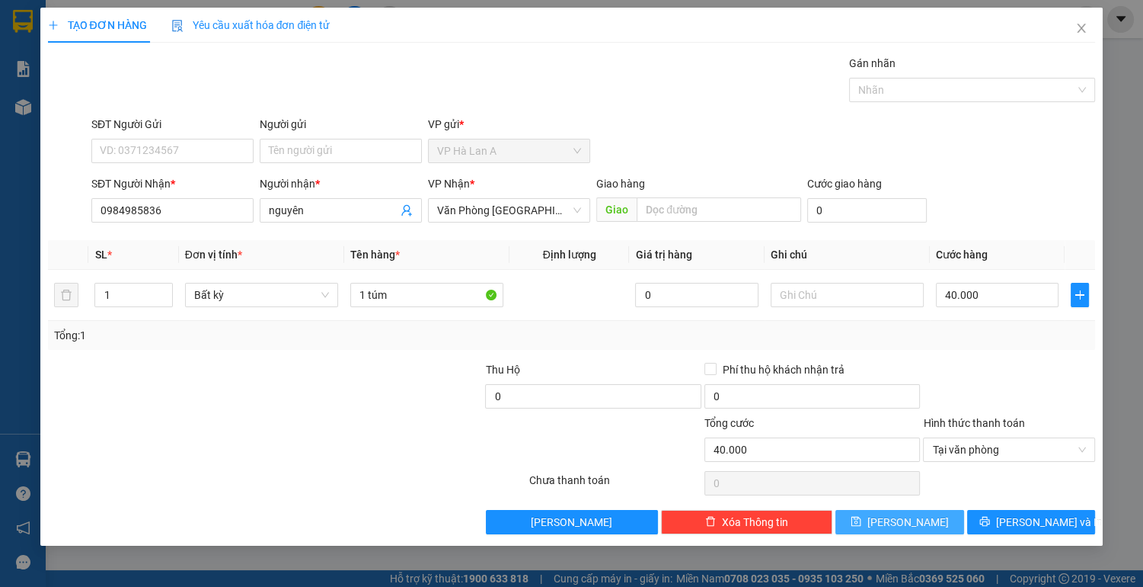
click at [902, 517] on span "[PERSON_NAME]" at bounding box center [909, 521] width 82 height 17
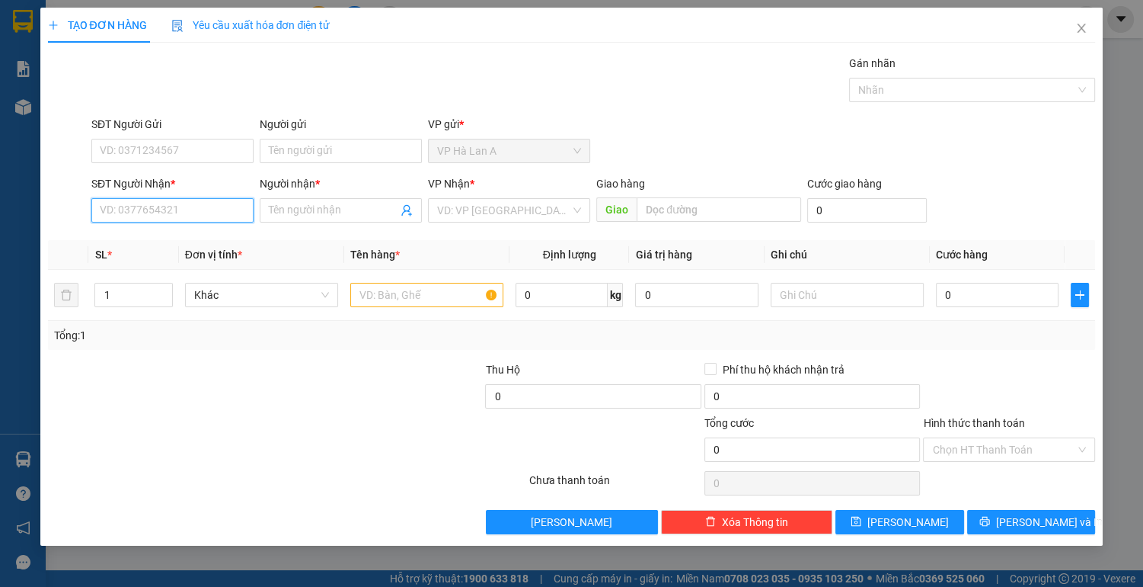
click at [119, 203] on input "SĐT Người Nhận *" at bounding box center [172, 210] width 162 height 24
click at [138, 244] on div "0338210542 - [GEOGRAPHIC_DATA]" at bounding box center [186, 240] width 171 height 17
click at [399, 295] on input "text" at bounding box center [426, 295] width 153 height 24
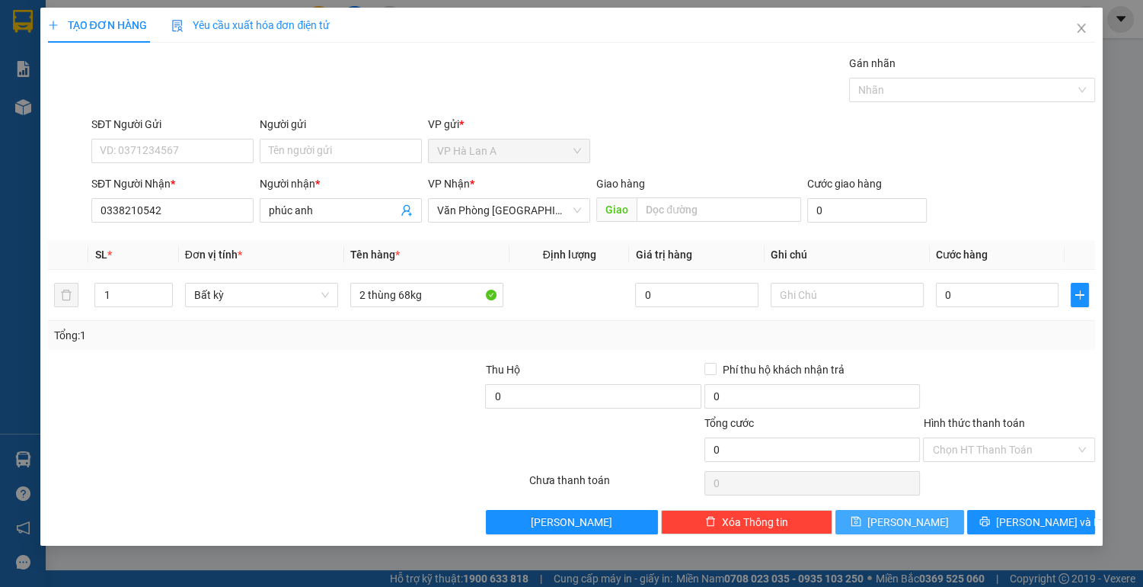
click at [881, 524] on button "[PERSON_NAME]" at bounding box center [900, 522] width 128 height 24
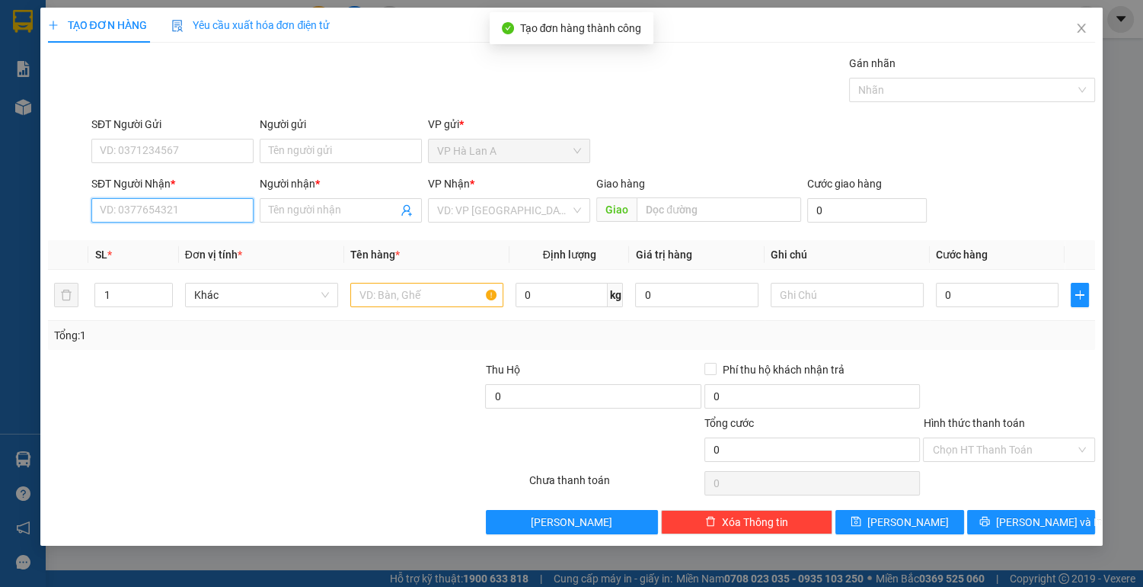
click at [189, 209] on input "SĐT Người Nhận *" at bounding box center [172, 210] width 162 height 24
click at [165, 247] on div "0919143974 - hiến" at bounding box center [173, 240] width 144 height 17
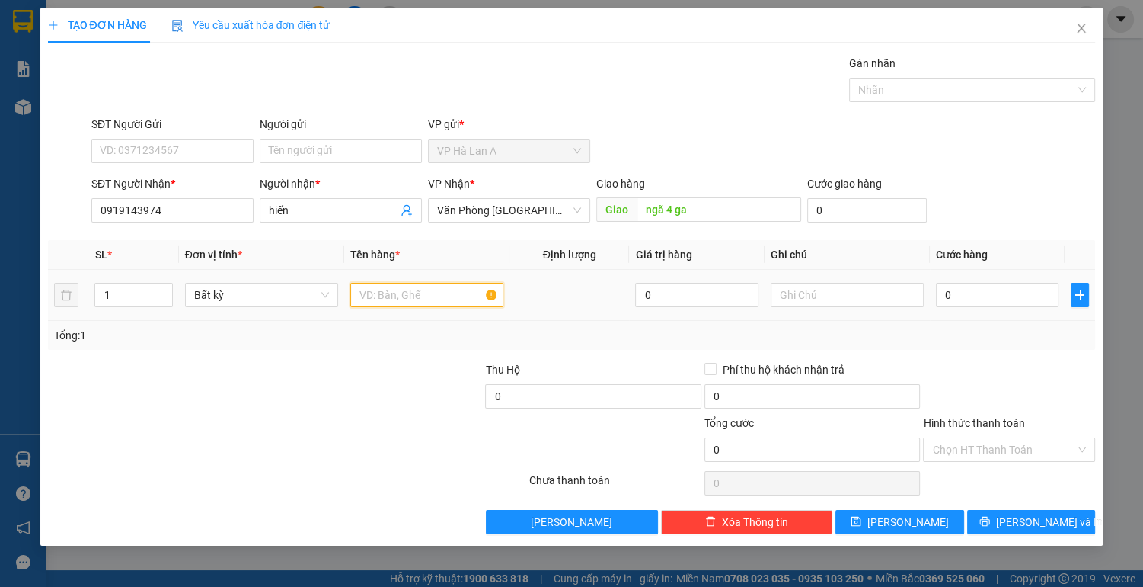
click at [433, 296] on input "text" at bounding box center [426, 295] width 153 height 24
click at [887, 529] on button "[PERSON_NAME]" at bounding box center [900, 522] width 128 height 24
click at [1079, 31] on icon "close" at bounding box center [1082, 28] width 8 height 9
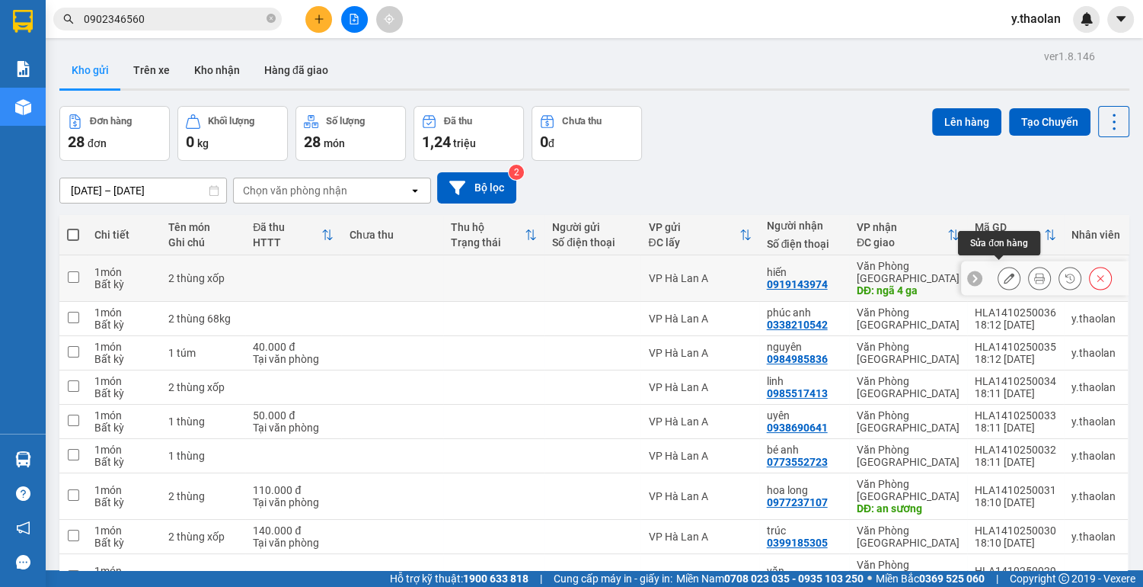
click at [1004, 275] on icon at bounding box center [1009, 278] width 11 height 11
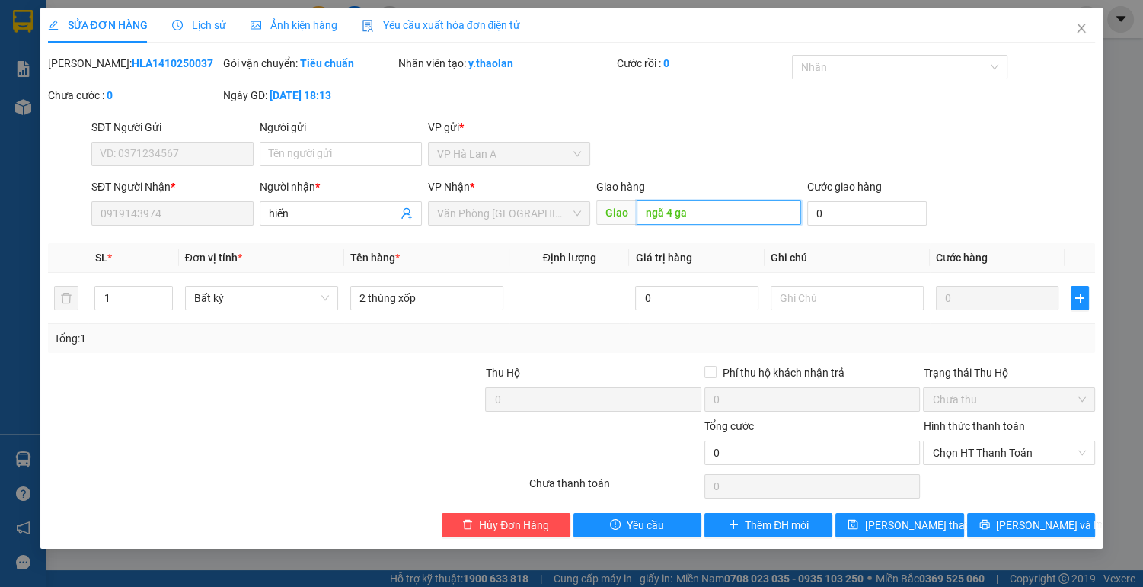
click at [694, 206] on input "ngã 4 ga" at bounding box center [719, 212] width 164 height 24
click at [890, 524] on span "[PERSON_NAME] thay đổi" at bounding box center [926, 524] width 122 height 17
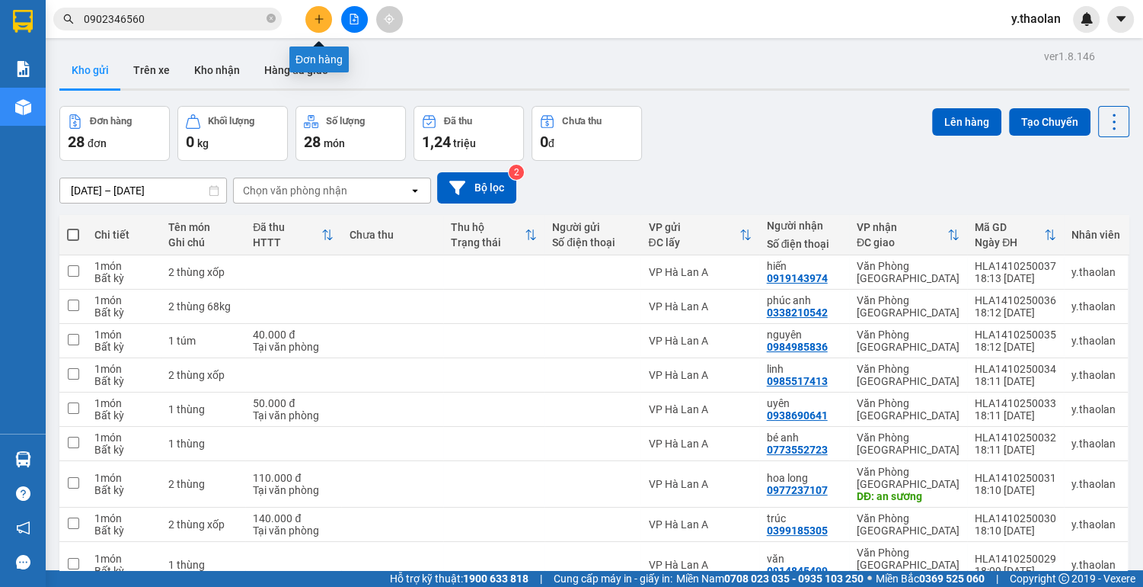
click at [322, 18] on icon "plus" at bounding box center [319, 19] width 11 height 11
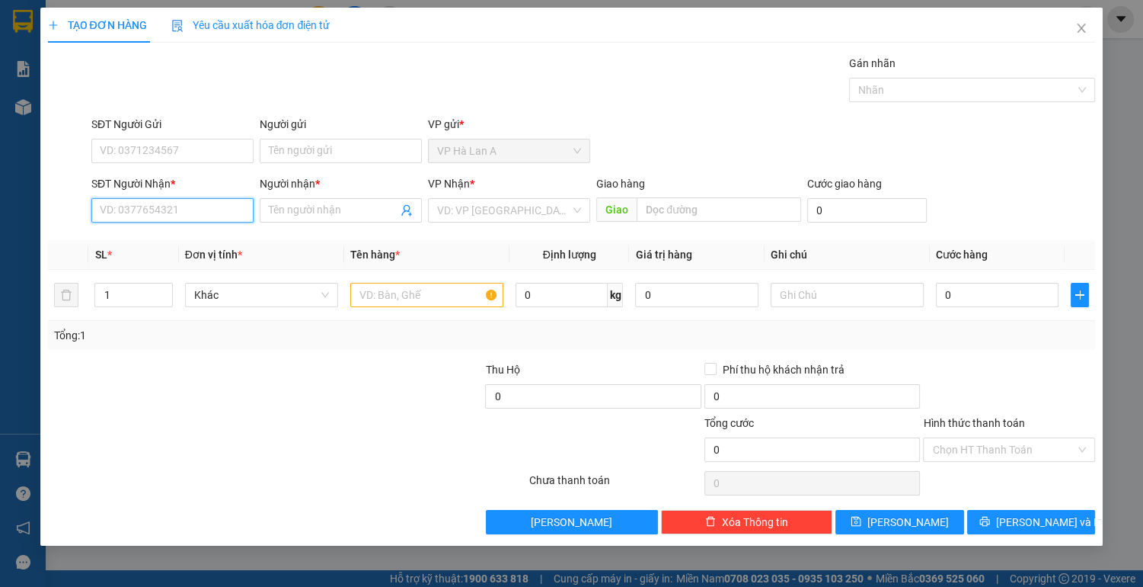
click at [111, 219] on input "SĐT Người Nhận *" at bounding box center [172, 210] width 162 height 24
click at [135, 241] on div "0908333624 - nguyệt" at bounding box center [173, 240] width 144 height 17
click at [426, 297] on input "text" at bounding box center [426, 295] width 153 height 24
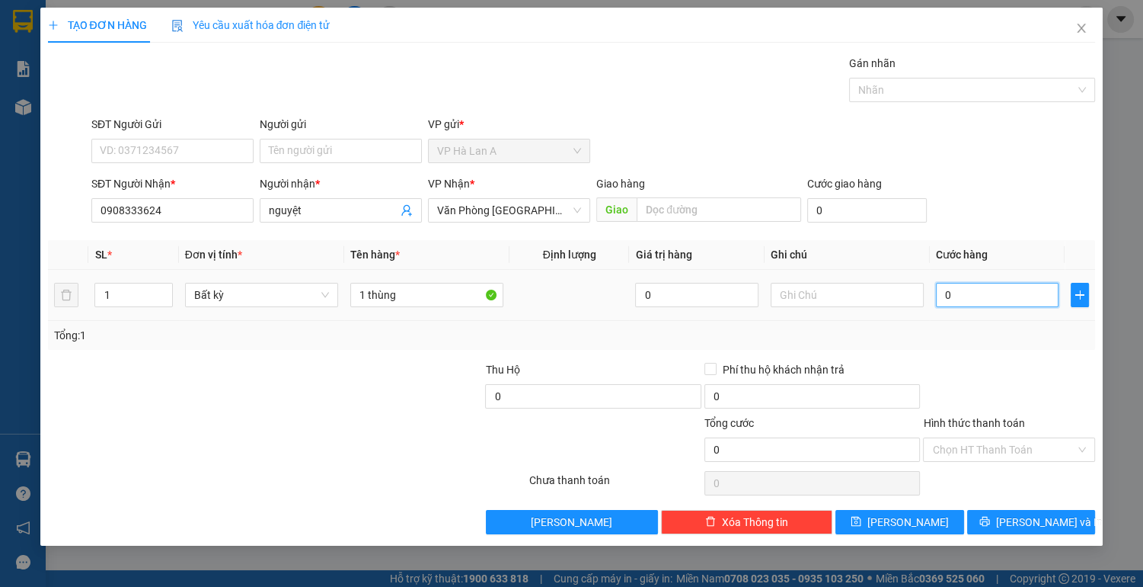
click at [1012, 296] on input "0" at bounding box center [997, 295] width 123 height 24
click at [877, 294] on input "text" at bounding box center [847, 295] width 153 height 24
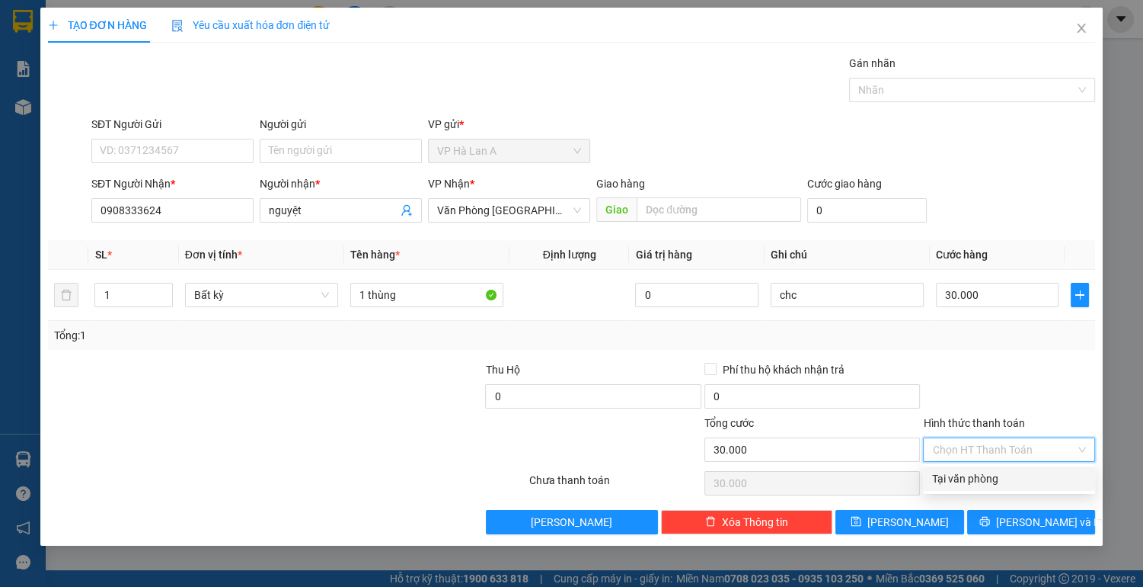
click at [1004, 452] on input "Hình thức thanh toán" at bounding box center [1003, 449] width 143 height 23
drag, startPoint x: 999, startPoint y: 476, endPoint x: 973, endPoint y: 503, distance: 37.7
click at [999, 476] on div "Tại văn phòng" at bounding box center [1009, 478] width 154 height 17
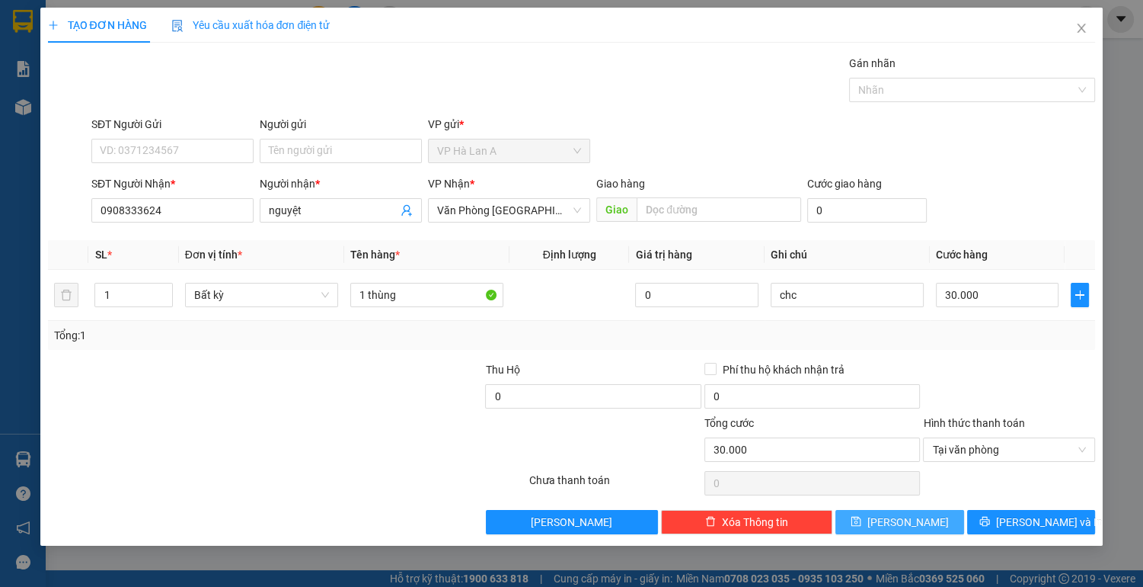
click at [941, 530] on button "[PERSON_NAME]" at bounding box center [900, 522] width 128 height 24
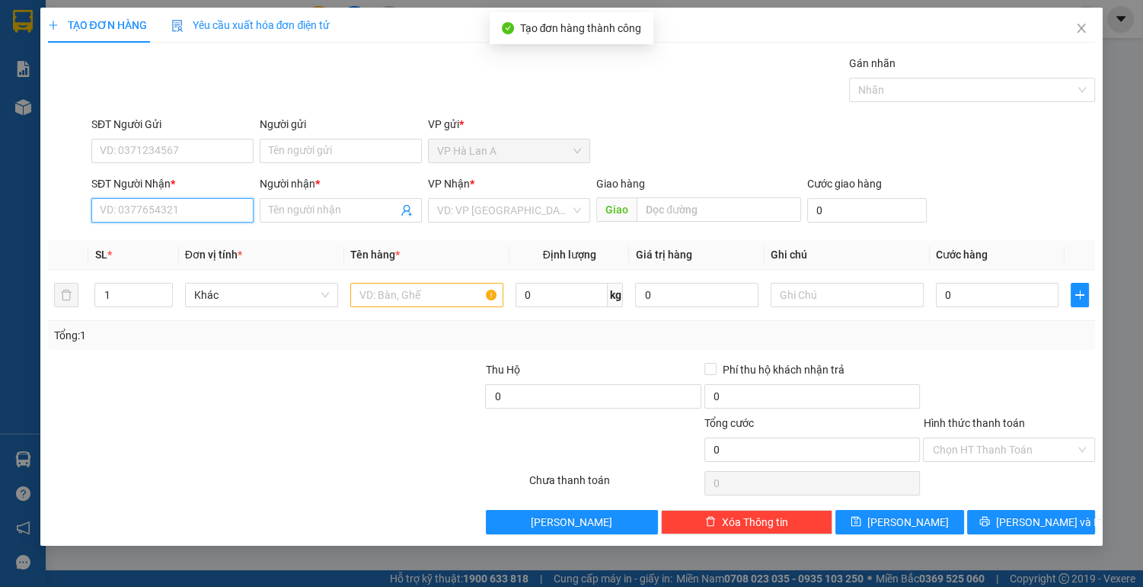
click at [203, 213] on input "SĐT Người Nhận *" at bounding box center [172, 210] width 162 height 24
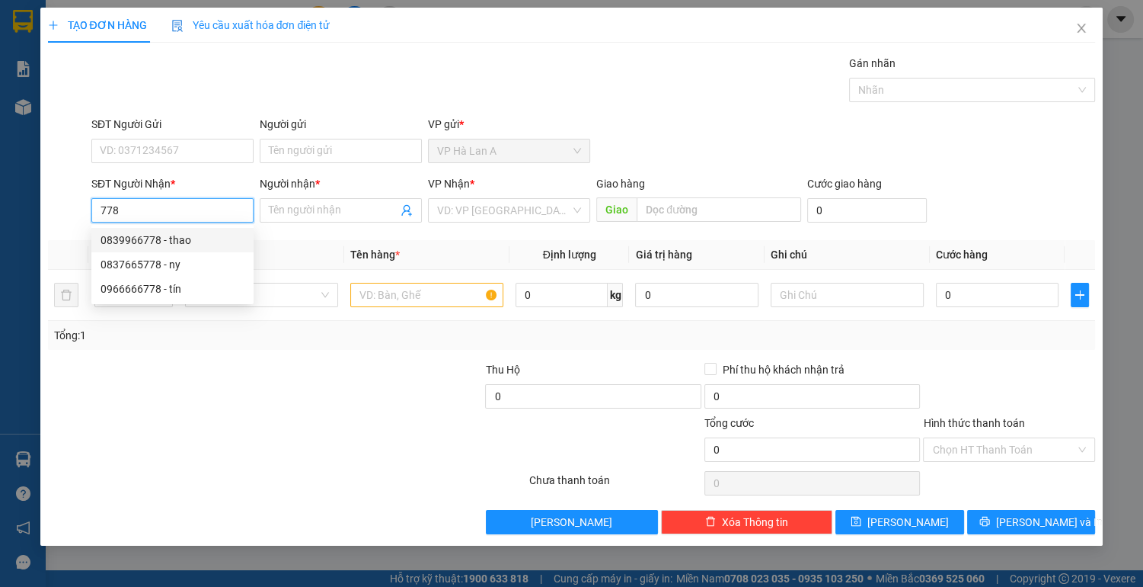
click at [139, 241] on div "0839966778 - thao" at bounding box center [173, 240] width 144 height 17
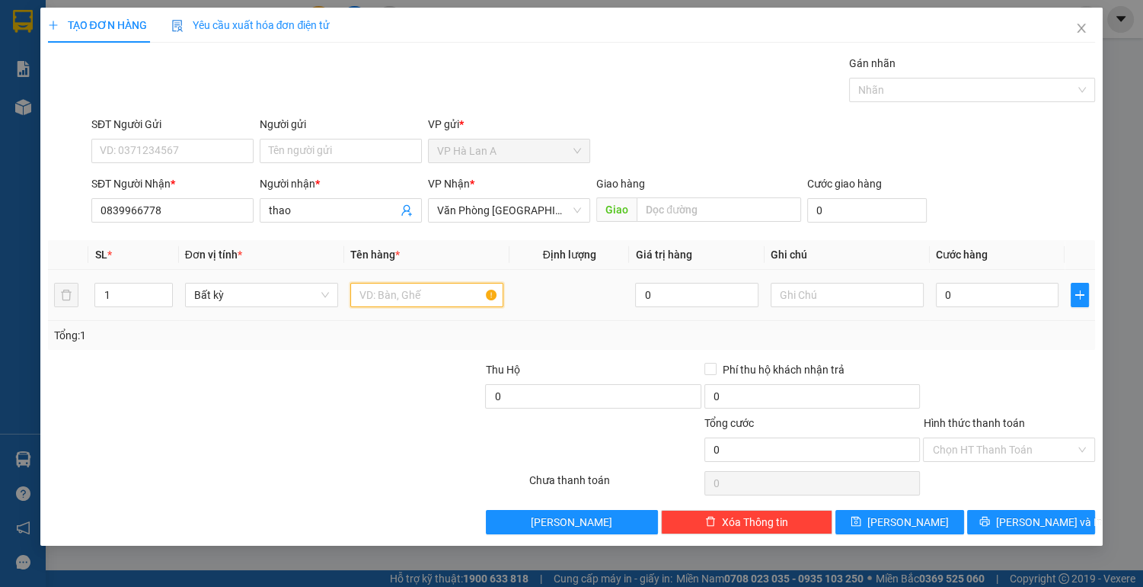
click at [392, 301] on input "text" at bounding box center [426, 295] width 153 height 24
click at [987, 293] on input "0" at bounding box center [997, 295] width 123 height 24
click at [1005, 444] on input "Hình thức thanh toán" at bounding box center [1003, 449] width 143 height 23
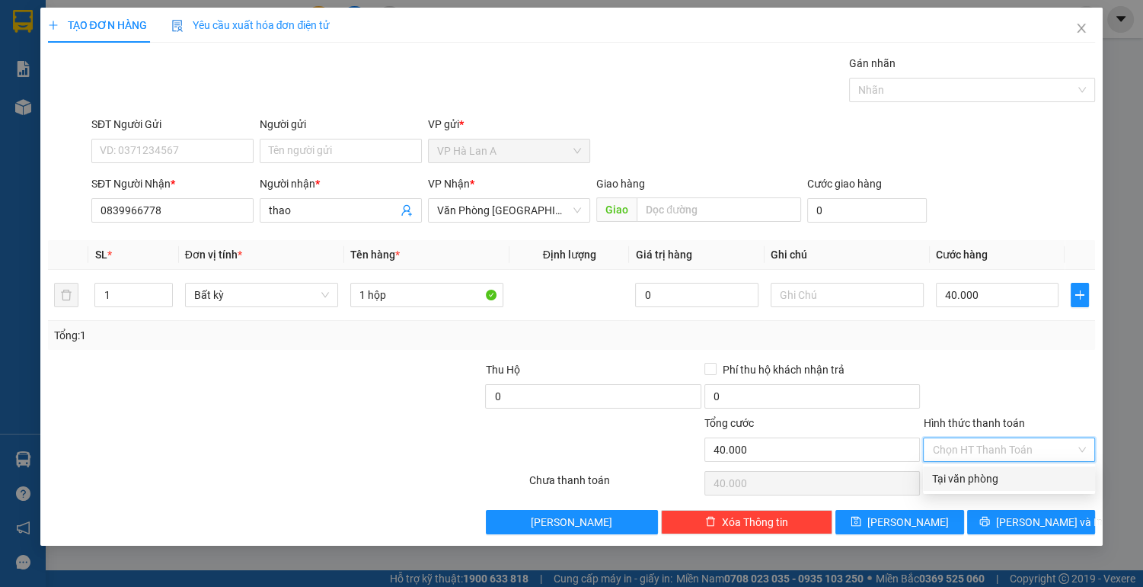
click at [985, 483] on div "Tại văn phòng" at bounding box center [1009, 478] width 154 height 17
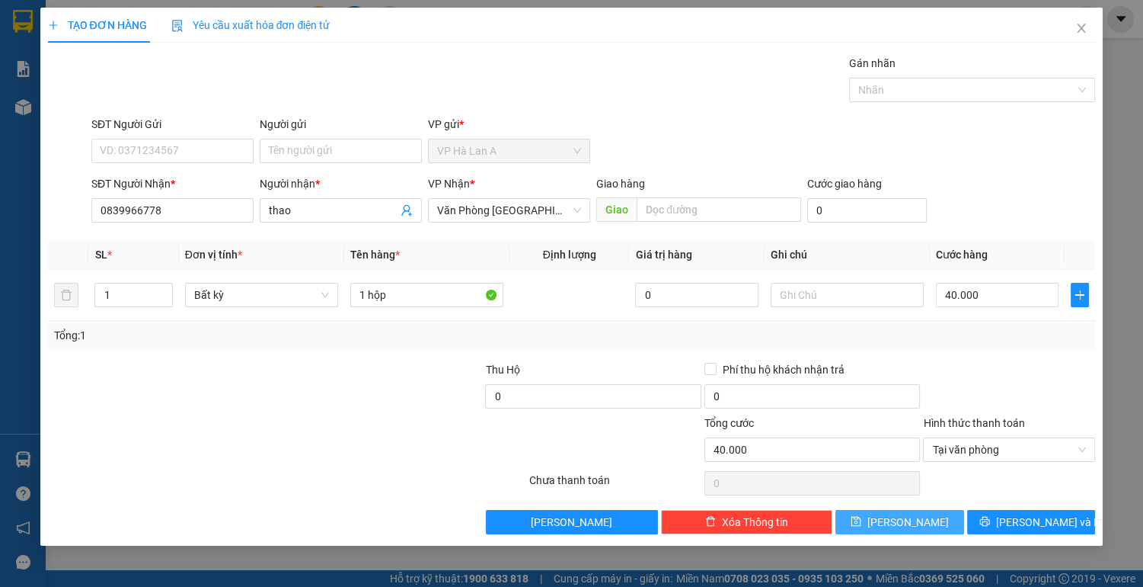
click at [911, 525] on span "[PERSON_NAME]" at bounding box center [909, 521] width 82 height 17
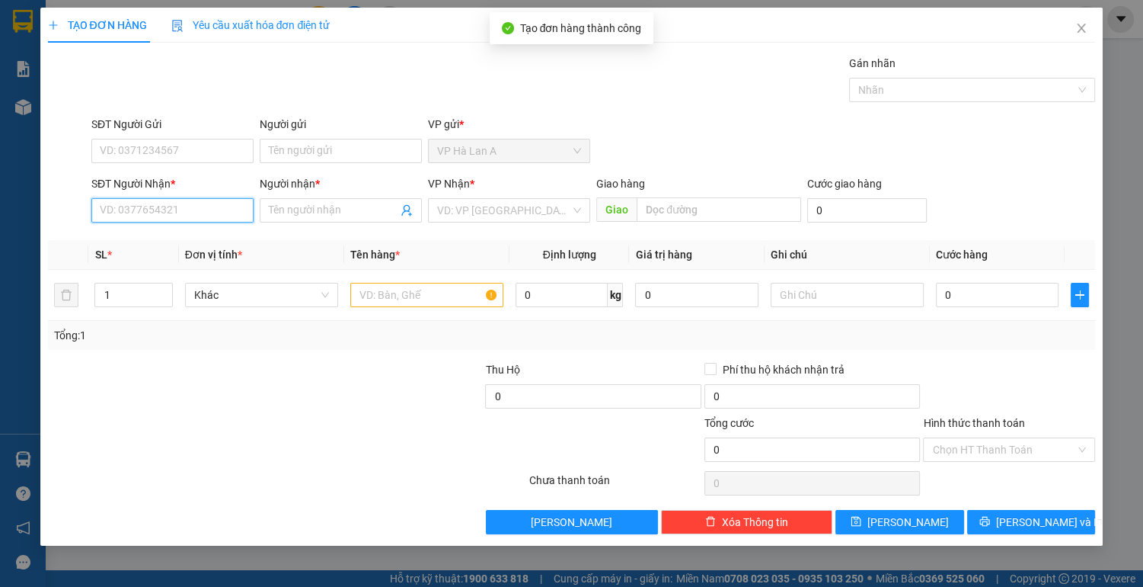
click at [197, 210] on input "SĐT Người Nhận *" at bounding box center [172, 210] width 162 height 24
click at [181, 237] on div "0376747583 - duyên" at bounding box center [173, 240] width 144 height 17
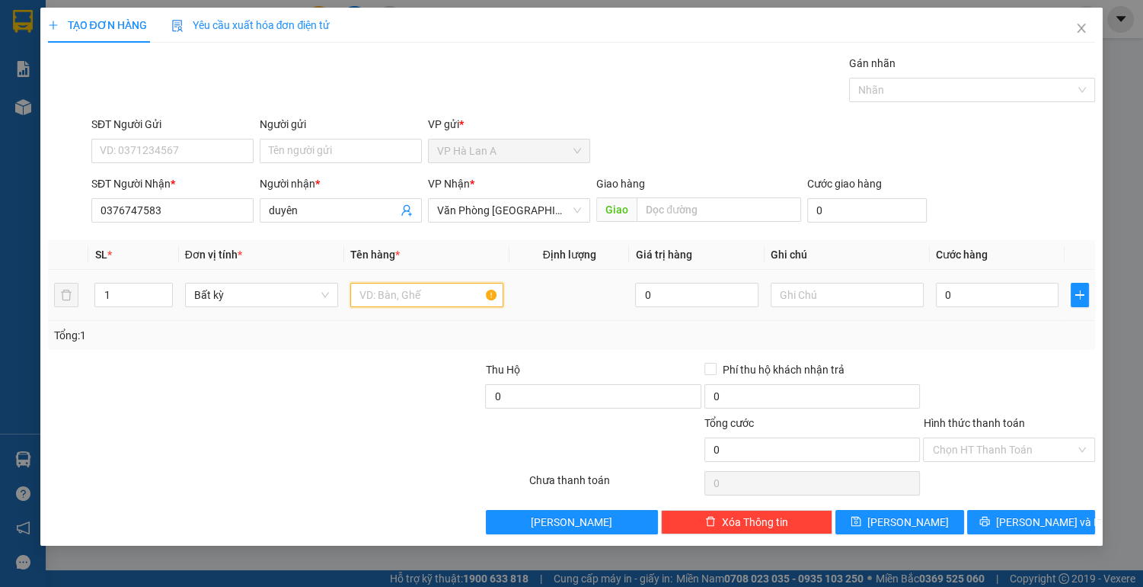
click at [389, 290] on input "text" at bounding box center [426, 295] width 153 height 24
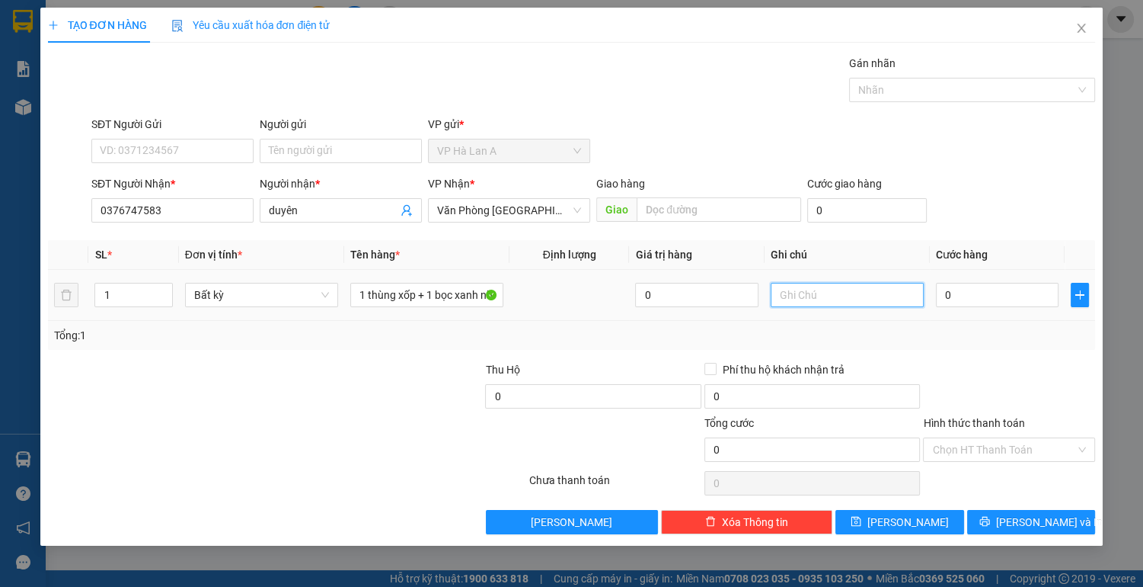
click at [852, 293] on input "text" at bounding box center [847, 295] width 153 height 24
drag, startPoint x: 901, startPoint y: 527, endPoint x: 890, endPoint y: 524, distance: 11.1
click at [901, 527] on span "[PERSON_NAME]" at bounding box center [909, 521] width 82 height 17
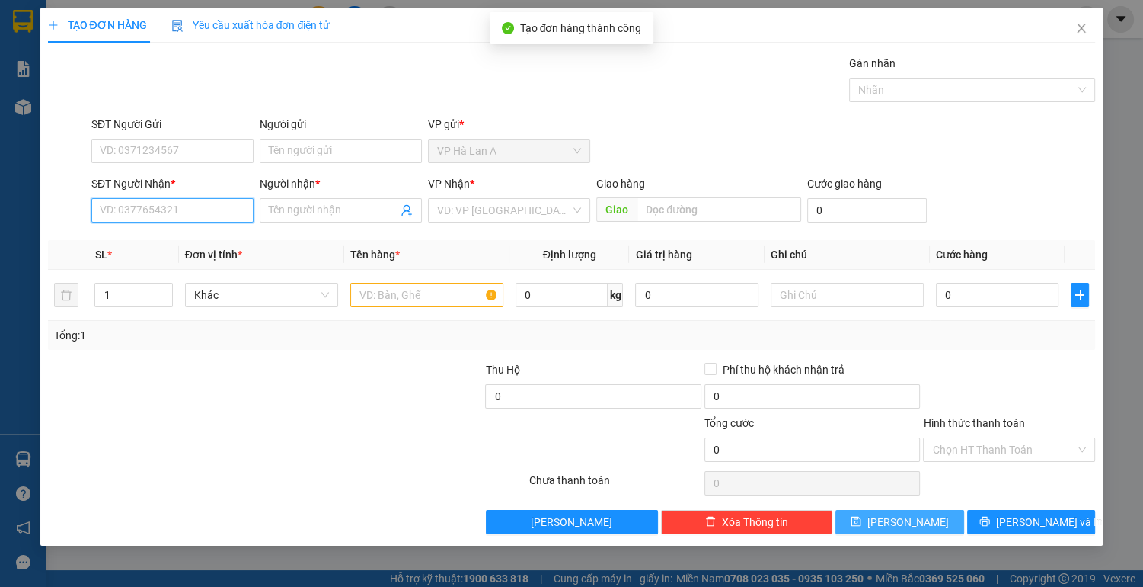
click at [167, 216] on input "SĐT Người Nhận *" at bounding box center [172, 210] width 162 height 24
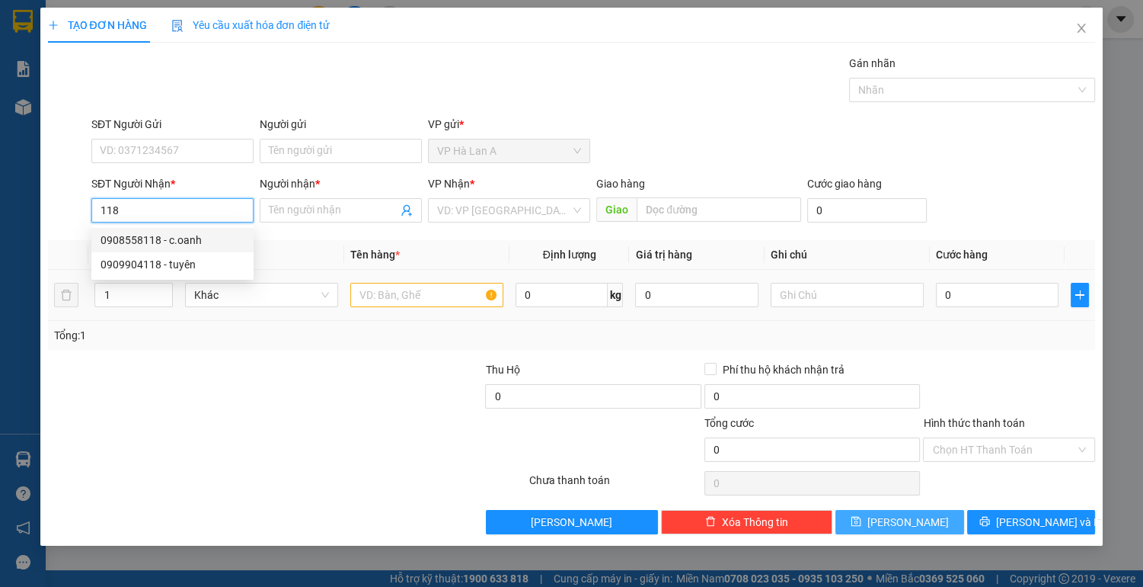
drag, startPoint x: 186, startPoint y: 243, endPoint x: 397, endPoint y: 282, distance: 214.5
click at [193, 242] on div "0908558118 - c.oanh" at bounding box center [173, 240] width 144 height 17
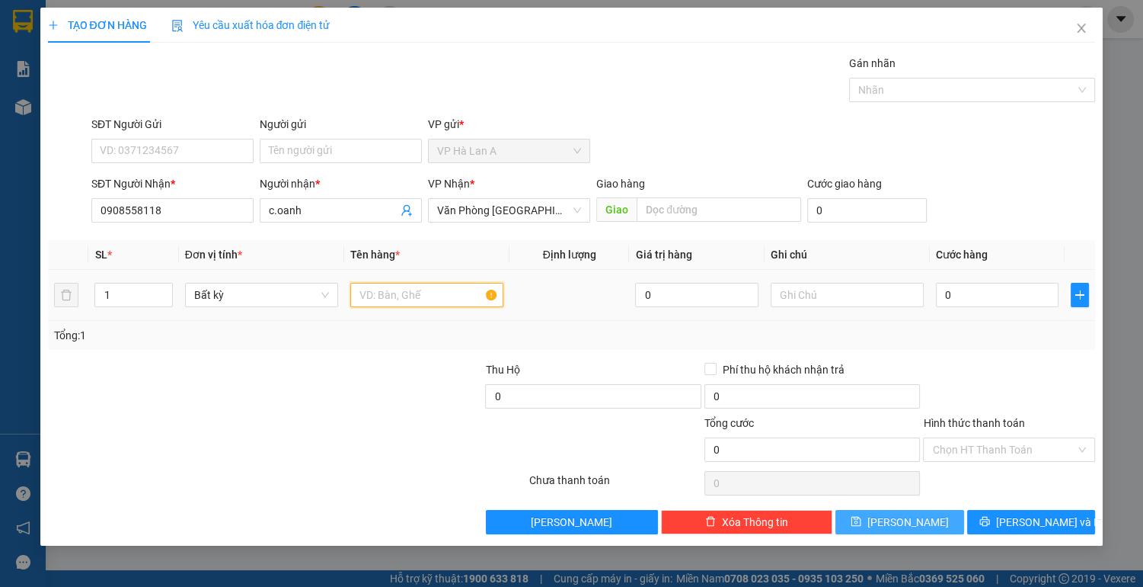
click at [410, 298] on input "text" at bounding box center [426, 295] width 153 height 24
click at [964, 296] on input "0" at bounding box center [997, 295] width 123 height 24
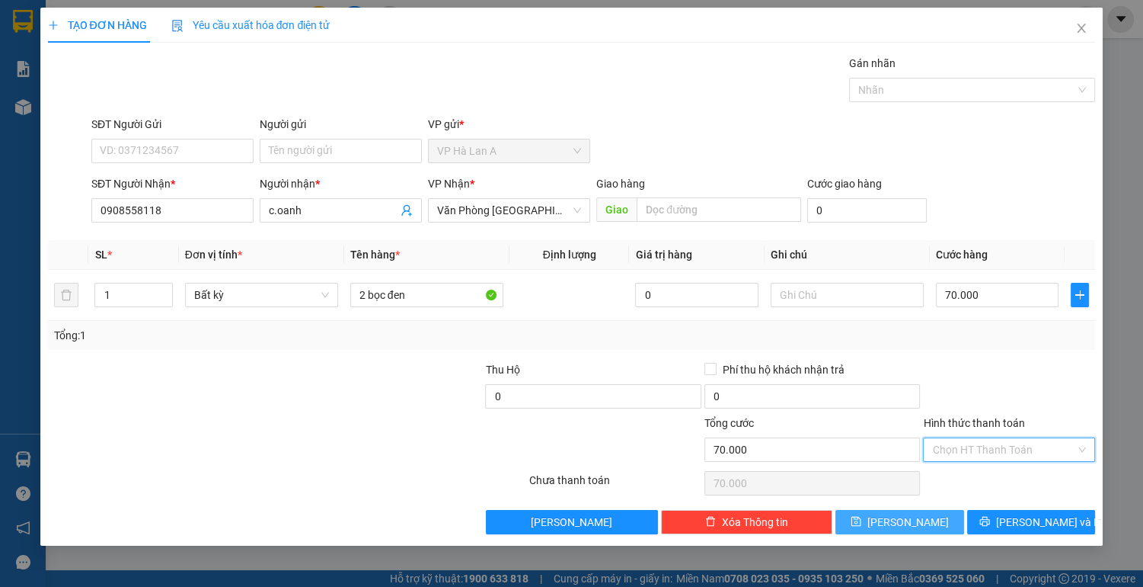
click at [960, 453] on input "Hình thức thanh toán" at bounding box center [1003, 449] width 143 height 23
click at [957, 481] on div "Tại văn phòng" at bounding box center [1009, 478] width 154 height 17
click at [938, 521] on button "[PERSON_NAME]" at bounding box center [900, 522] width 128 height 24
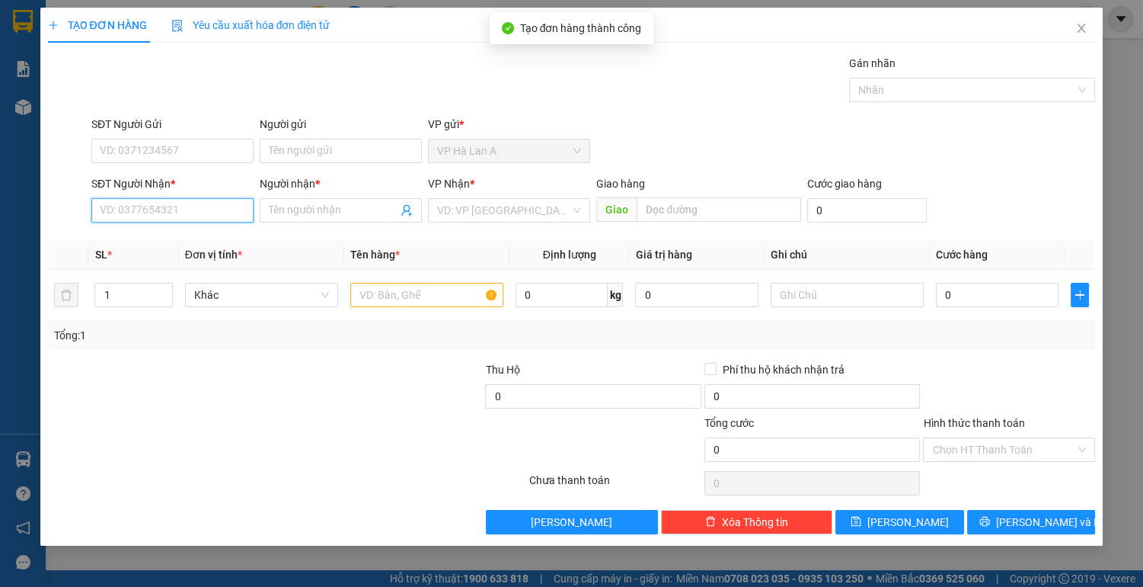
click at [194, 210] on input "SĐT Người Nhận *" at bounding box center [172, 210] width 162 height 24
click at [164, 239] on div "0935474826 - trâm" at bounding box center [173, 240] width 144 height 17
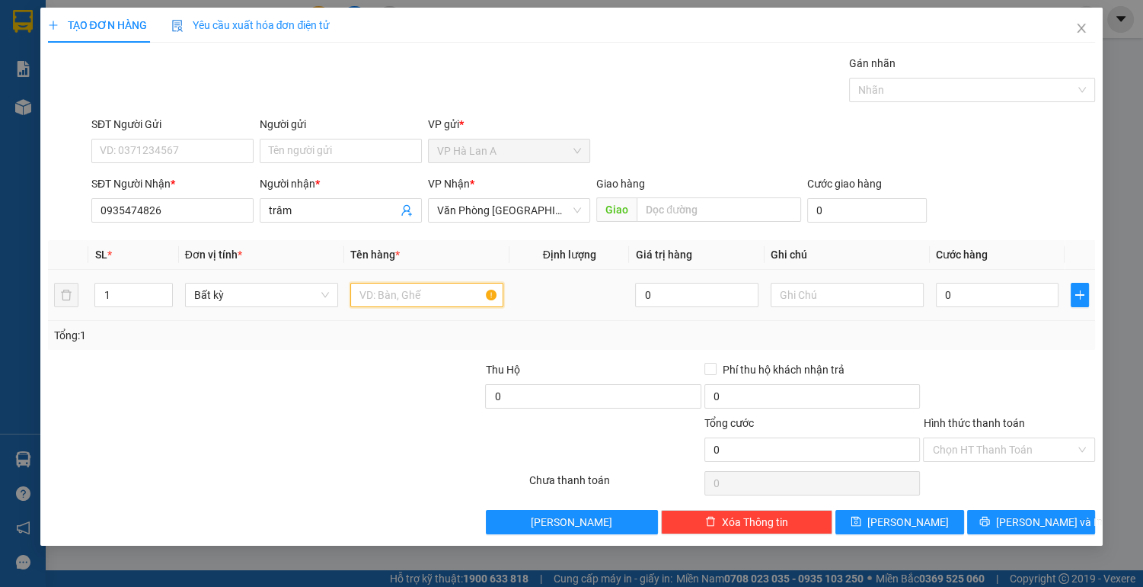
click at [363, 286] on input "text" at bounding box center [426, 295] width 153 height 24
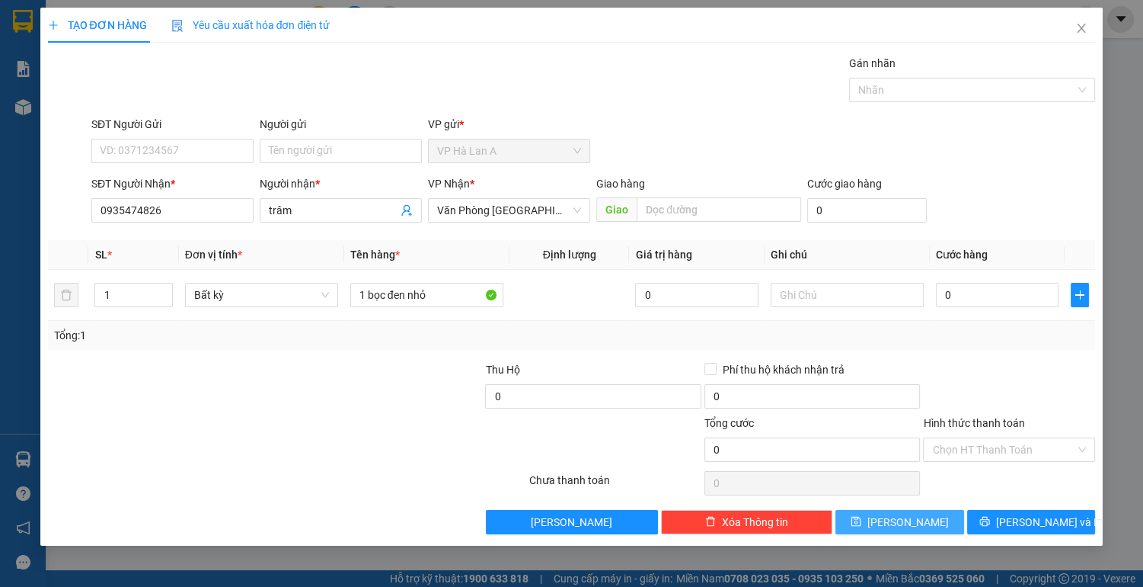
click at [877, 523] on button "[PERSON_NAME]" at bounding box center [900, 522] width 128 height 24
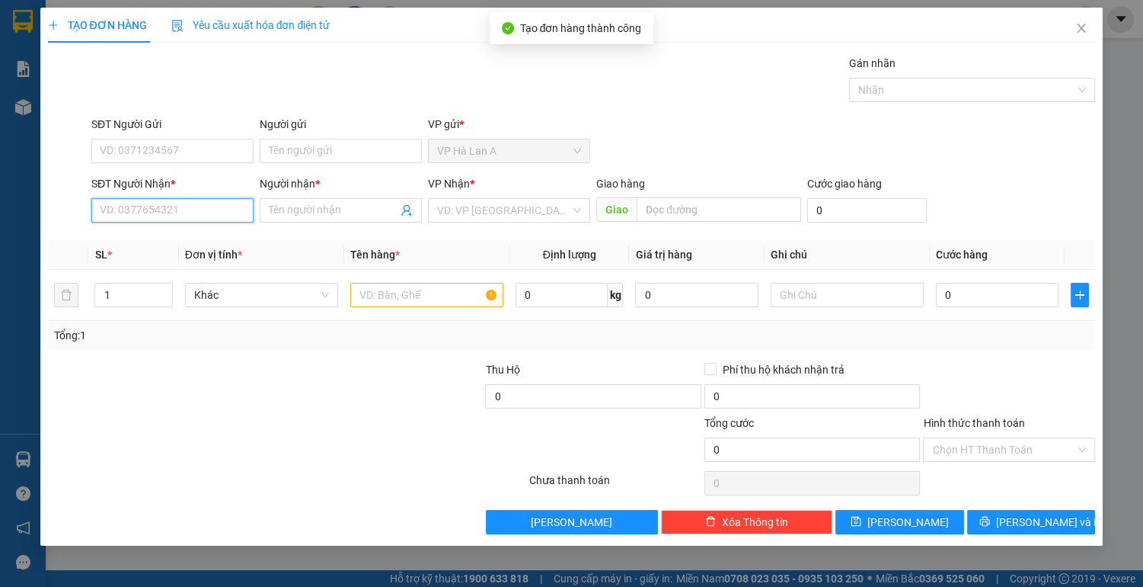
click at [157, 213] on input "SĐT Người Nhận *" at bounding box center [172, 210] width 162 height 24
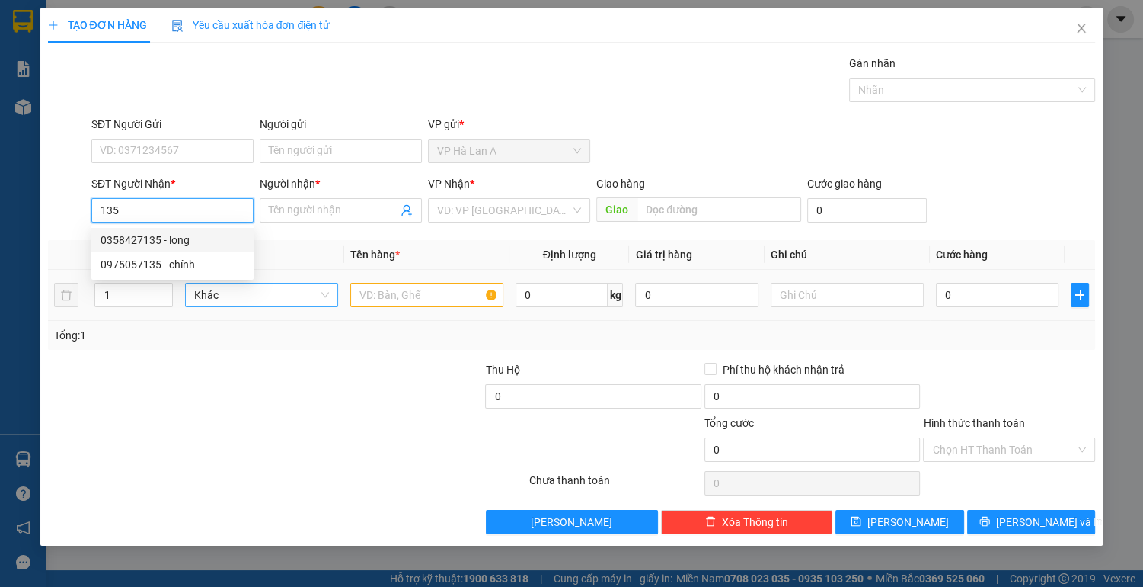
drag, startPoint x: 176, startPoint y: 241, endPoint x: 330, endPoint y: 286, distance: 160.5
click at [183, 241] on div "0358427135 - long" at bounding box center [173, 240] width 144 height 17
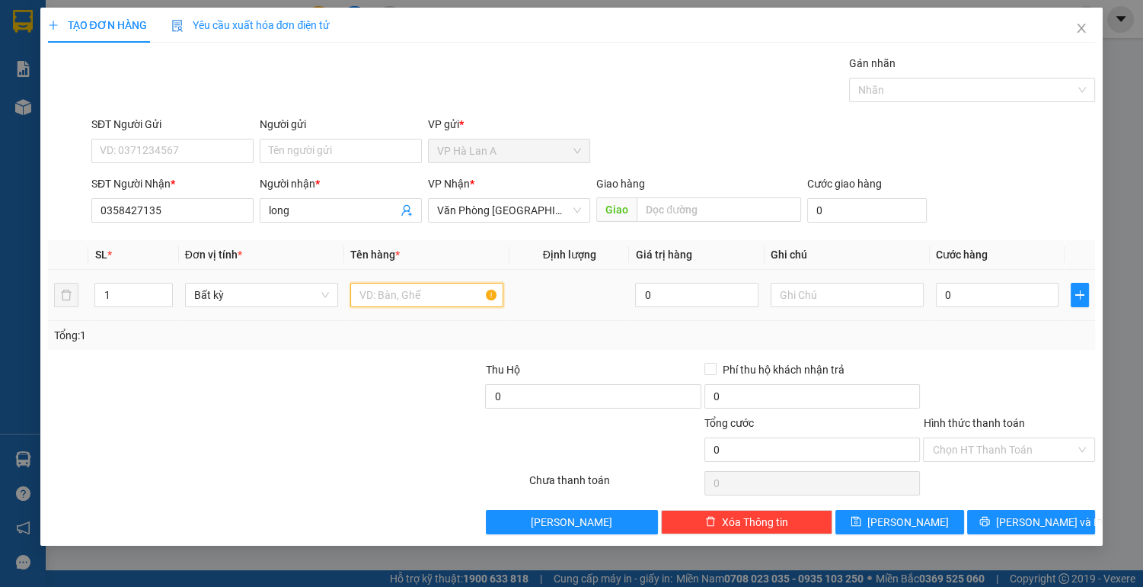
click at [375, 292] on input "text" at bounding box center [426, 295] width 153 height 24
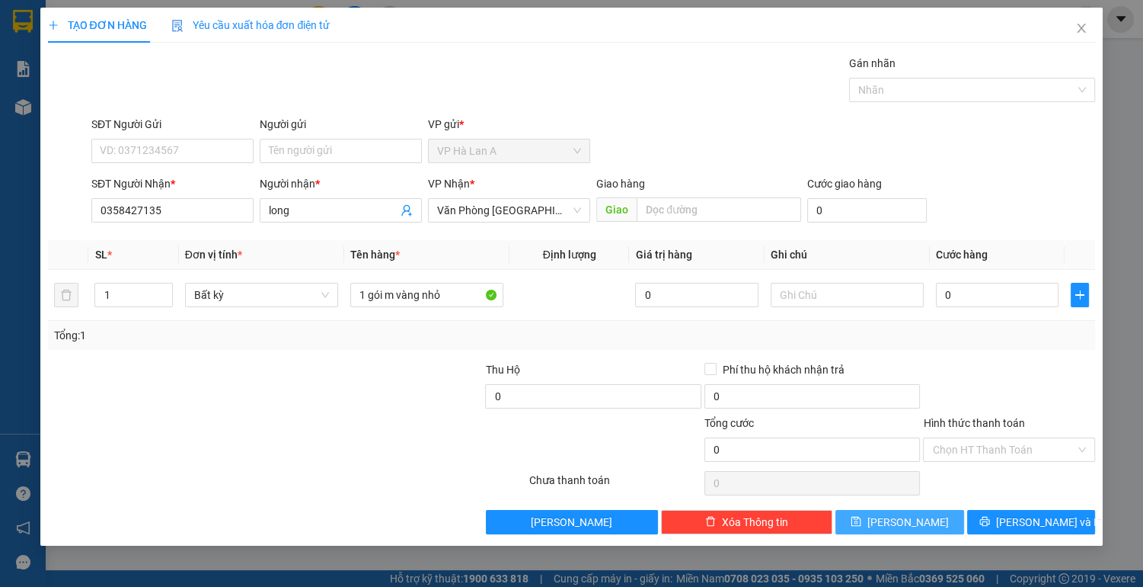
click at [907, 520] on span "[PERSON_NAME]" at bounding box center [909, 521] width 82 height 17
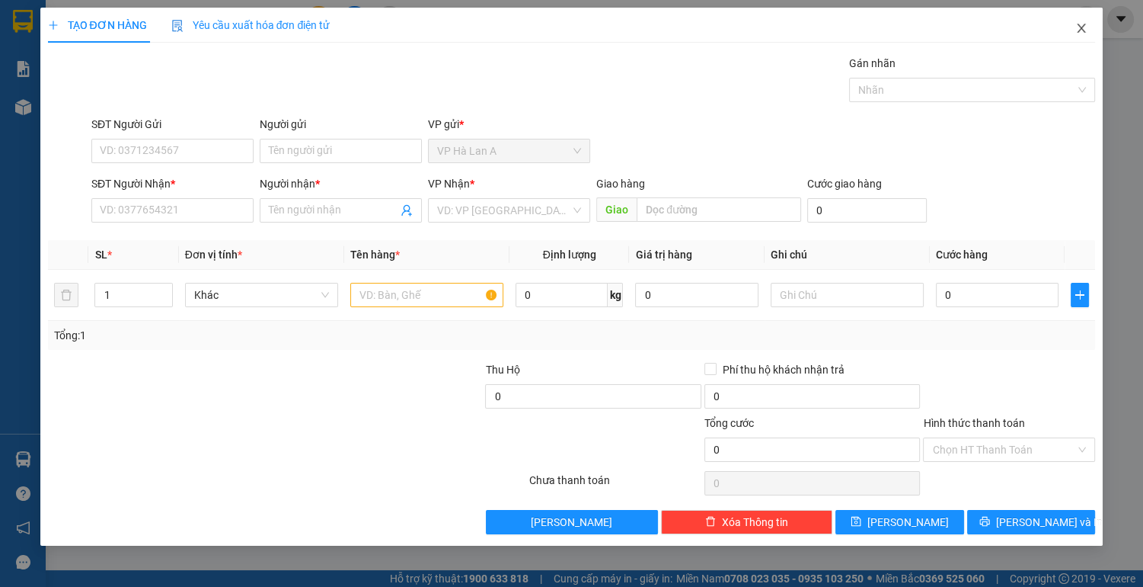
click at [1083, 28] on icon "close" at bounding box center [1082, 28] width 12 height 12
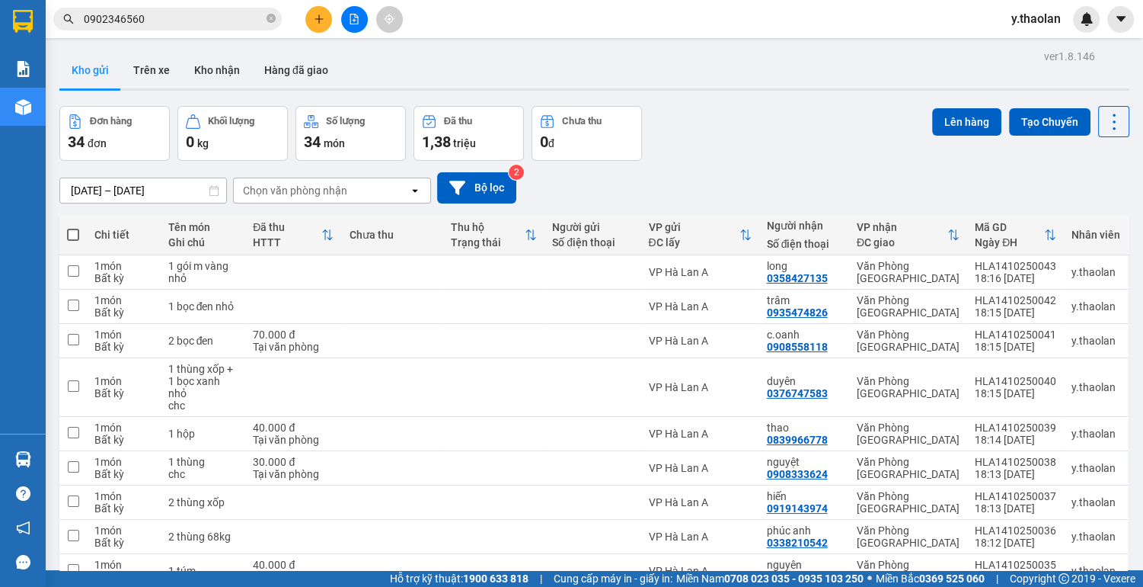
click at [72, 236] on span at bounding box center [73, 235] width 12 height 12
click at [73, 227] on input "checkbox" at bounding box center [73, 227] width 0 height 0
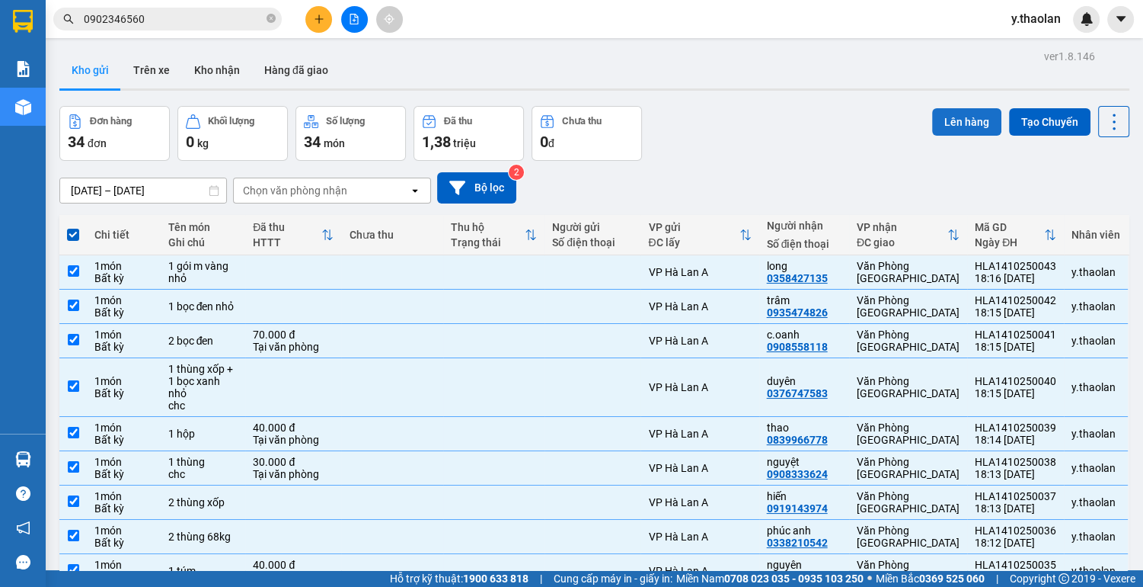
click at [960, 123] on button "Lên hàng" at bounding box center [966, 121] width 69 height 27
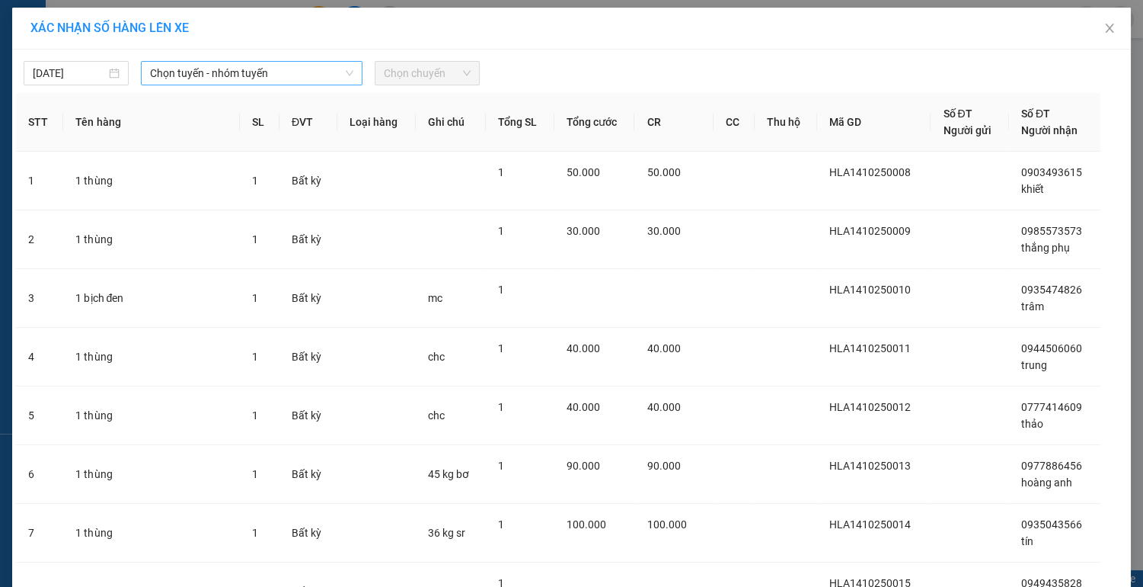
click at [296, 74] on span "Chọn tuyến - nhóm tuyến" at bounding box center [251, 73] width 203 height 23
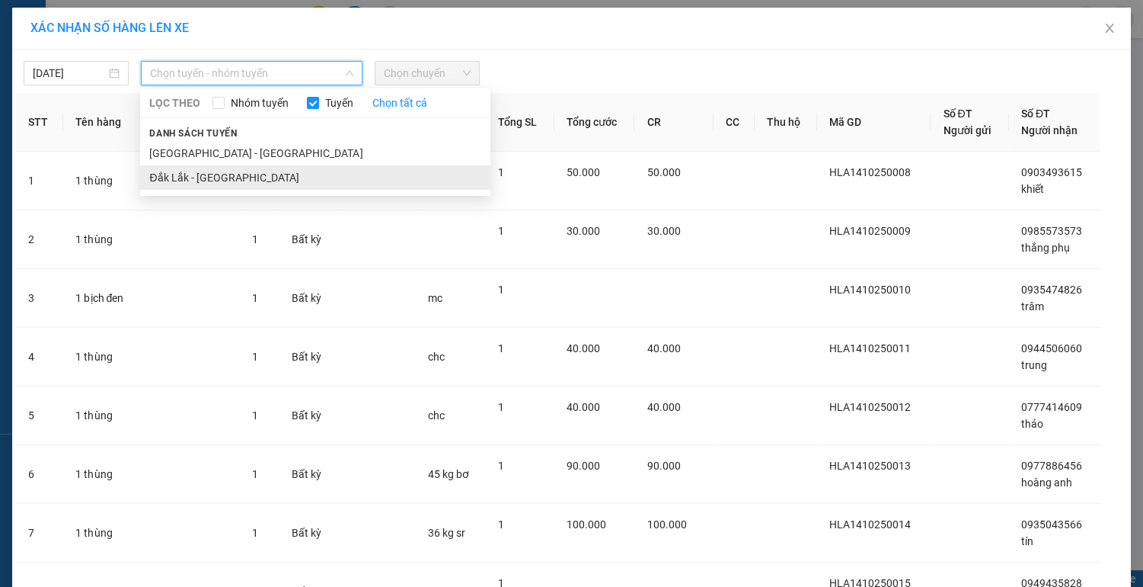
click at [214, 180] on li "Đắk Lắk - [GEOGRAPHIC_DATA]" at bounding box center [315, 177] width 350 height 24
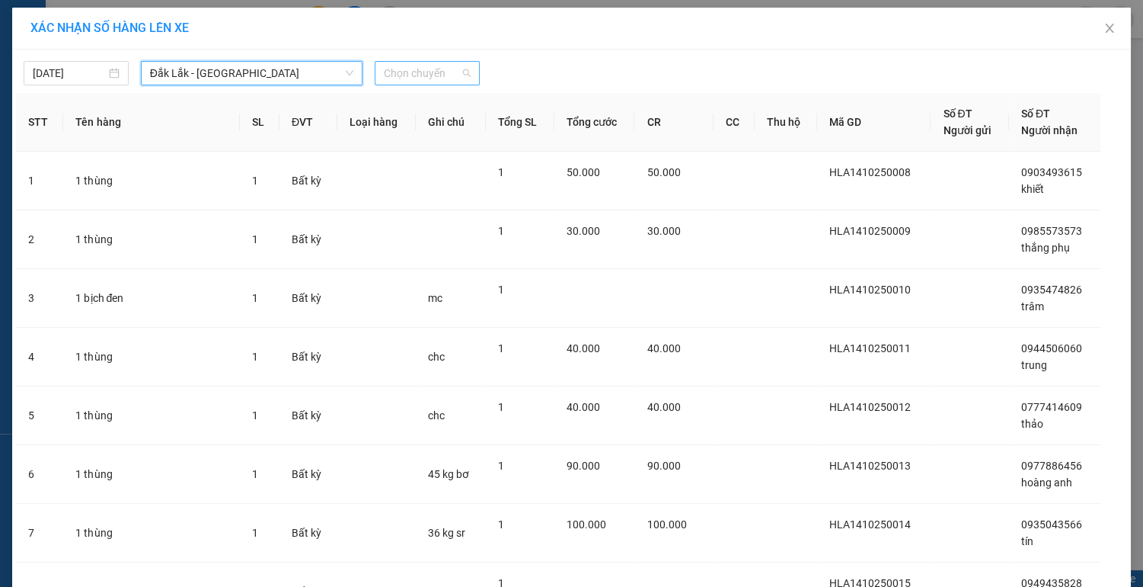
click at [452, 73] on span "Chọn chuyến" at bounding box center [427, 73] width 87 height 23
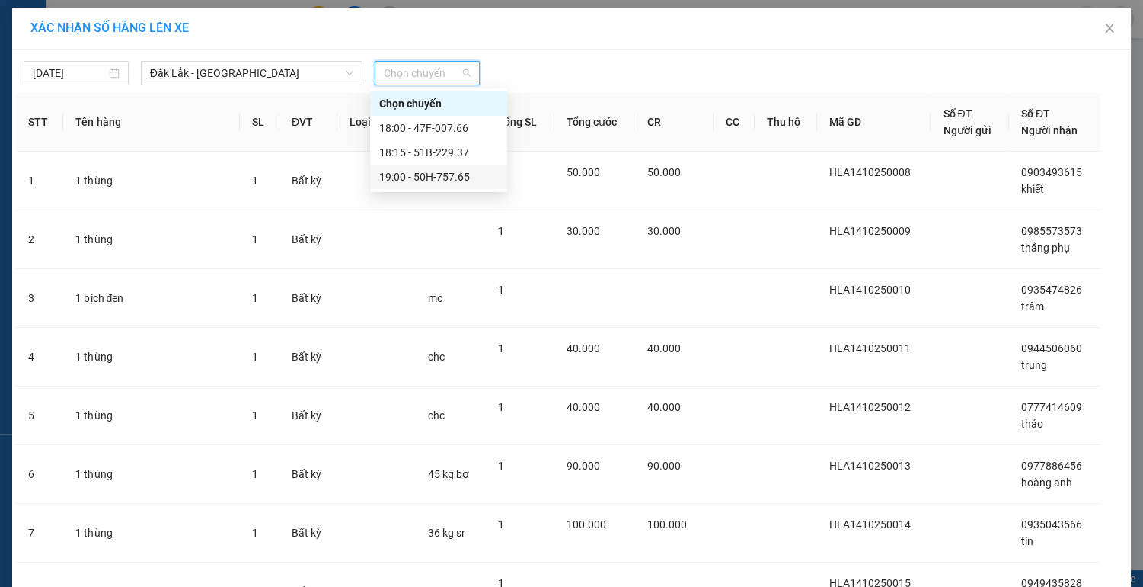
click at [425, 174] on div "19:00 - 50H-757.65" at bounding box center [438, 176] width 119 height 17
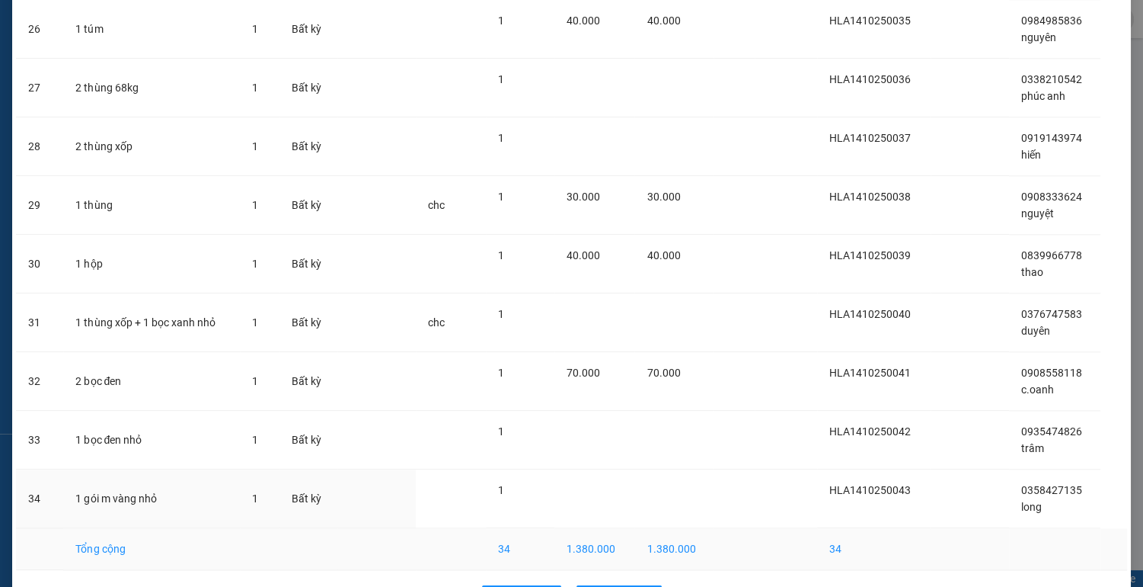
scroll to position [1673, 0]
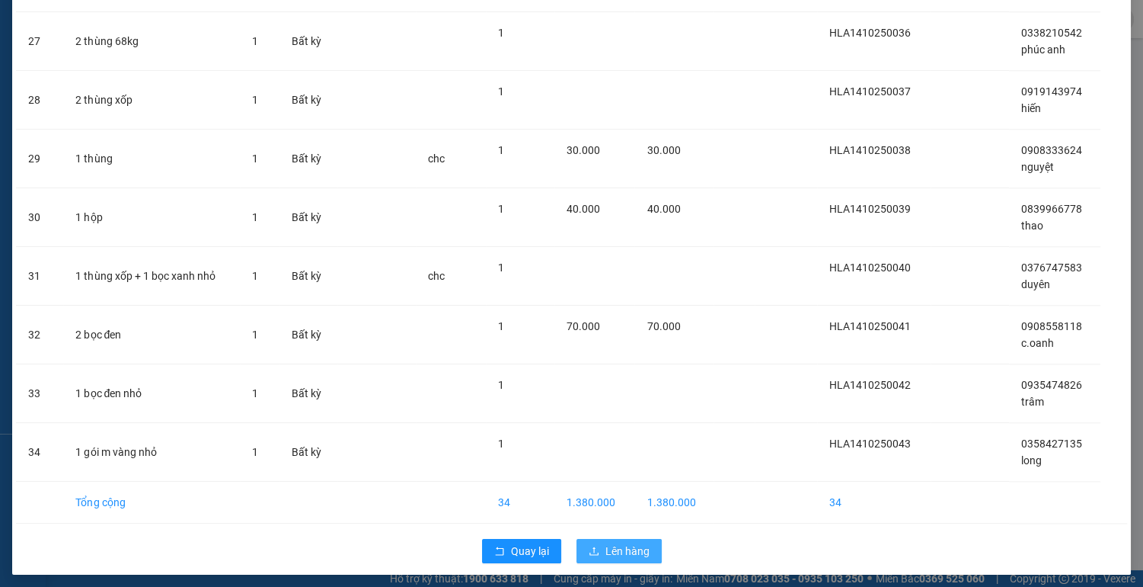
click at [615, 543] on span "Lên hàng" at bounding box center [628, 550] width 44 height 17
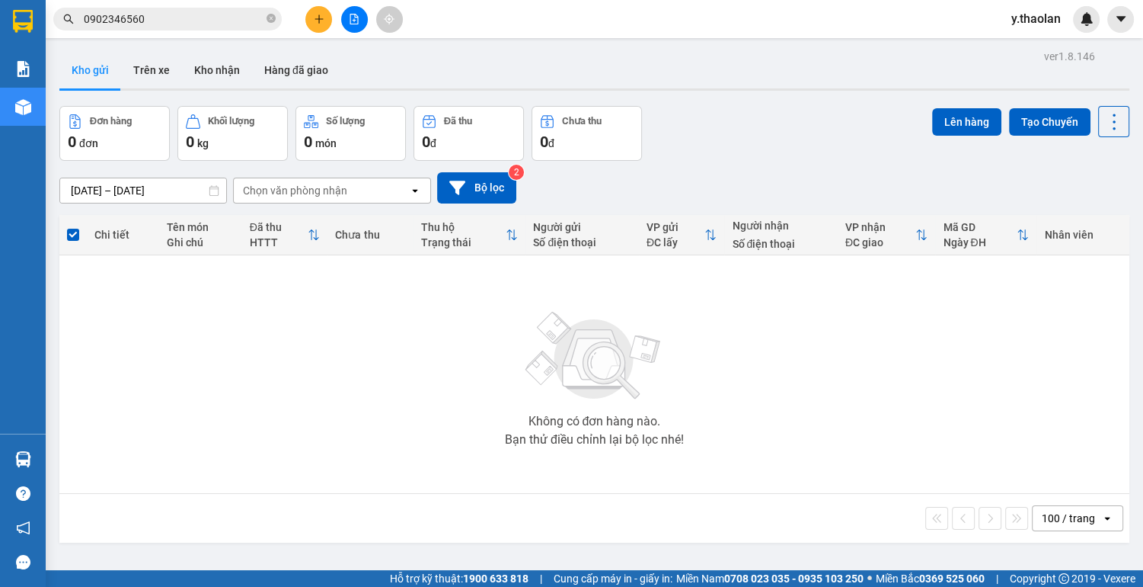
click at [205, 12] on input "0902346560" at bounding box center [174, 19] width 180 height 17
